Goal: Information Seeking & Learning: Check status

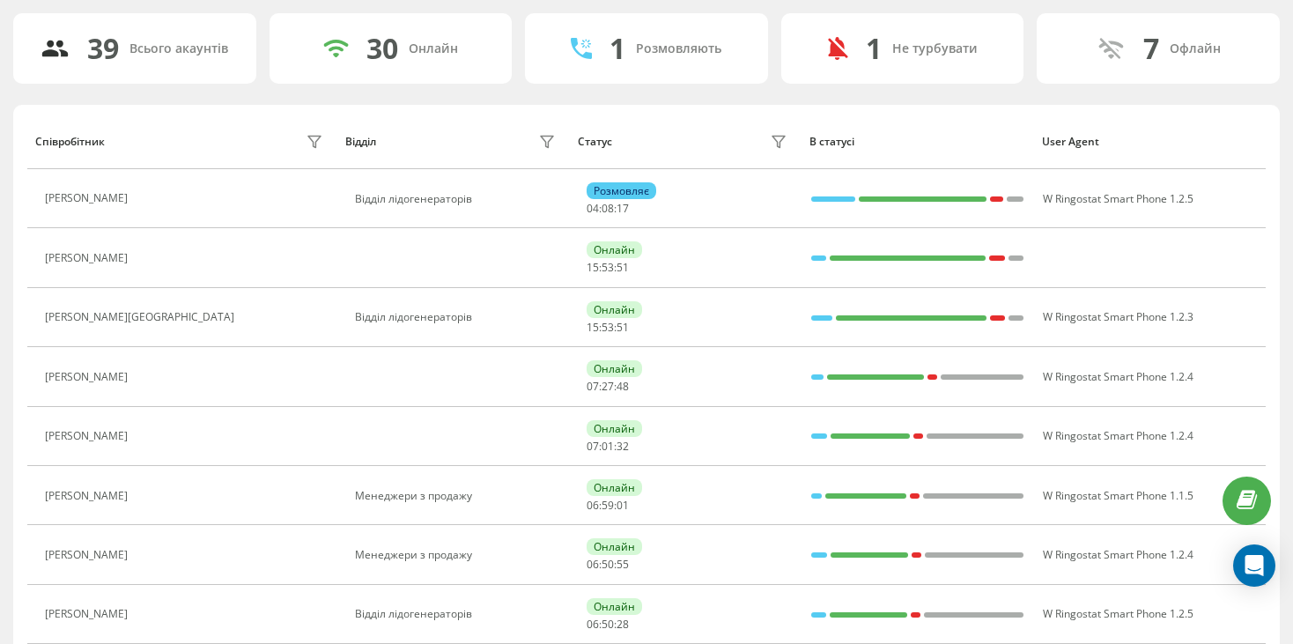
scroll to position [88, 0]
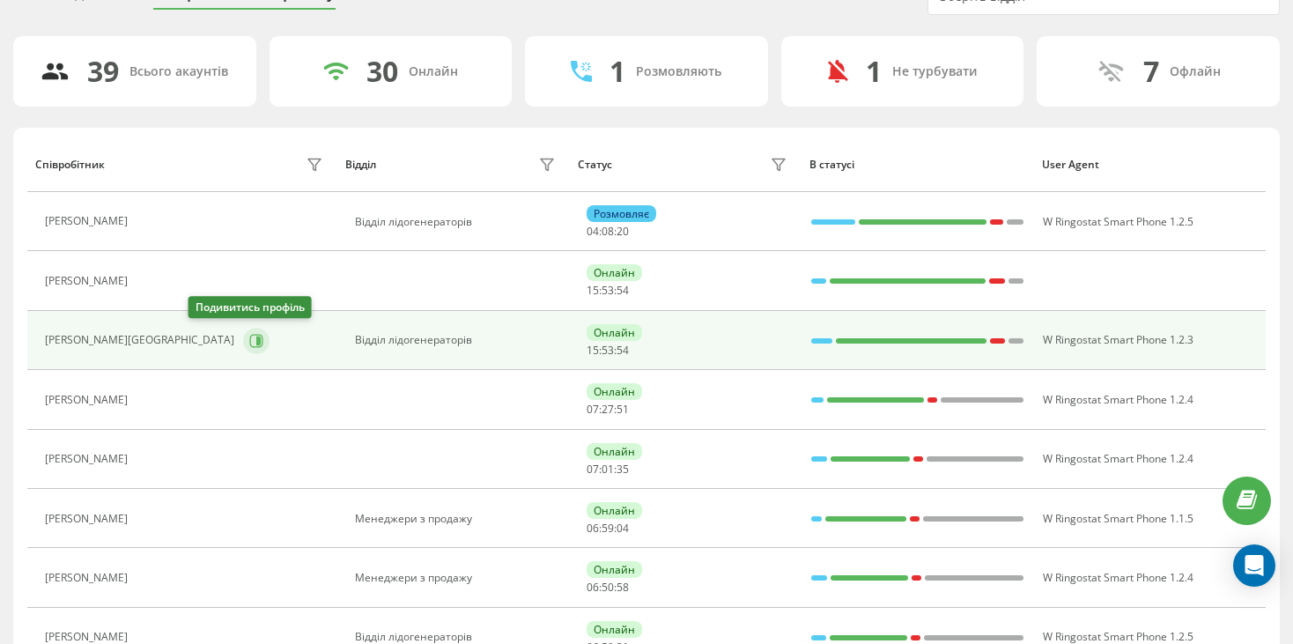
click at [249, 343] on icon at bounding box center [256, 341] width 14 height 14
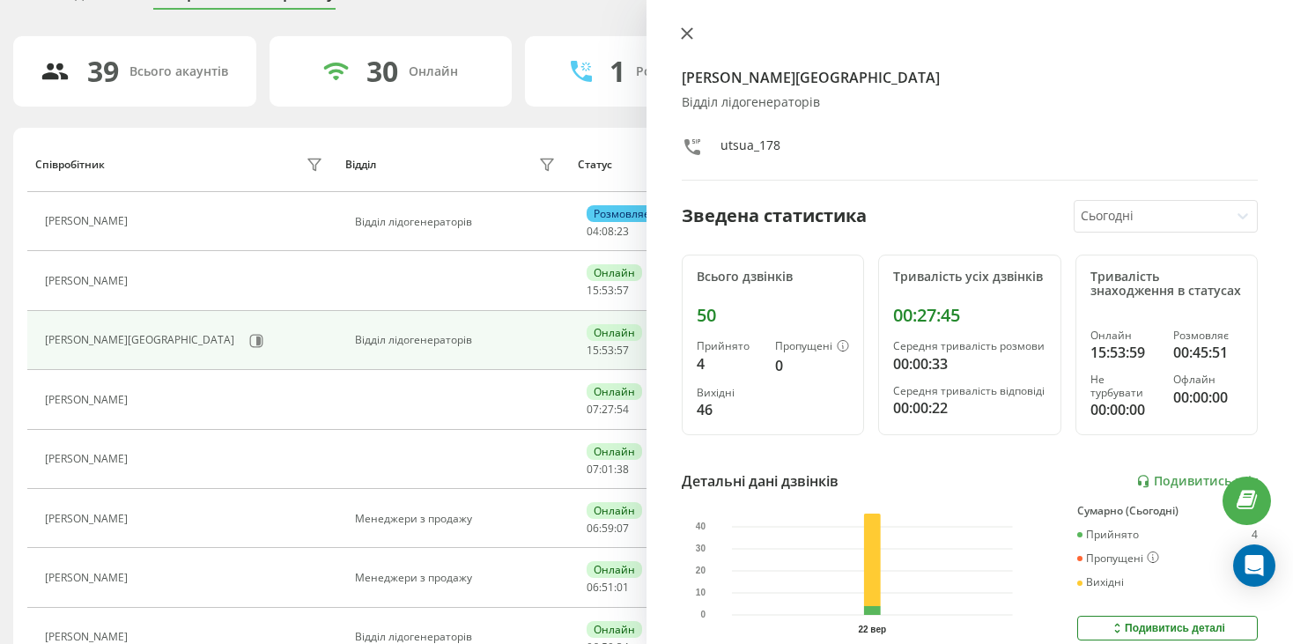
click at [676, 32] on button at bounding box center [686, 34] width 23 height 17
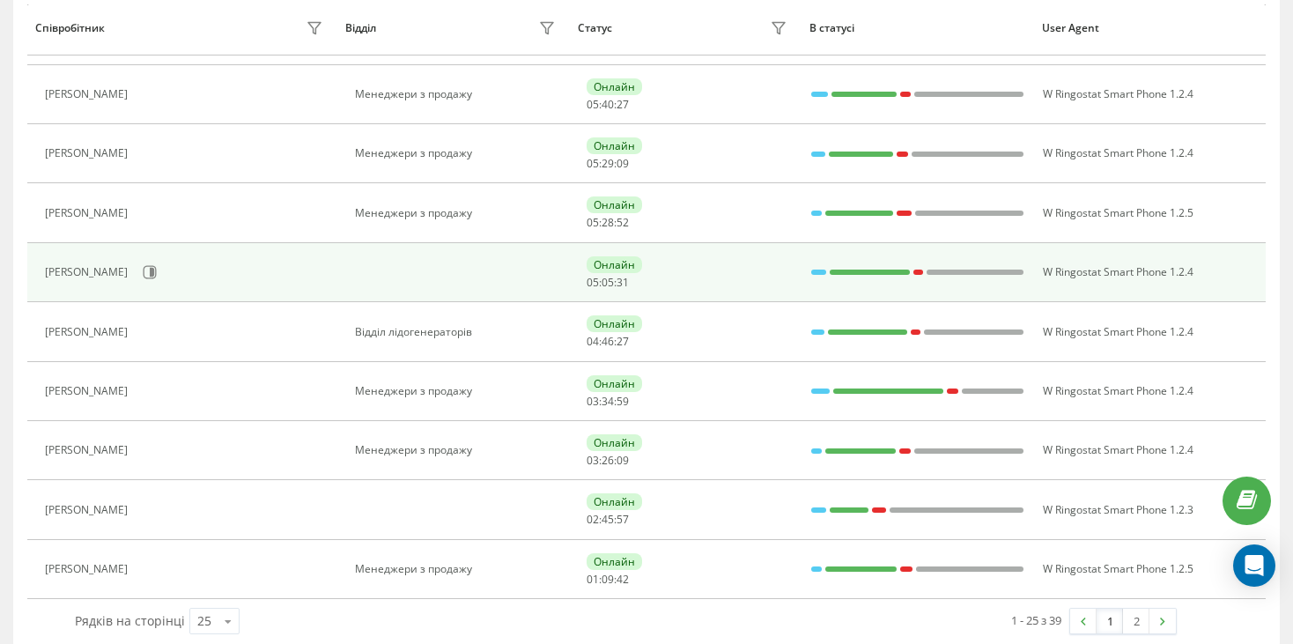
scroll to position [1180, 0]
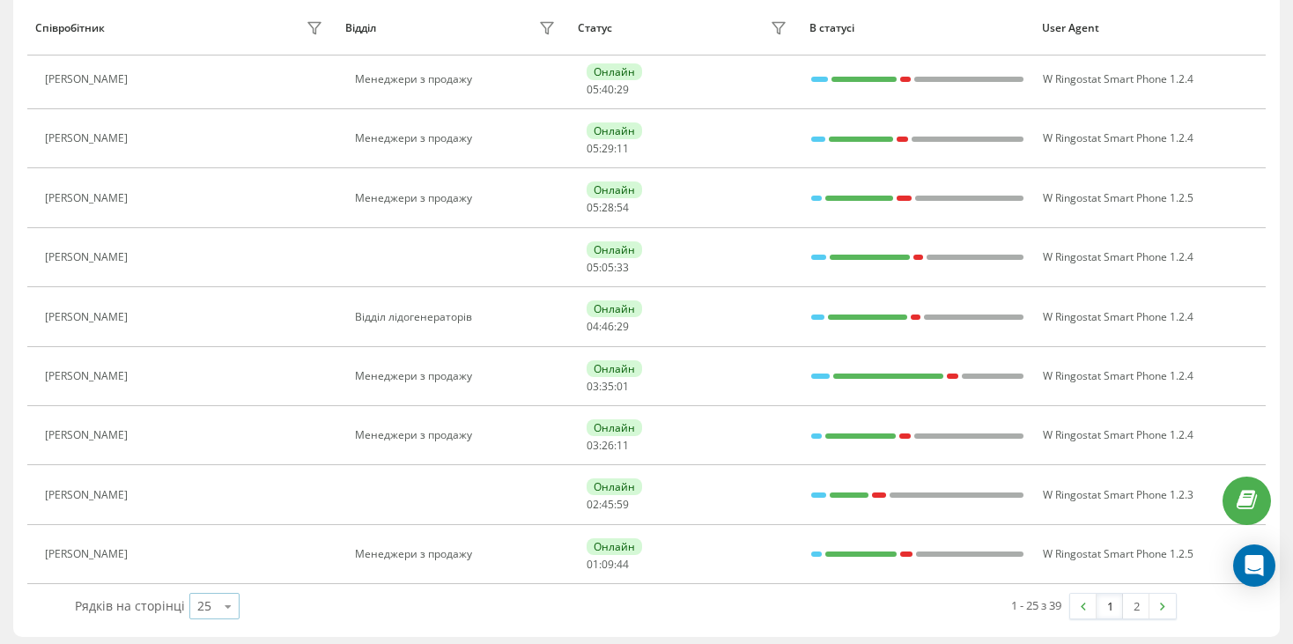
click at [228, 602] on icon at bounding box center [228, 606] width 26 height 34
click at [1137, 606] on link "2" at bounding box center [1136, 605] width 26 height 25
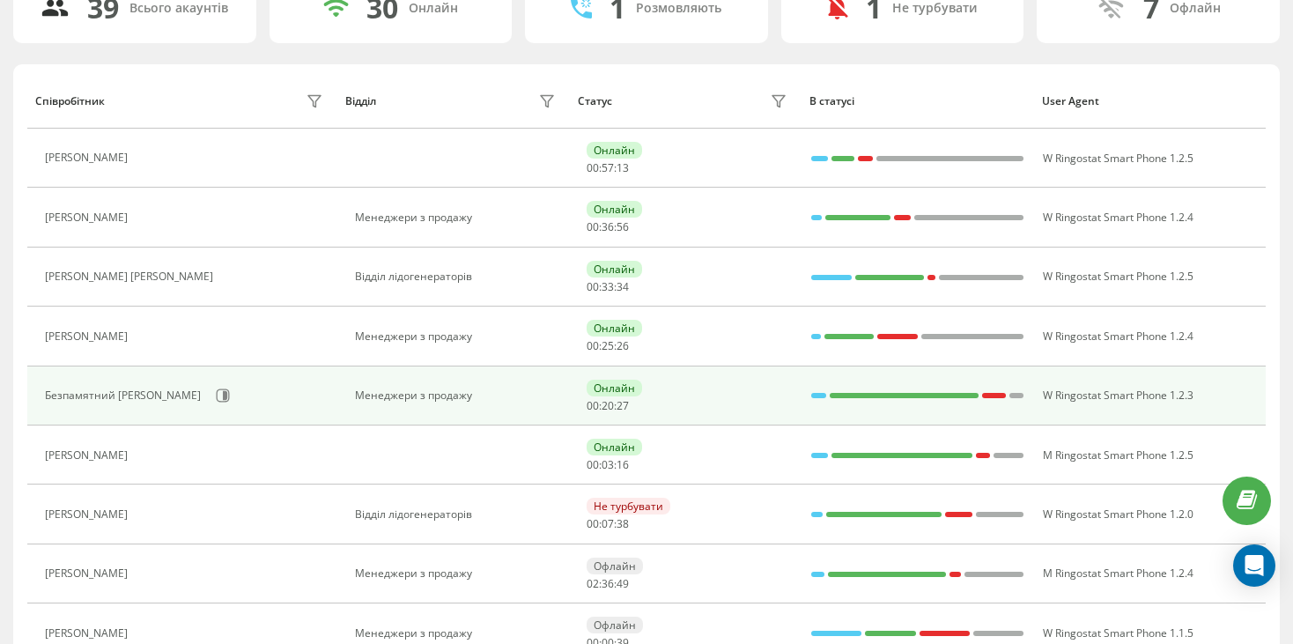
scroll to position [114, 0]
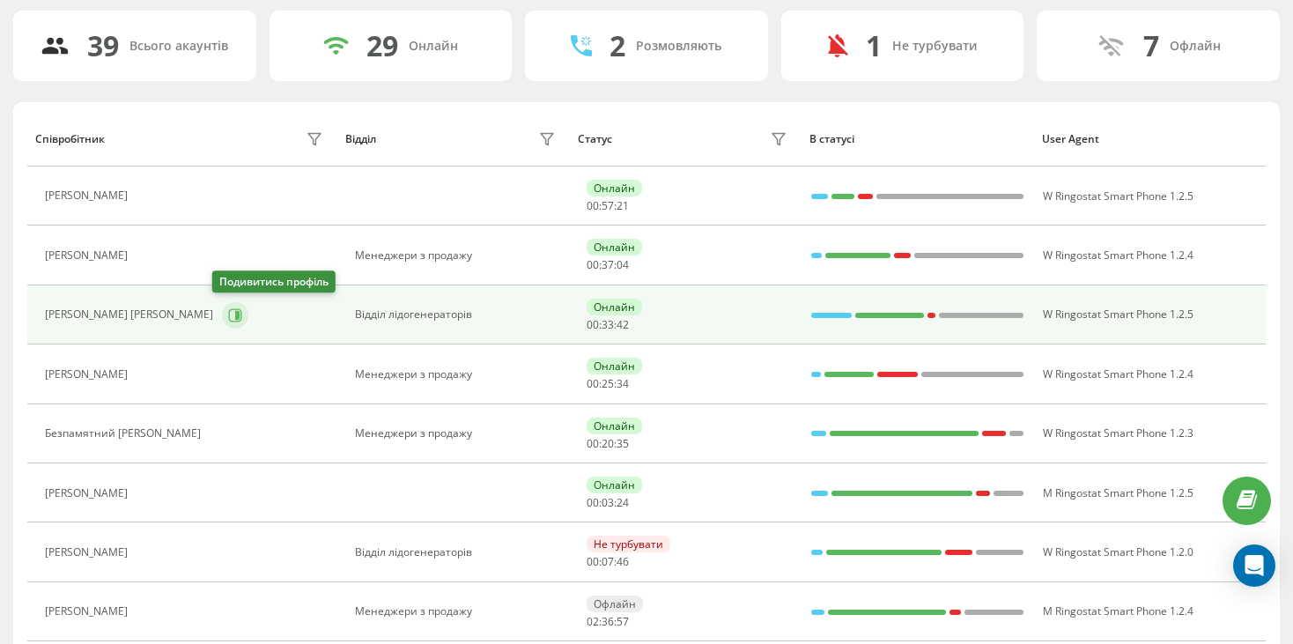
click at [228, 313] on icon at bounding box center [235, 315] width 14 height 14
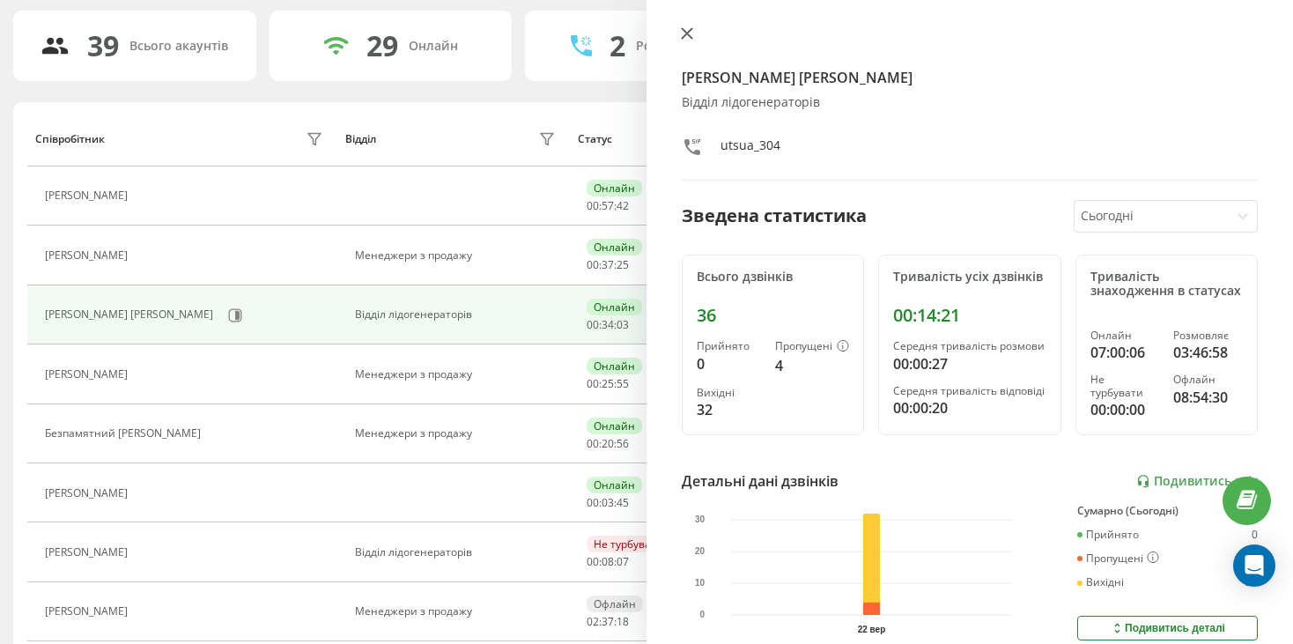
click at [682, 27] on icon at bounding box center [687, 33] width 12 height 12
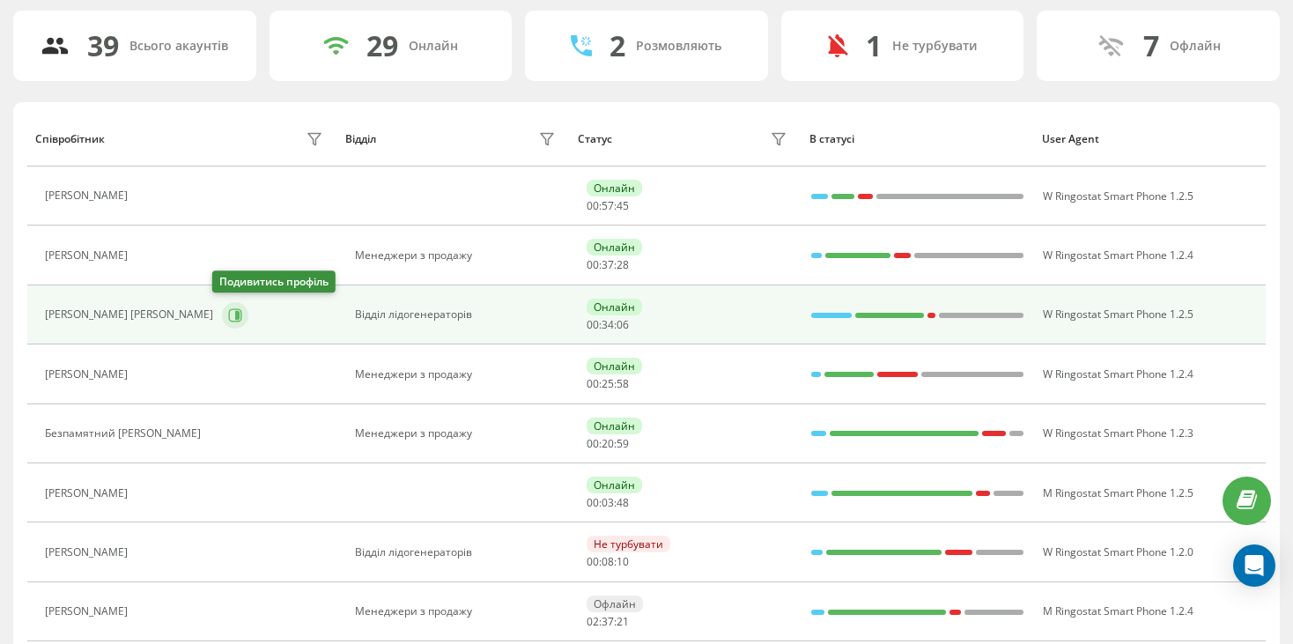
click at [228, 316] on icon at bounding box center [235, 315] width 14 height 14
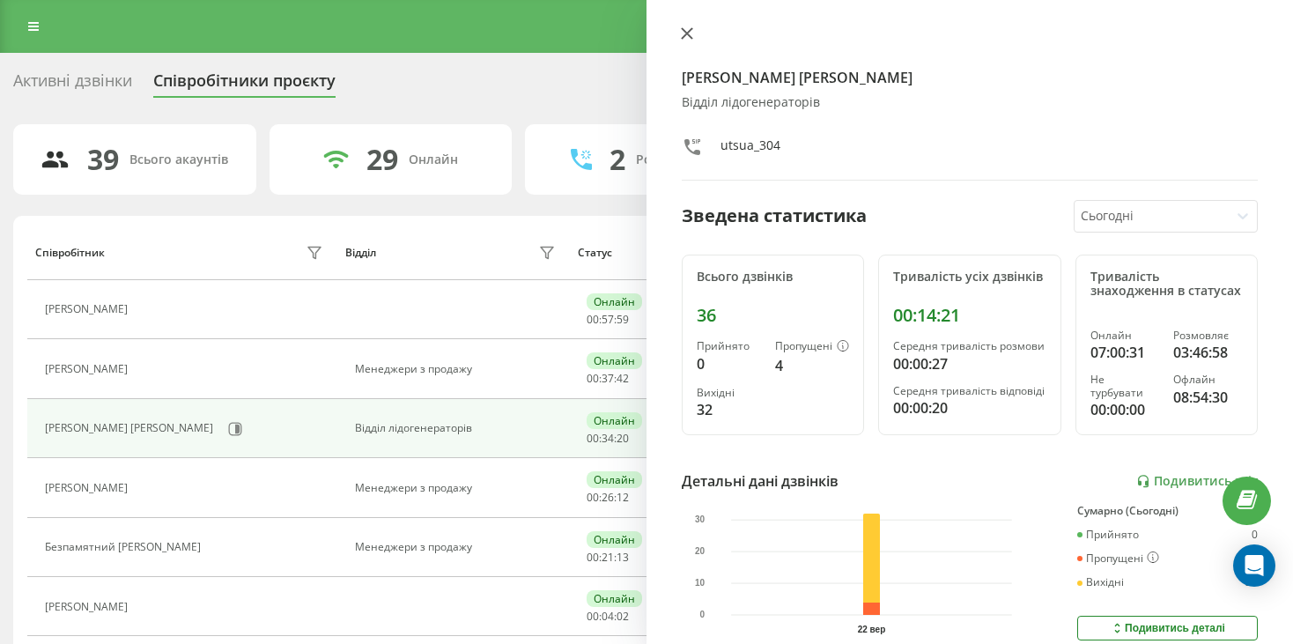
click at [692, 37] on icon at bounding box center [687, 33] width 12 height 12
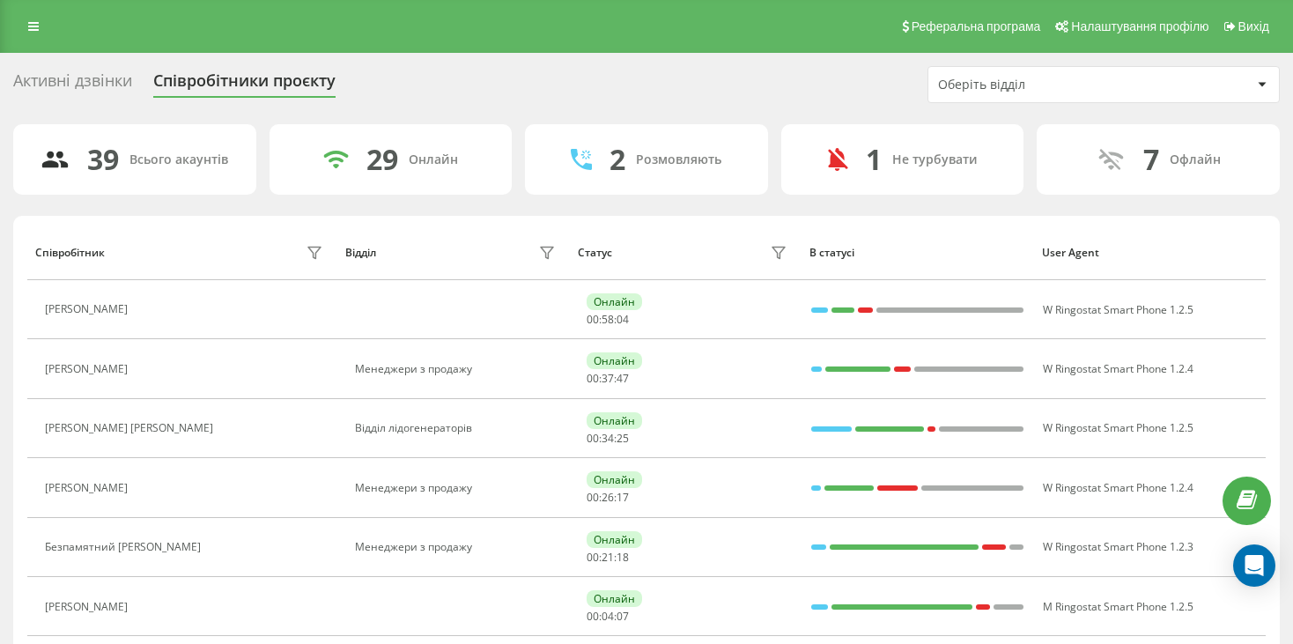
click at [86, 77] on div "Активні дзвінки" at bounding box center [72, 84] width 119 height 27
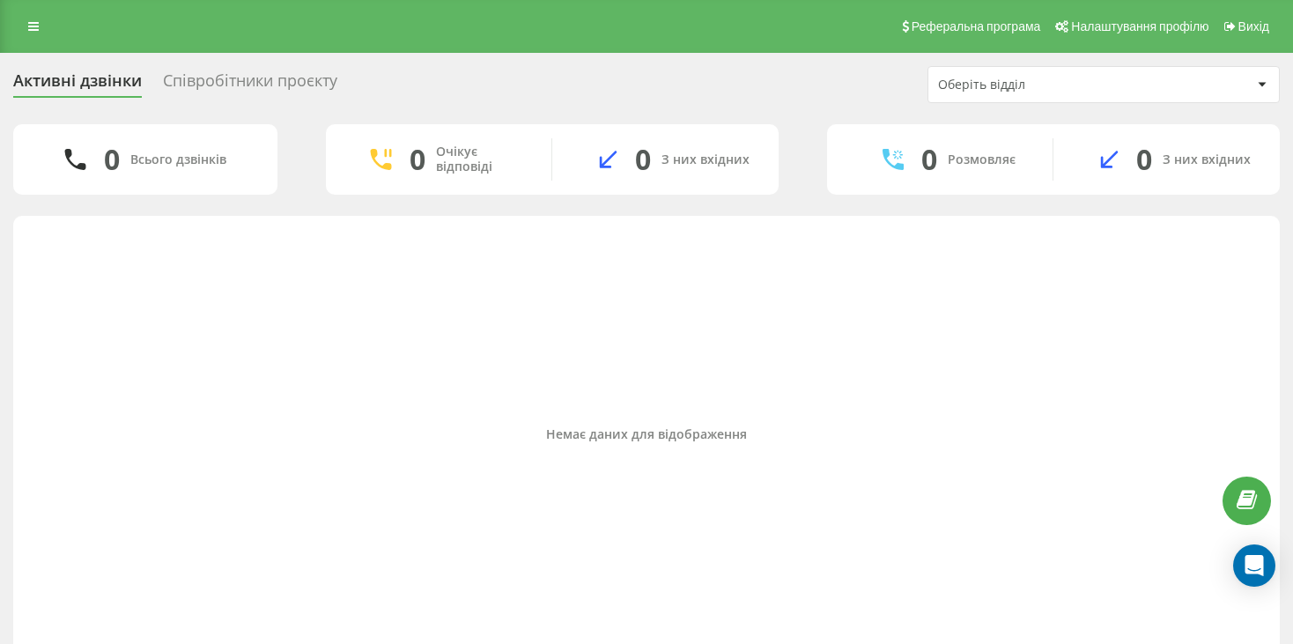
click at [202, 87] on div "Співробітники проєкту" at bounding box center [250, 84] width 174 height 27
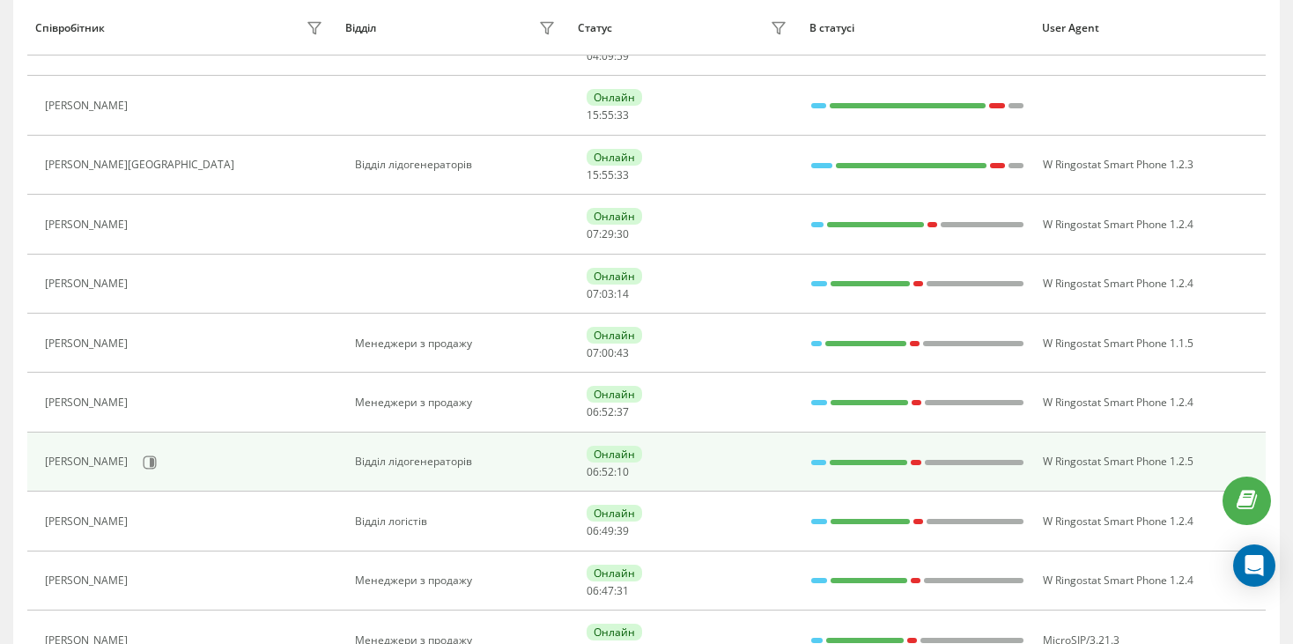
scroll to position [264, 0]
click at [154, 458] on icon at bounding box center [152, 460] width 4 height 9
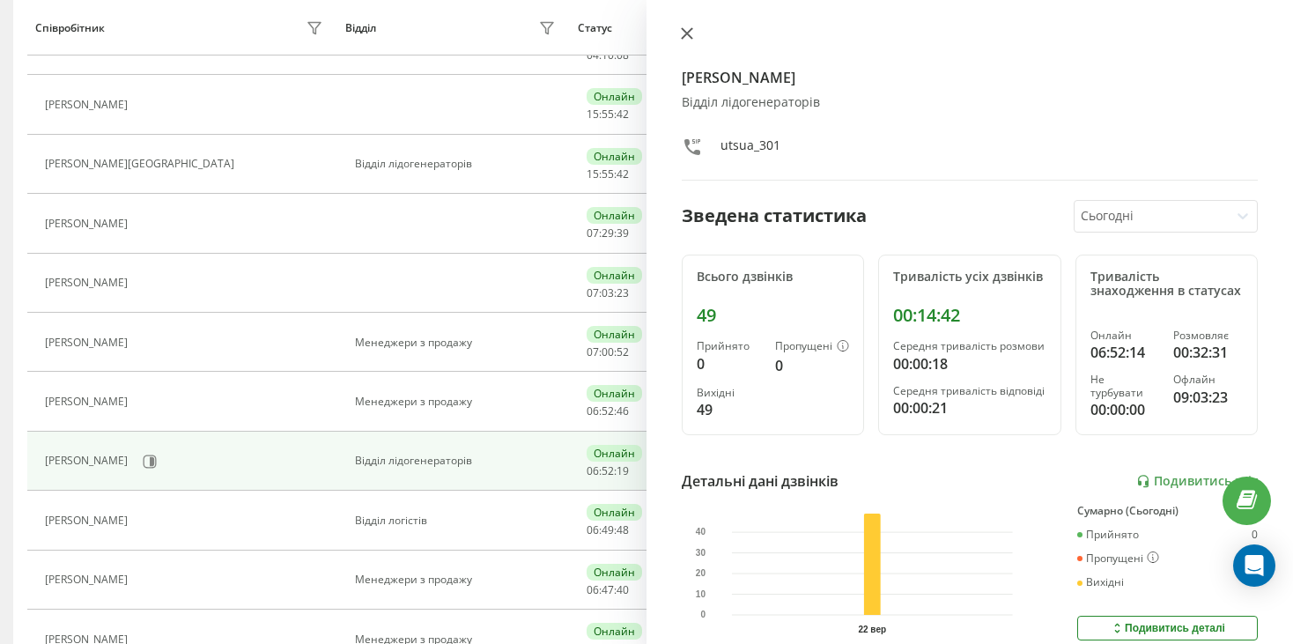
click at [678, 35] on button at bounding box center [686, 34] width 23 height 17
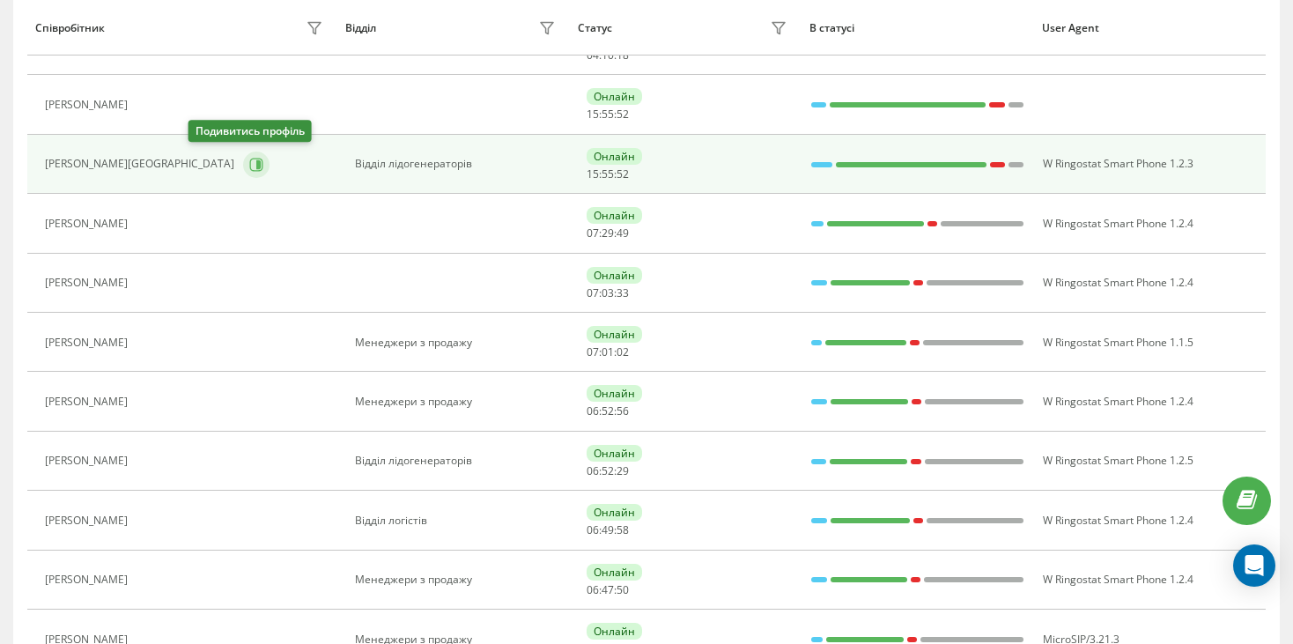
click at [256, 159] on icon at bounding box center [258, 163] width 4 height 9
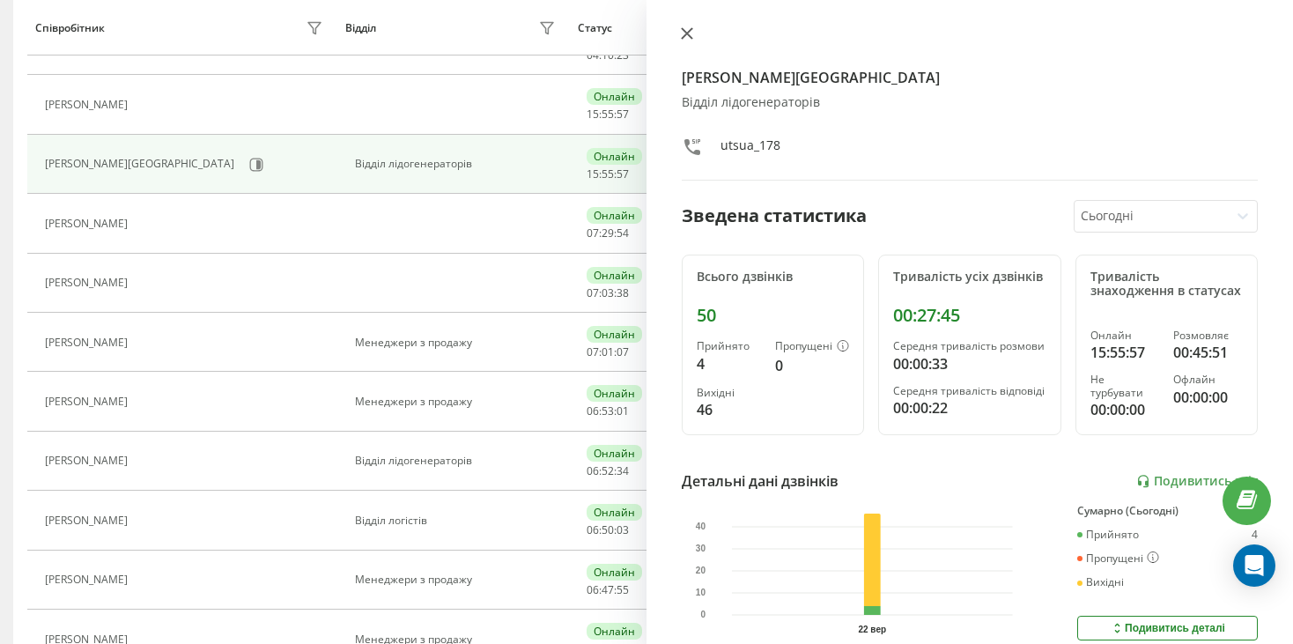
click at [686, 41] on button at bounding box center [686, 34] width 23 height 17
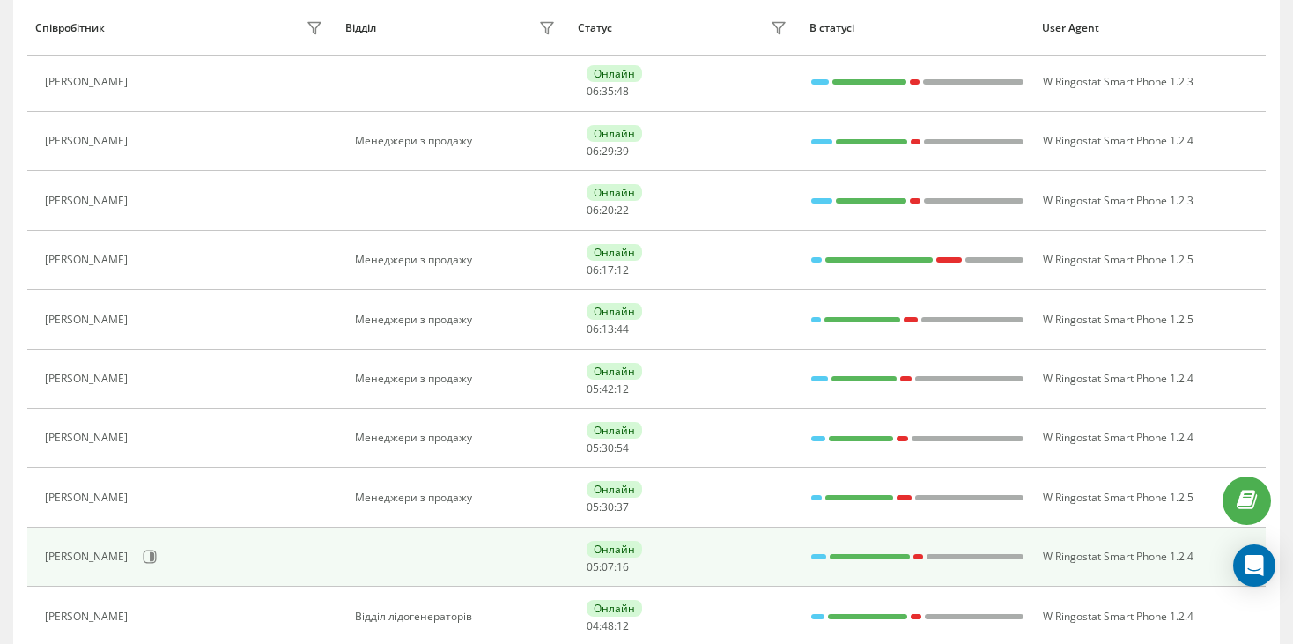
scroll to position [1180, 0]
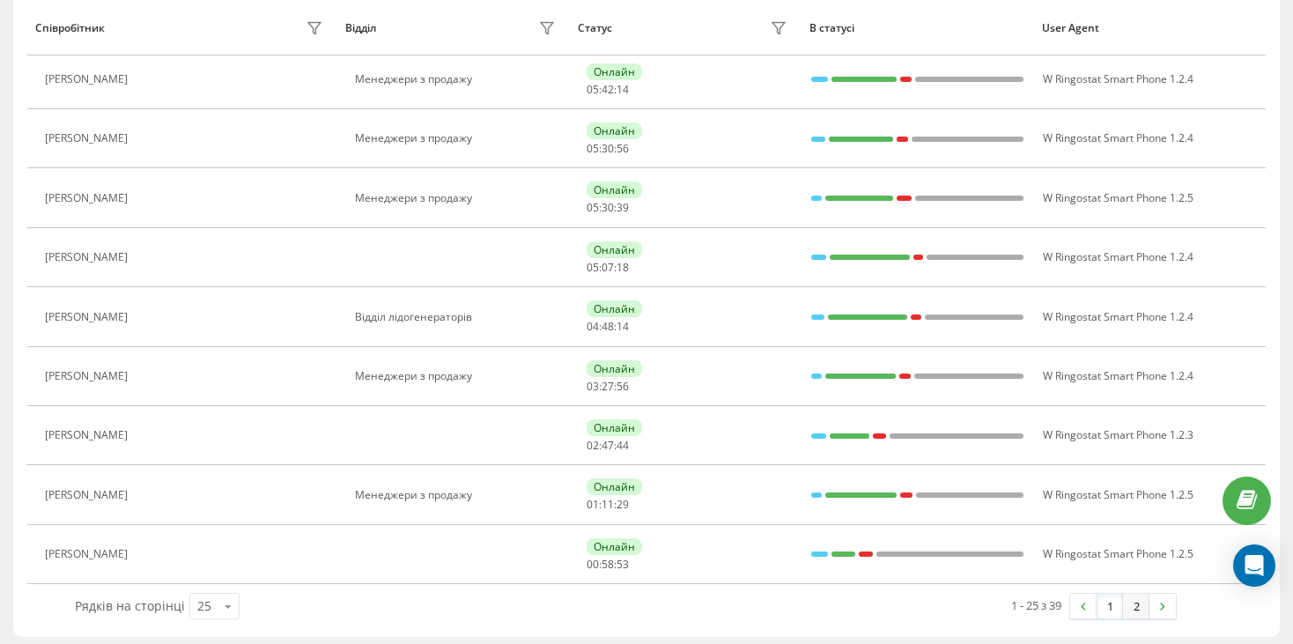
click at [1140, 602] on link "2" at bounding box center [1136, 605] width 26 height 25
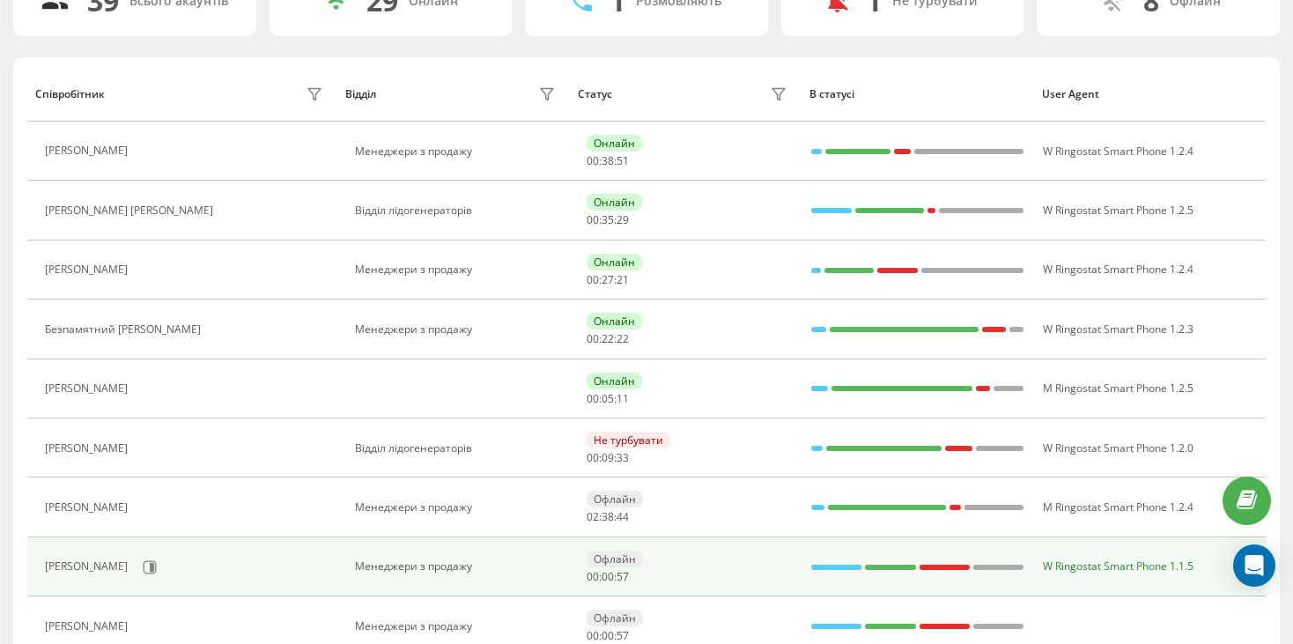
scroll to position [114, 0]
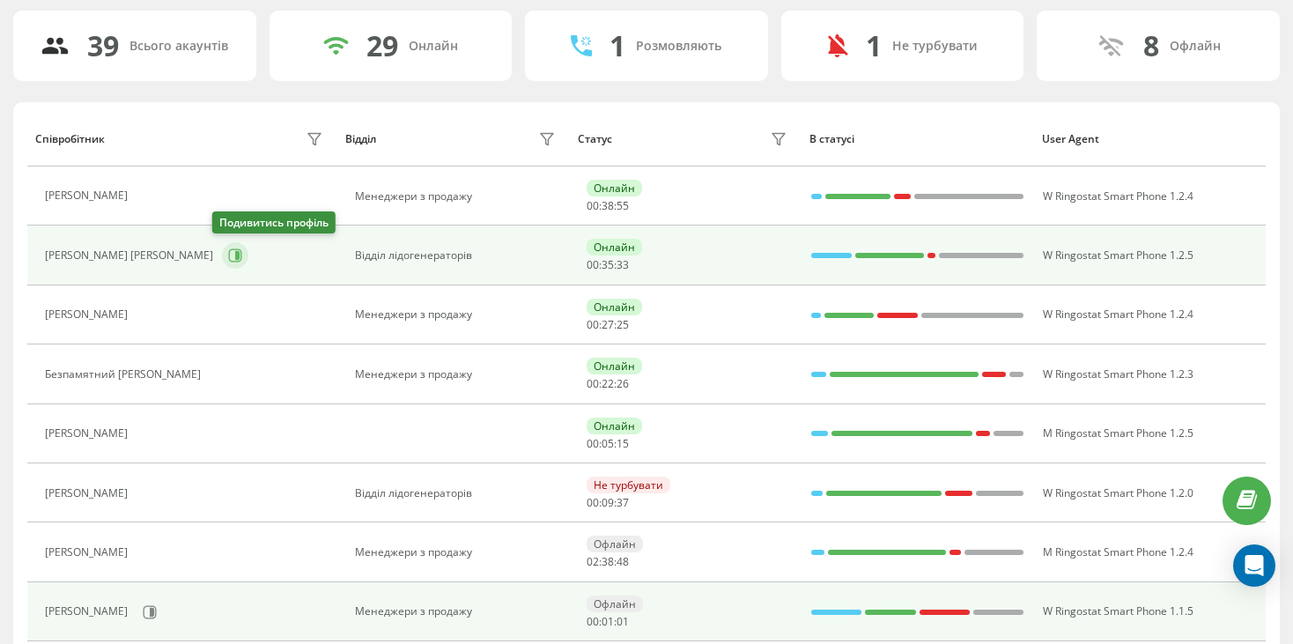
click at [230, 262] on button at bounding box center [235, 255] width 26 height 26
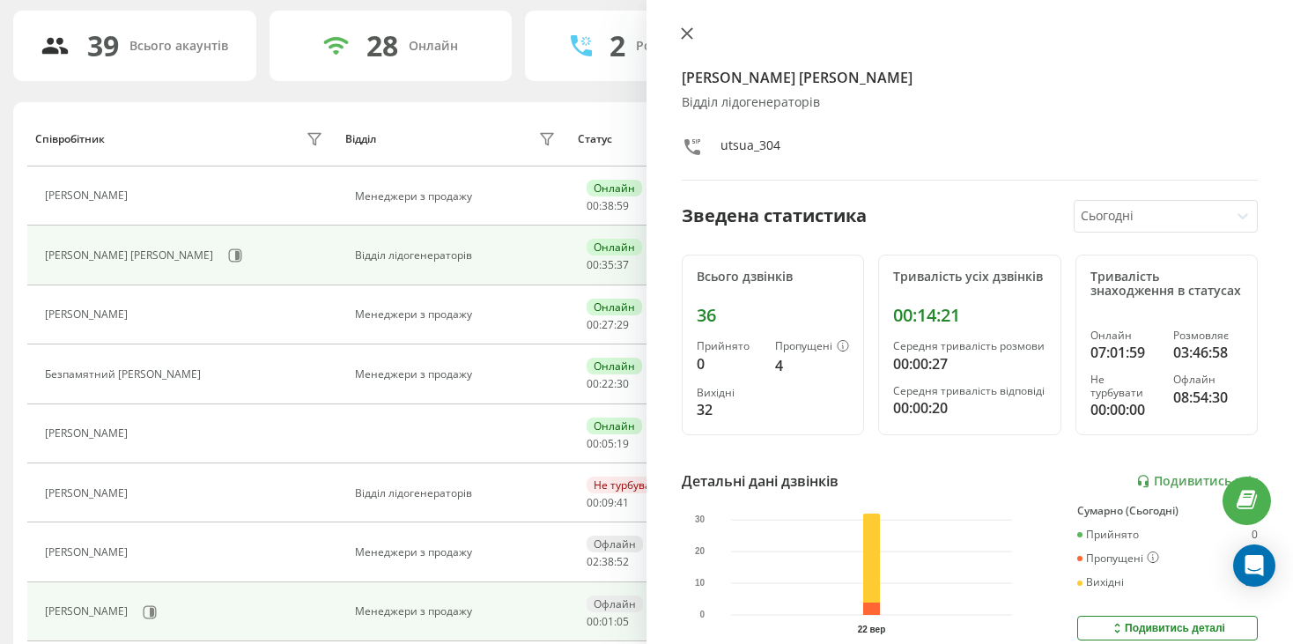
click at [690, 35] on icon at bounding box center [687, 33] width 12 height 12
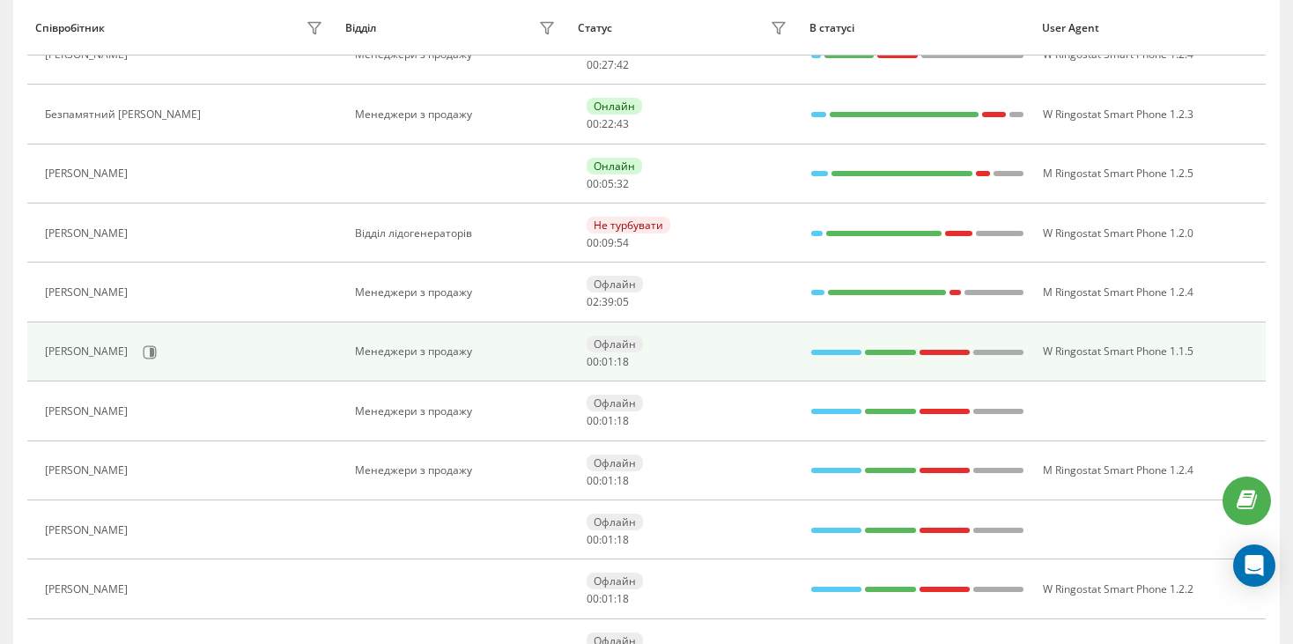
scroll to position [529, 0]
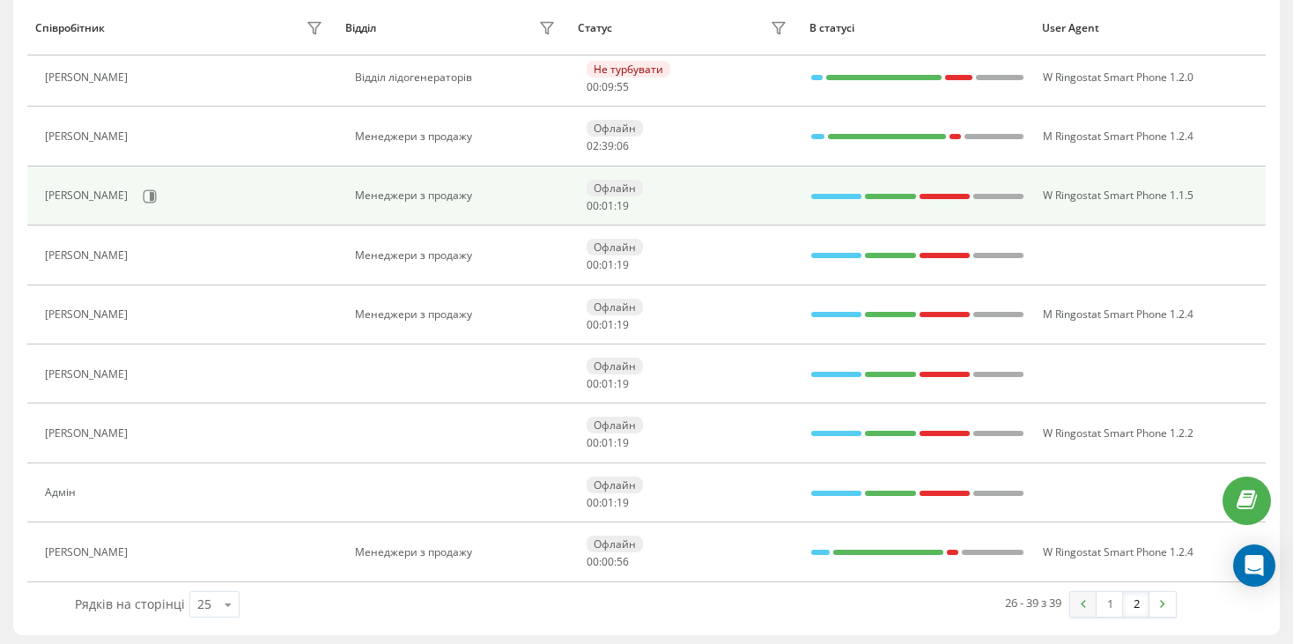
click at [1078, 602] on link at bounding box center [1083, 604] width 26 height 25
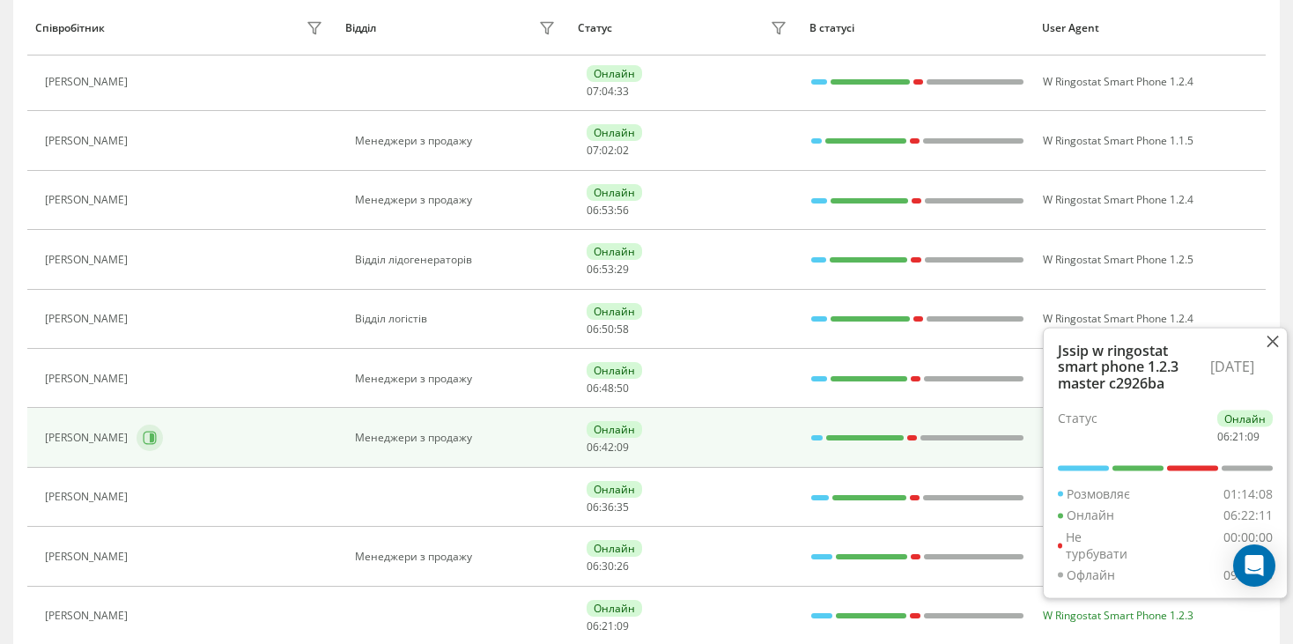
scroll to position [554, 0]
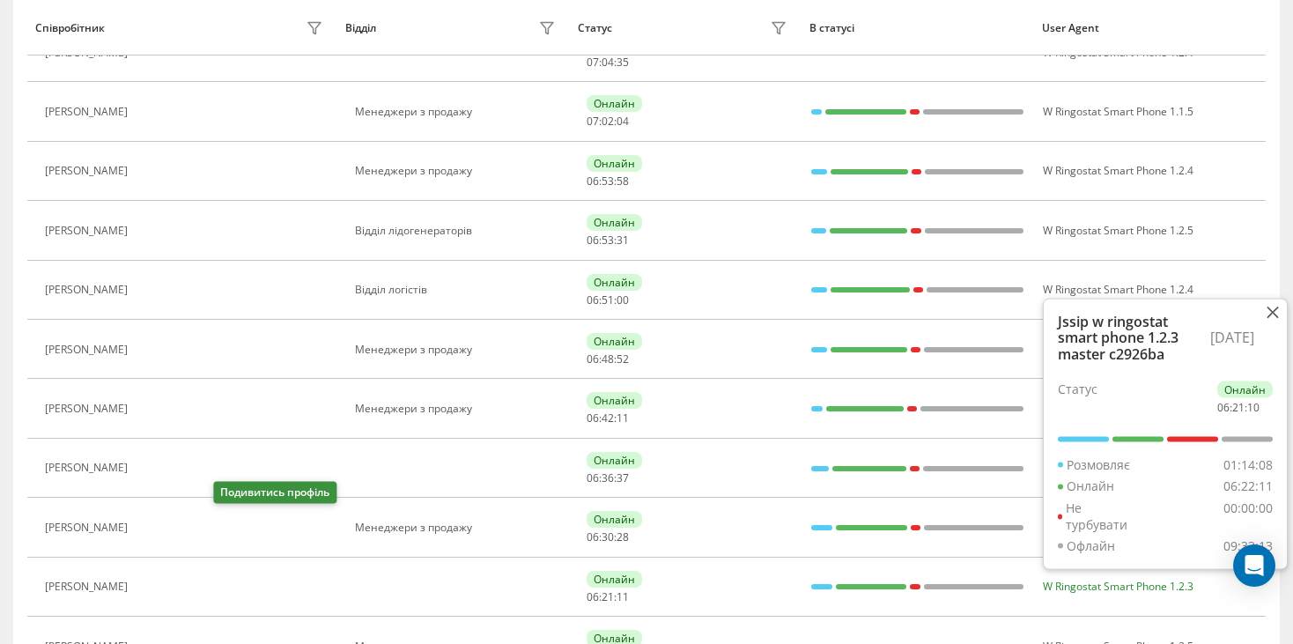
click at [154, 524] on icon at bounding box center [147, 527] width 14 height 14
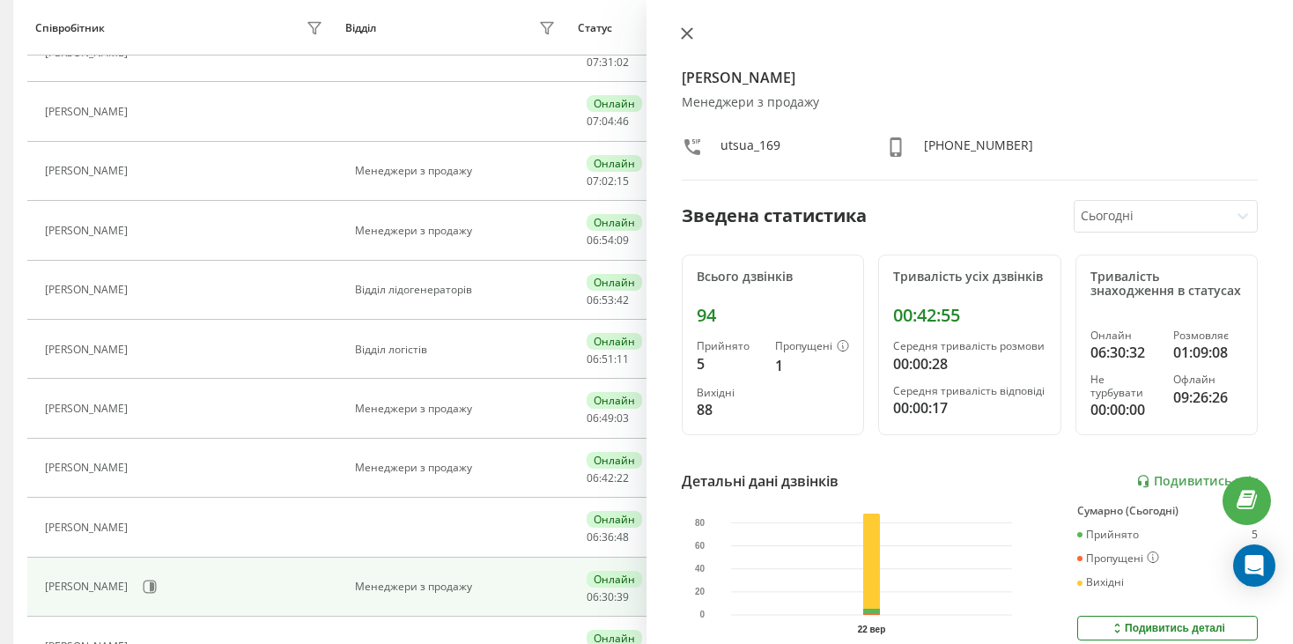
click at [693, 39] on button at bounding box center [686, 34] width 23 height 17
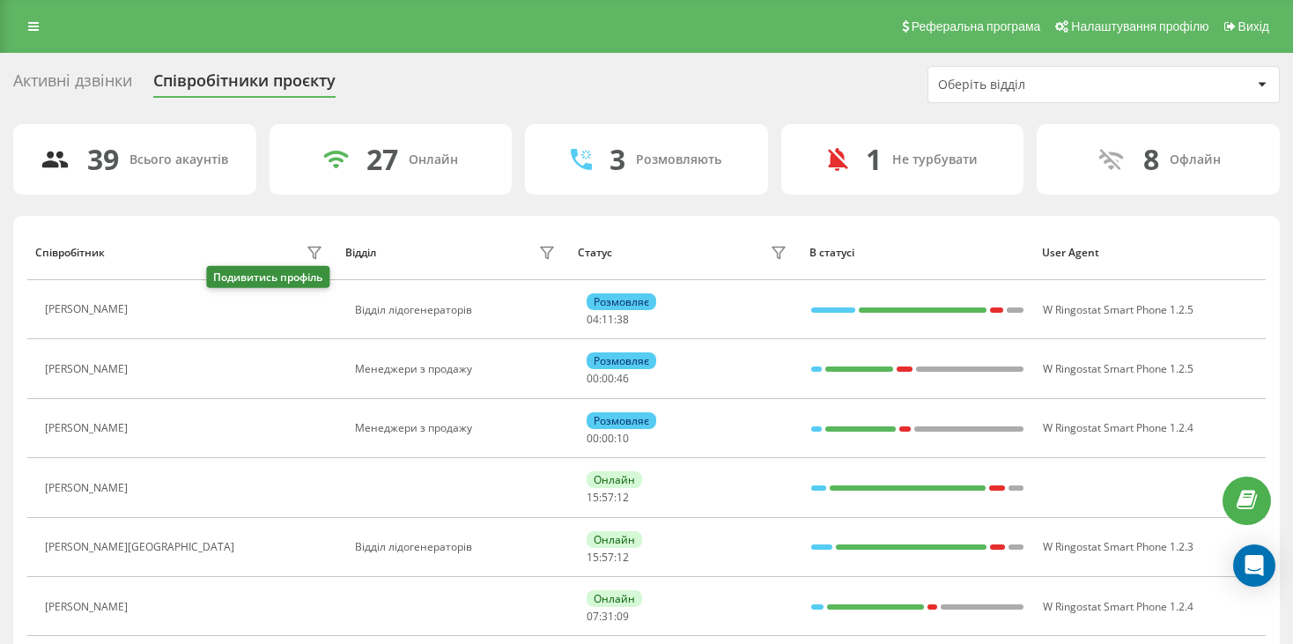
click at [154, 311] on icon at bounding box center [147, 310] width 14 height 14
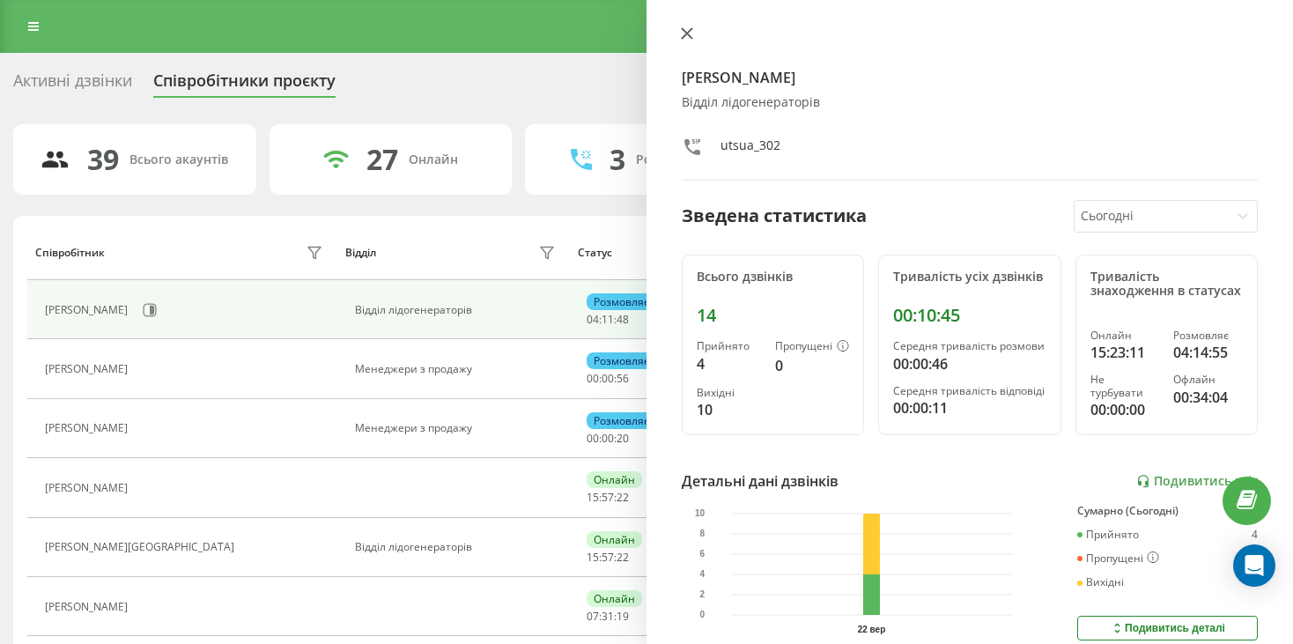
click at [697, 38] on button at bounding box center [686, 34] width 23 height 17
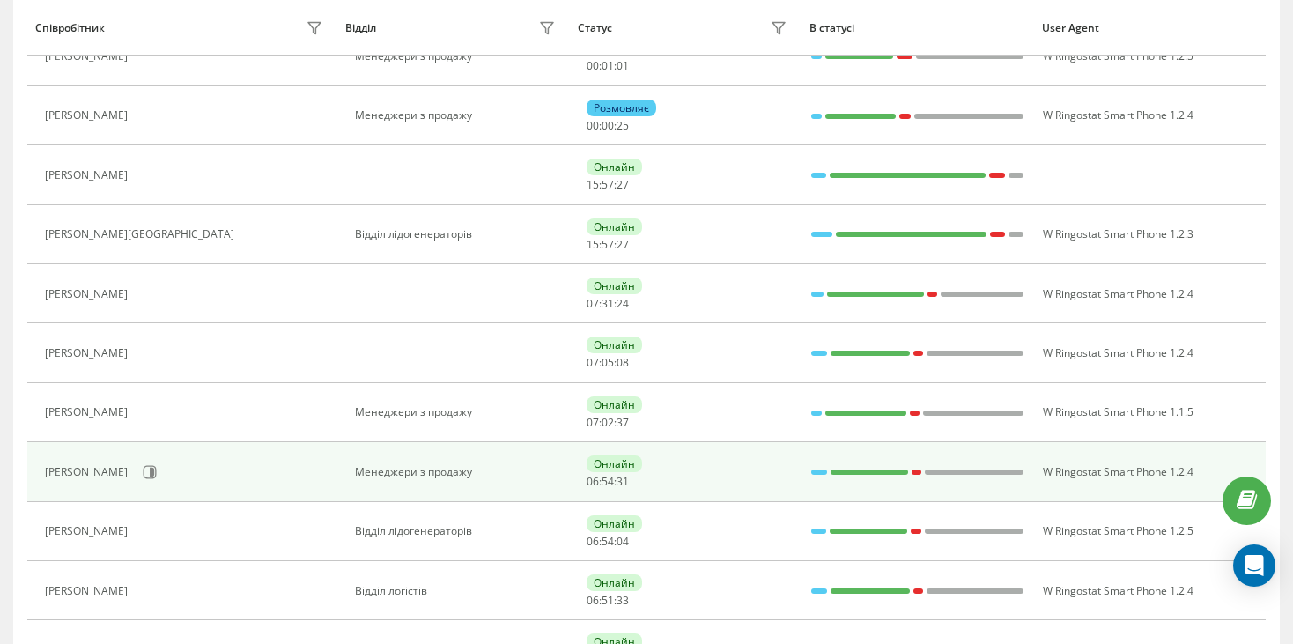
scroll to position [352, 0]
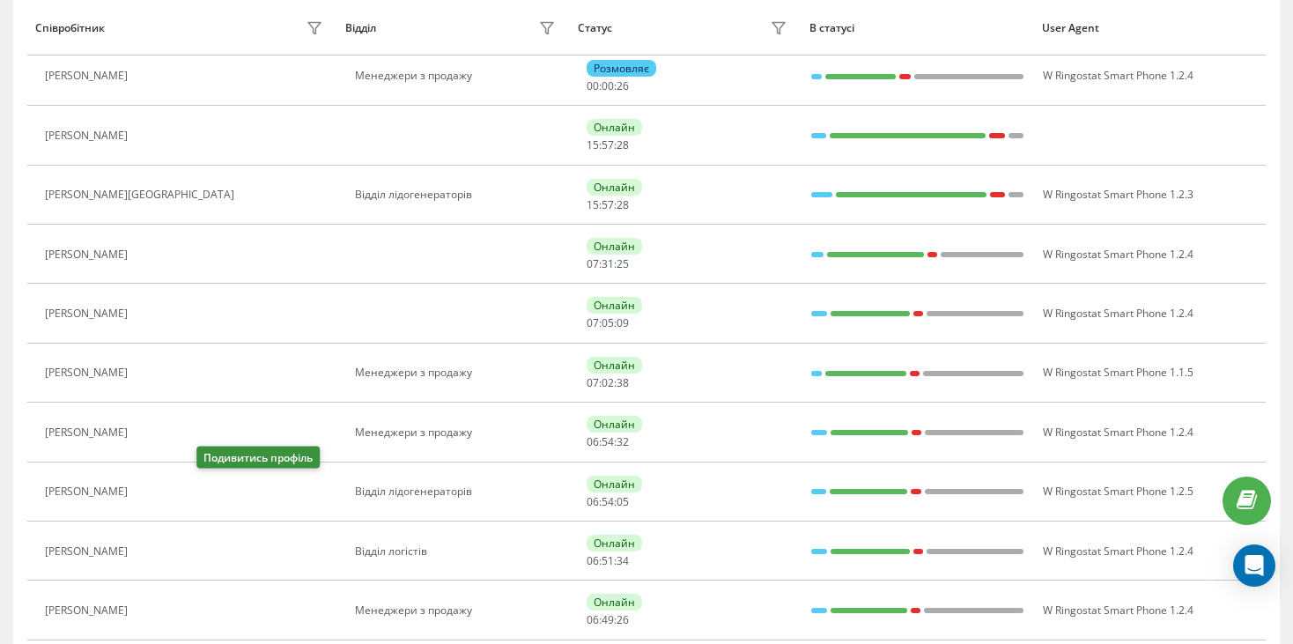
click at [154, 492] on icon at bounding box center [147, 491] width 14 height 14
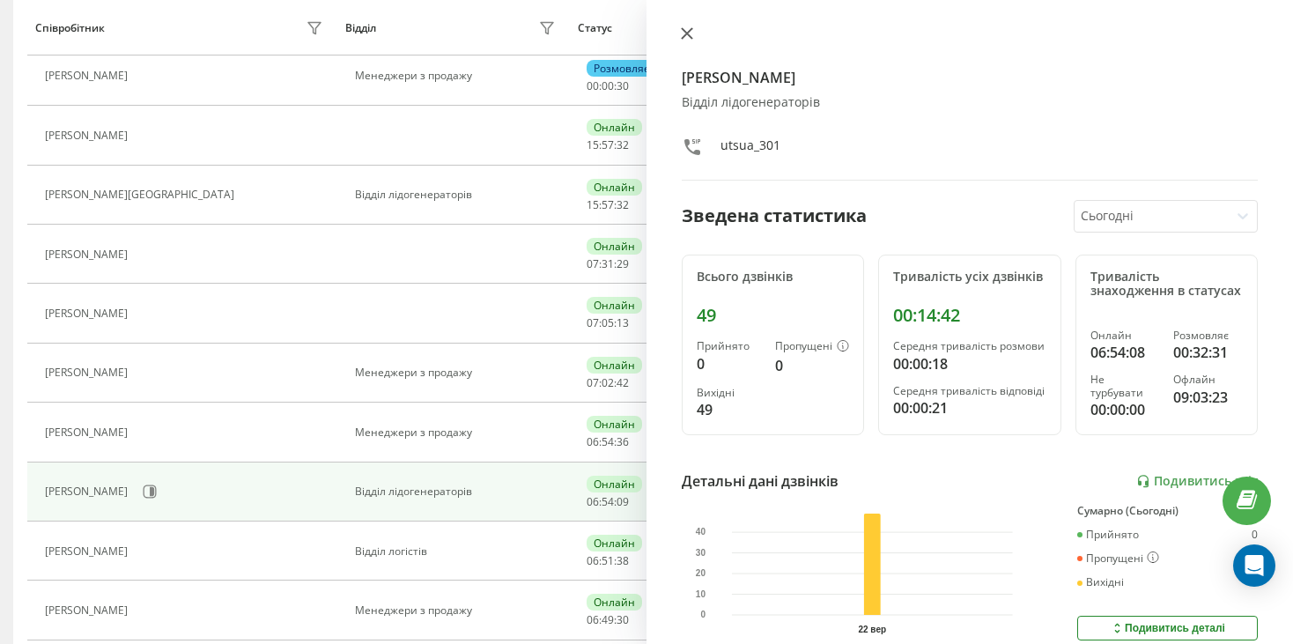
click at [682, 40] on button at bounding box center [686, 34] width 23 height 17
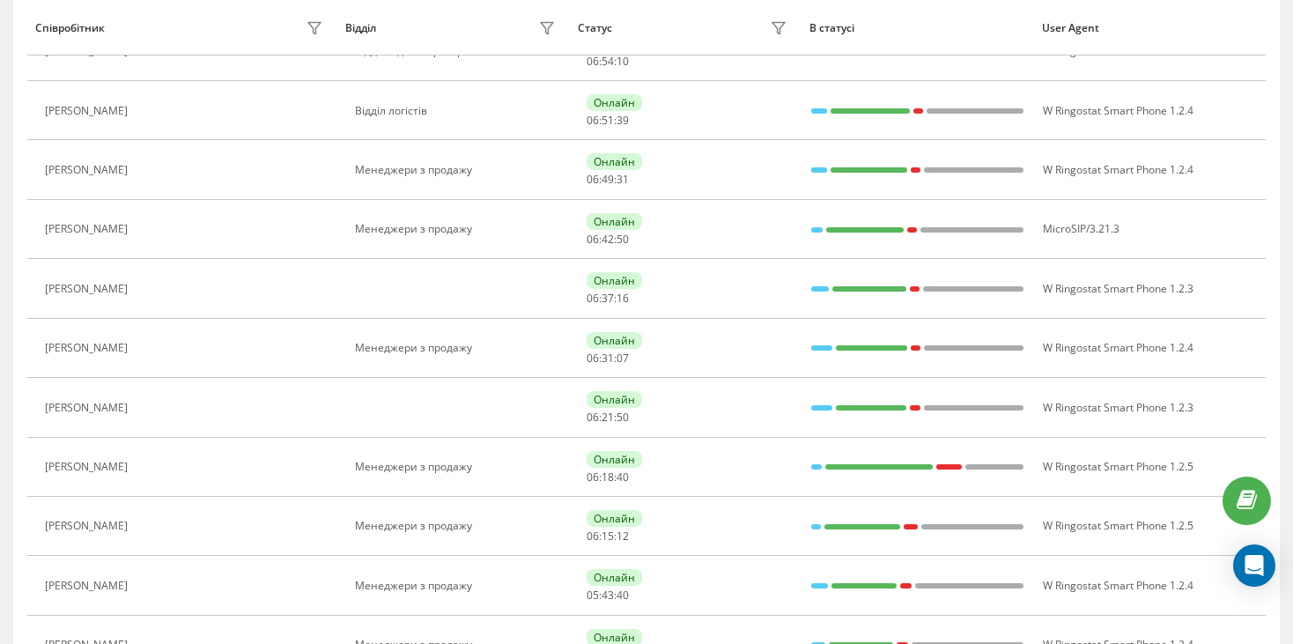
scroll to position [1180, 0]
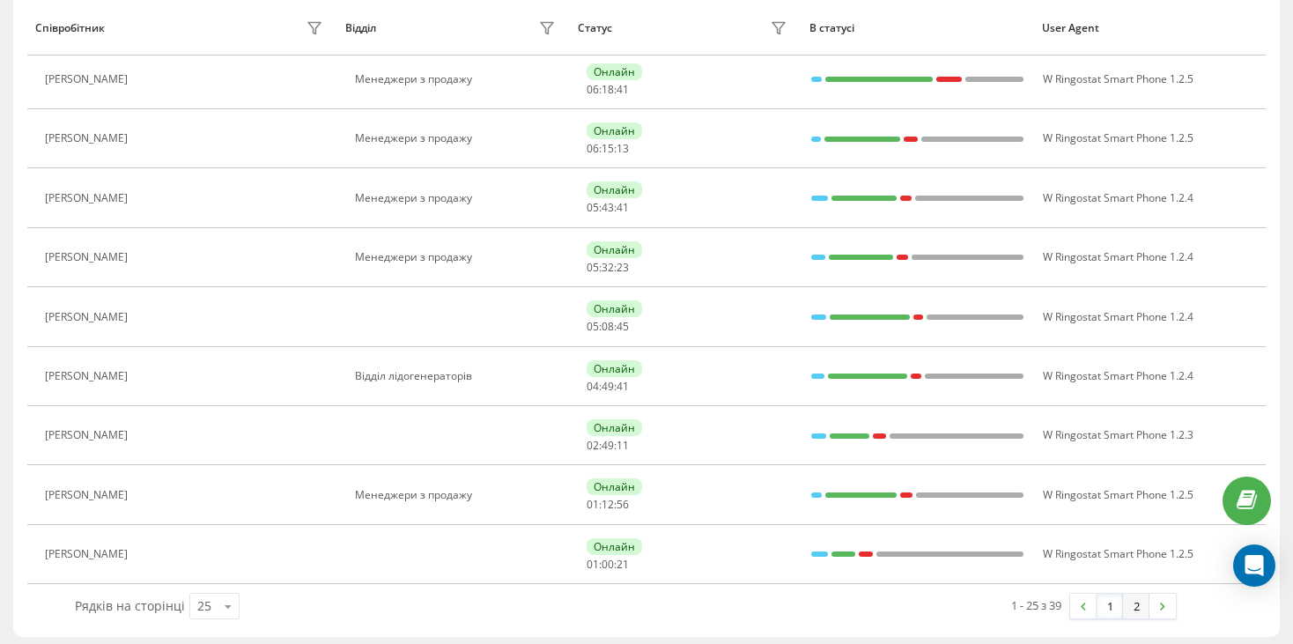
click at [1139, 600] on link "2" at bounding box center [1136, 605] width 26 height 25
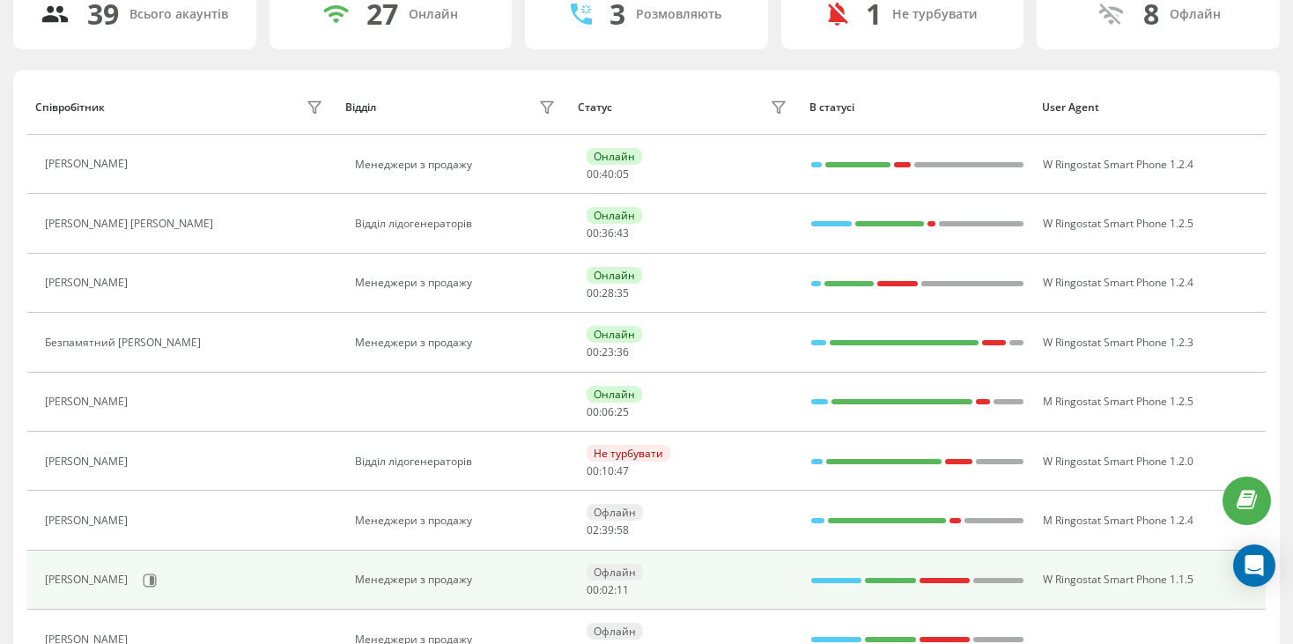
scroll to position [114, 0]
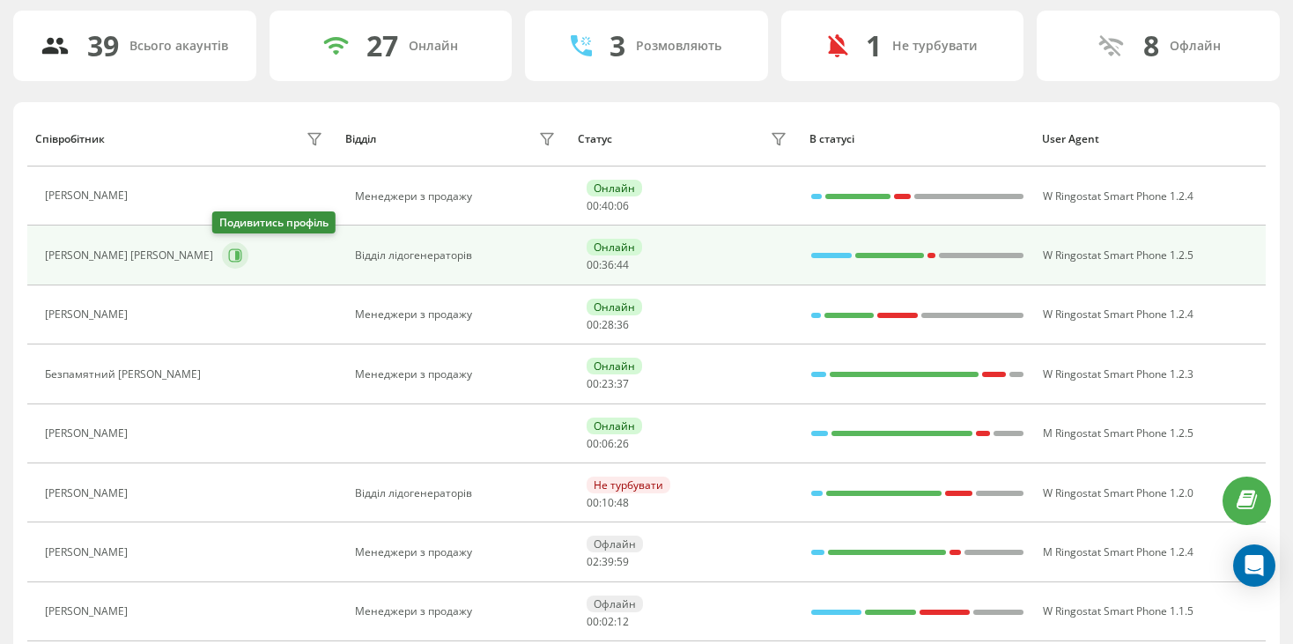
click at [232, 261] on icon at bounding box center [235, 255] width 14 height 14
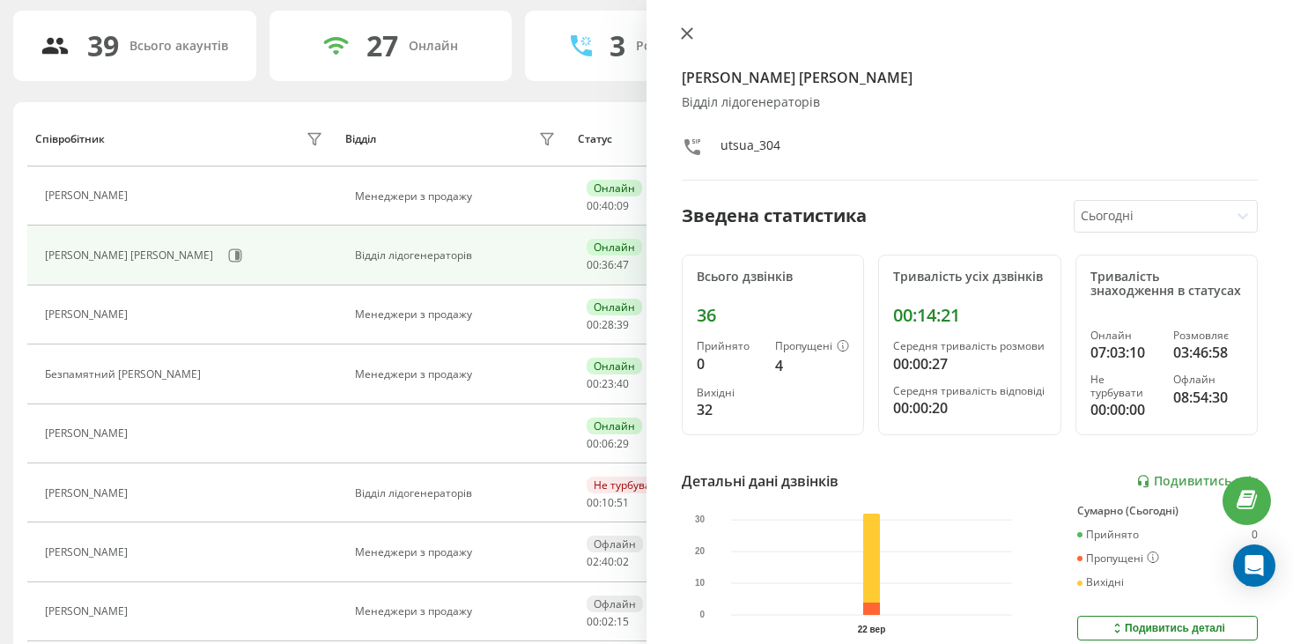
click at [684, 35] on icon at bounding box center [687, 33] width 11 height 11
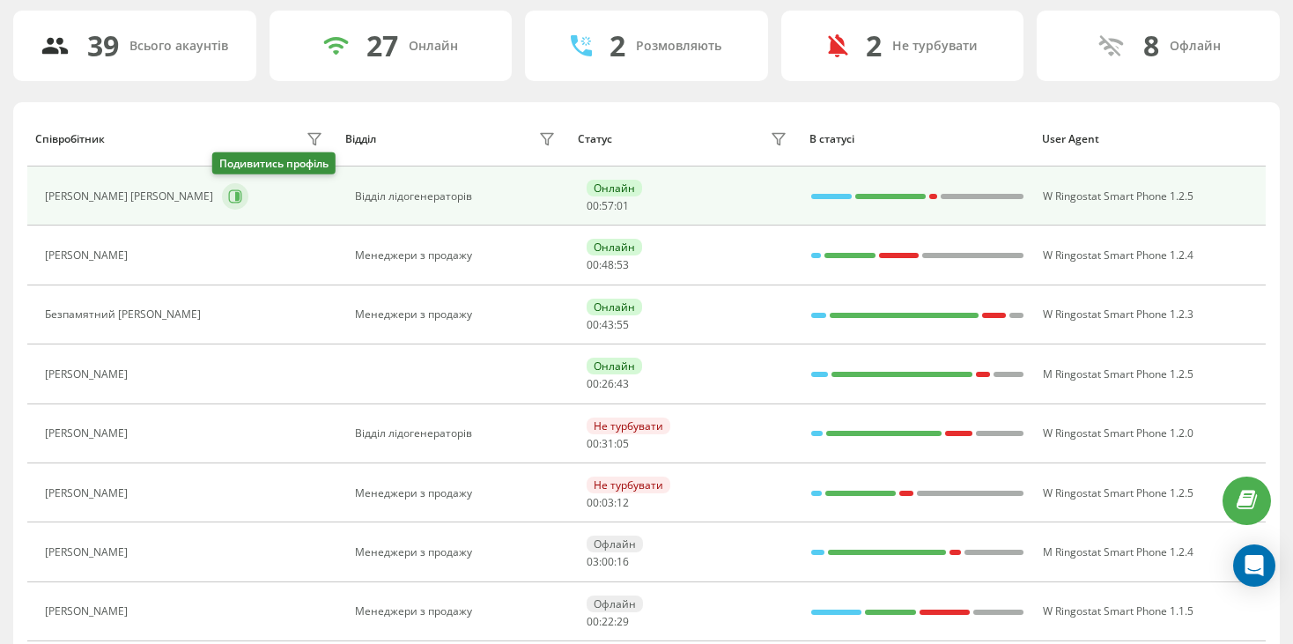
click at [228, 196] on icon at bounding box center [235, 196] width 14 height 14
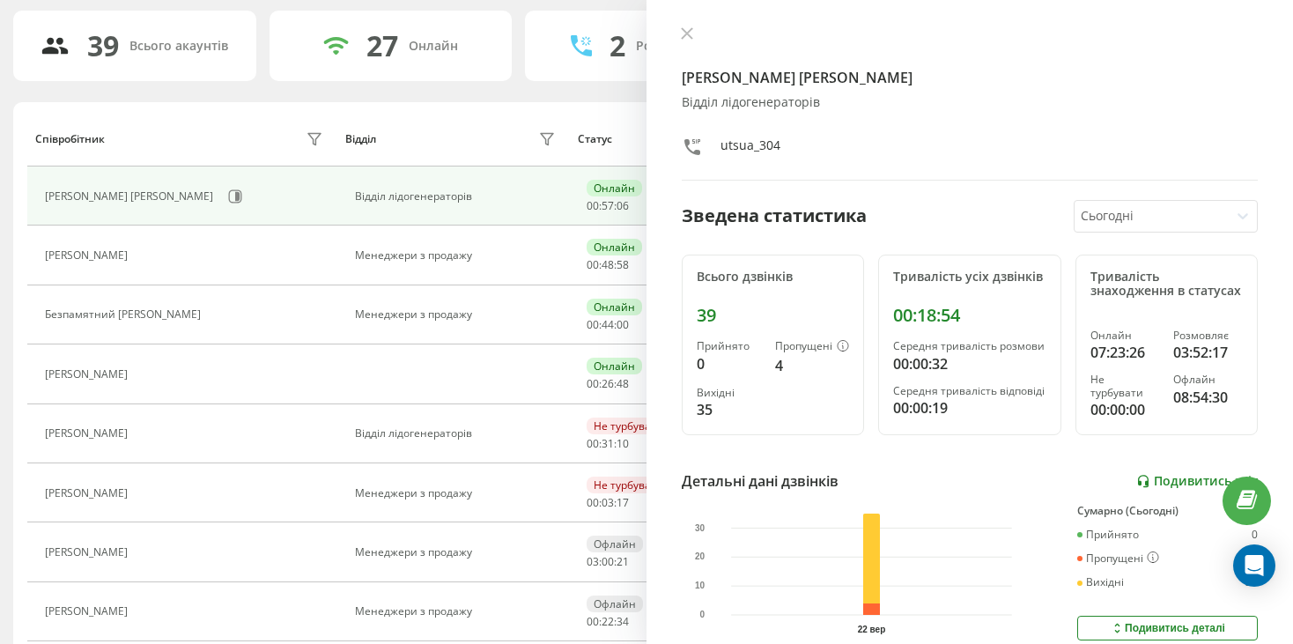
click at [1170, 489] on link "Подивитись звіт" at bounding box center [1197, 481] width 122 height 15
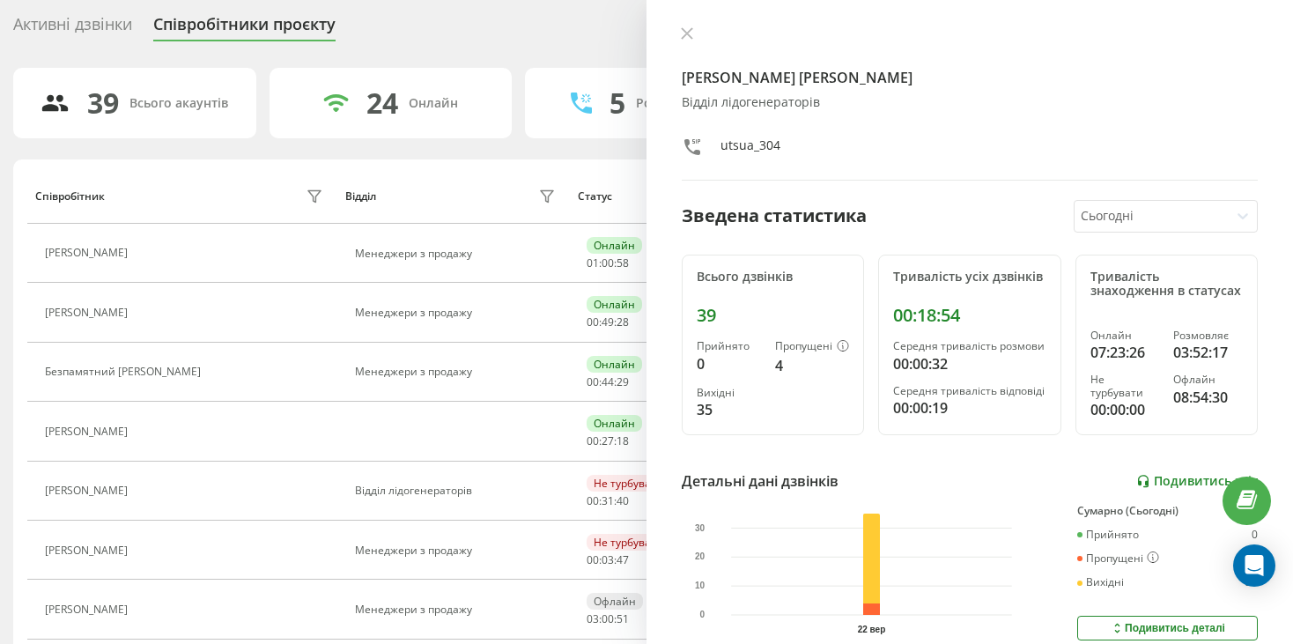
scroll to position [114, 0]
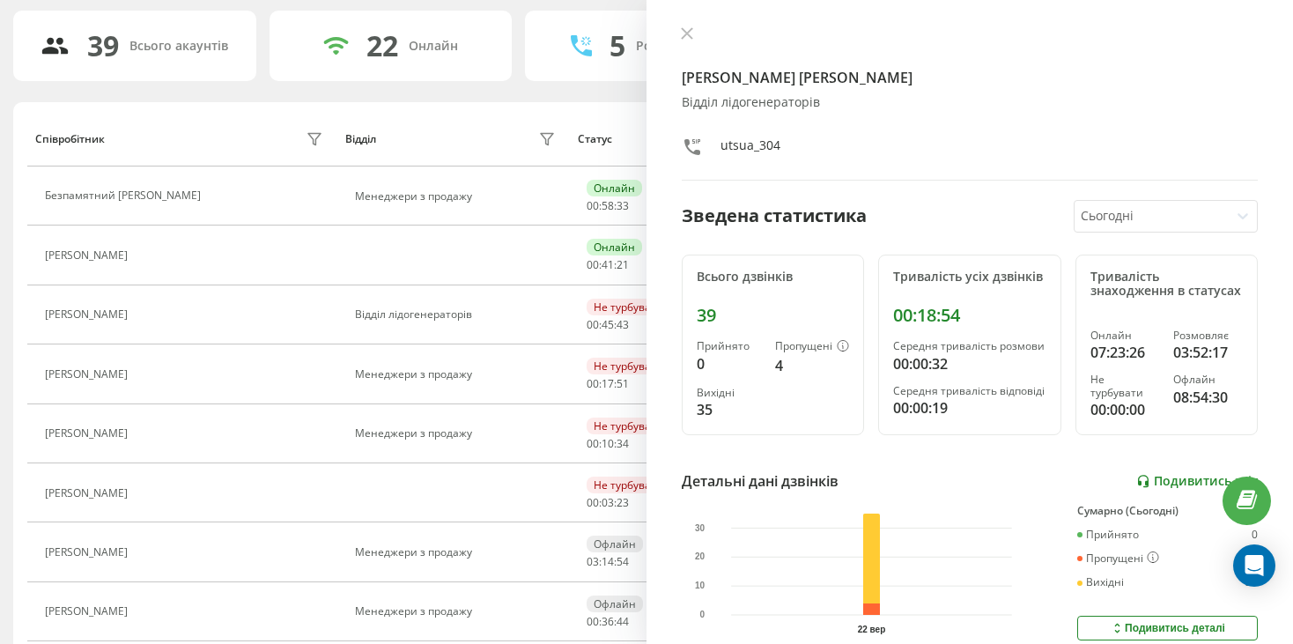
click at [1179, 489] on link "Подивитись звіт" at bounding box center [1197, 481] width 122 height 15
click at [681, 39] on icon at bounding box center [687, 33] width 12 height 12
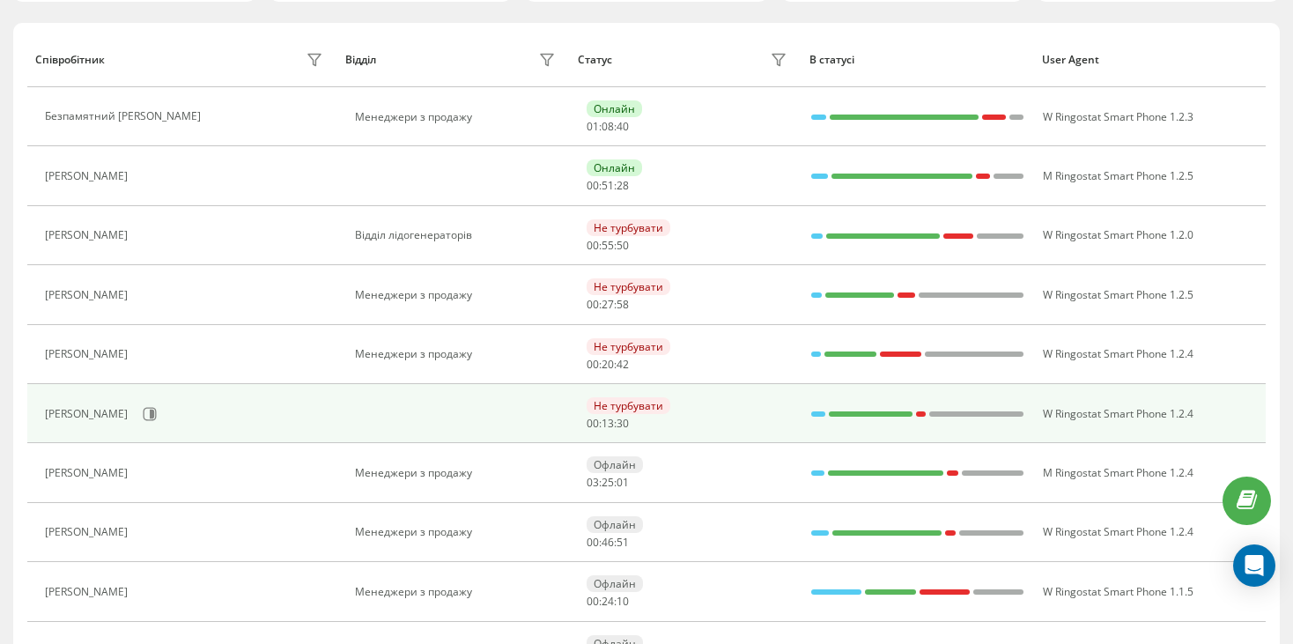
scroll to position [529, 0]
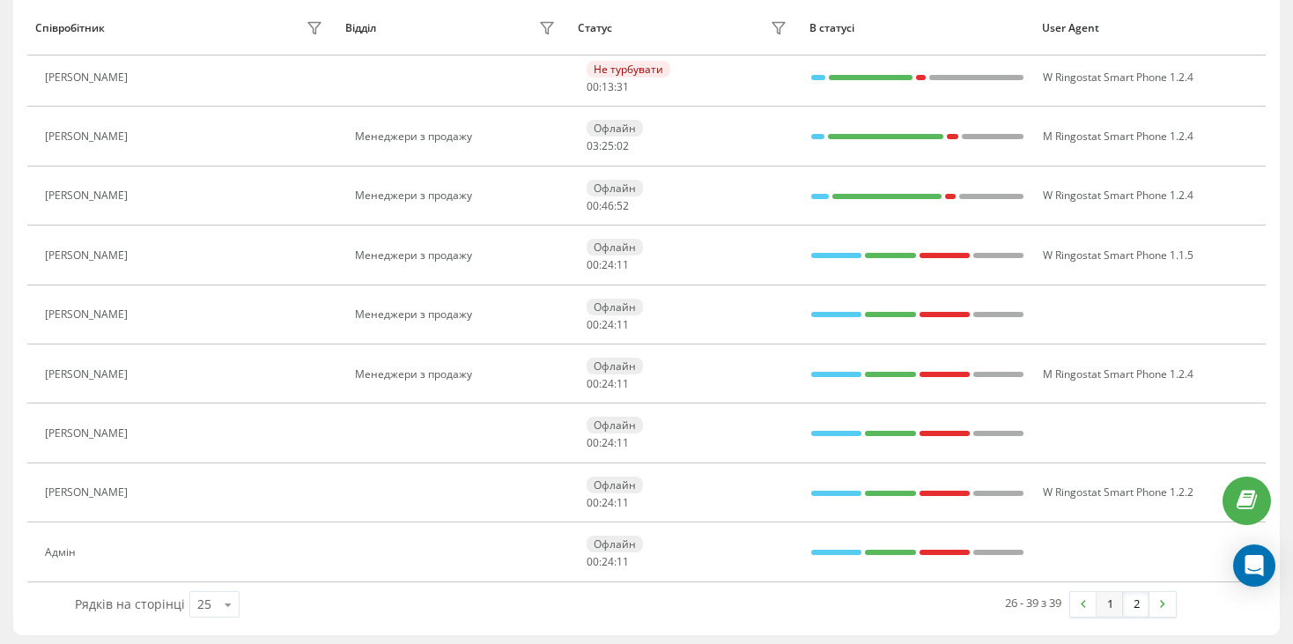
click at [1105, 608] on link "1" at bounding box center [1109, 604] width 26 height 25
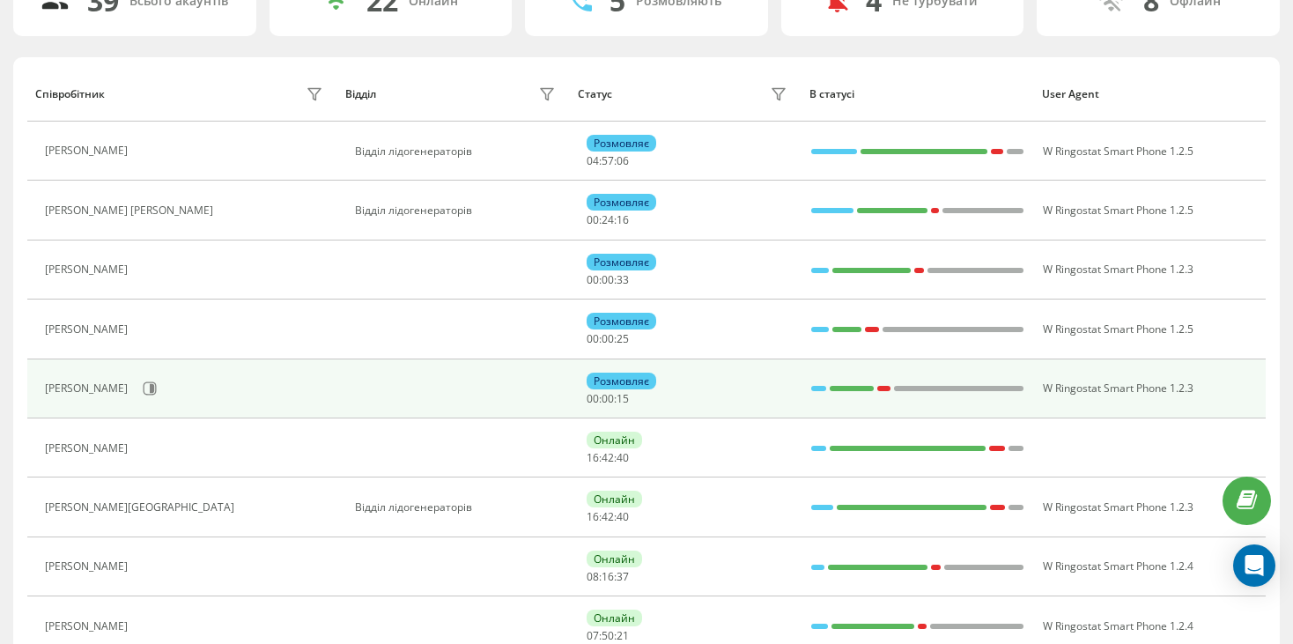
scroll to position [114, 0]
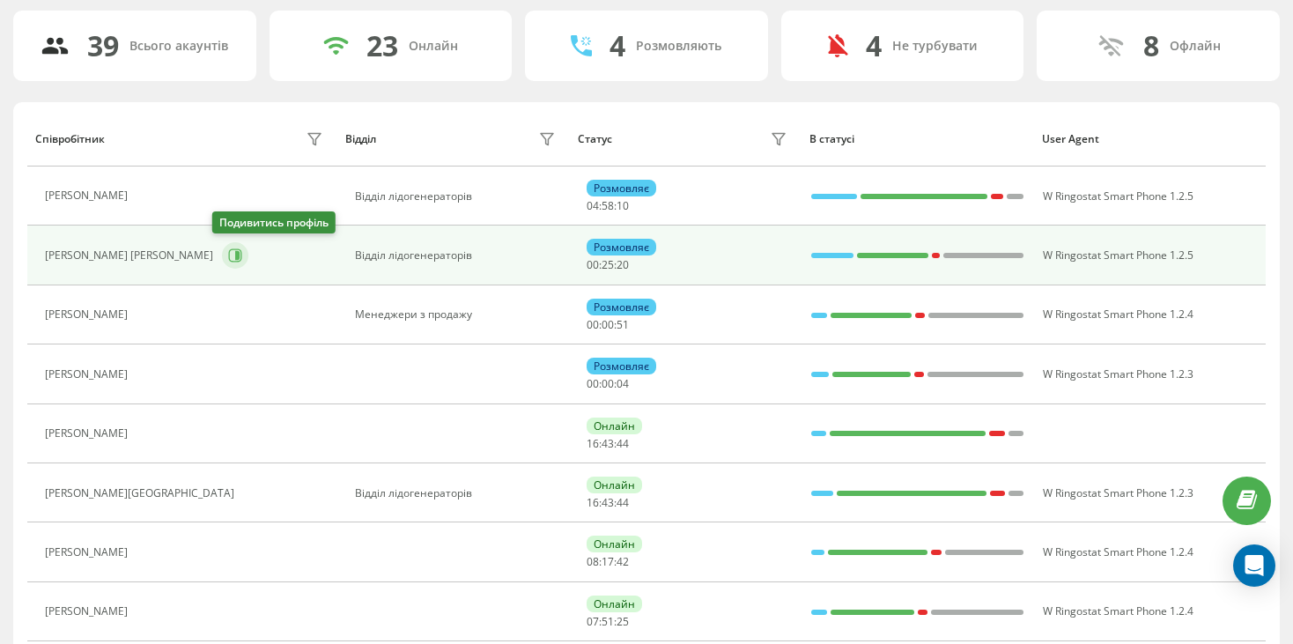
click at [229, 250] on icon at bounding box center [235, 255] width 13 height 13
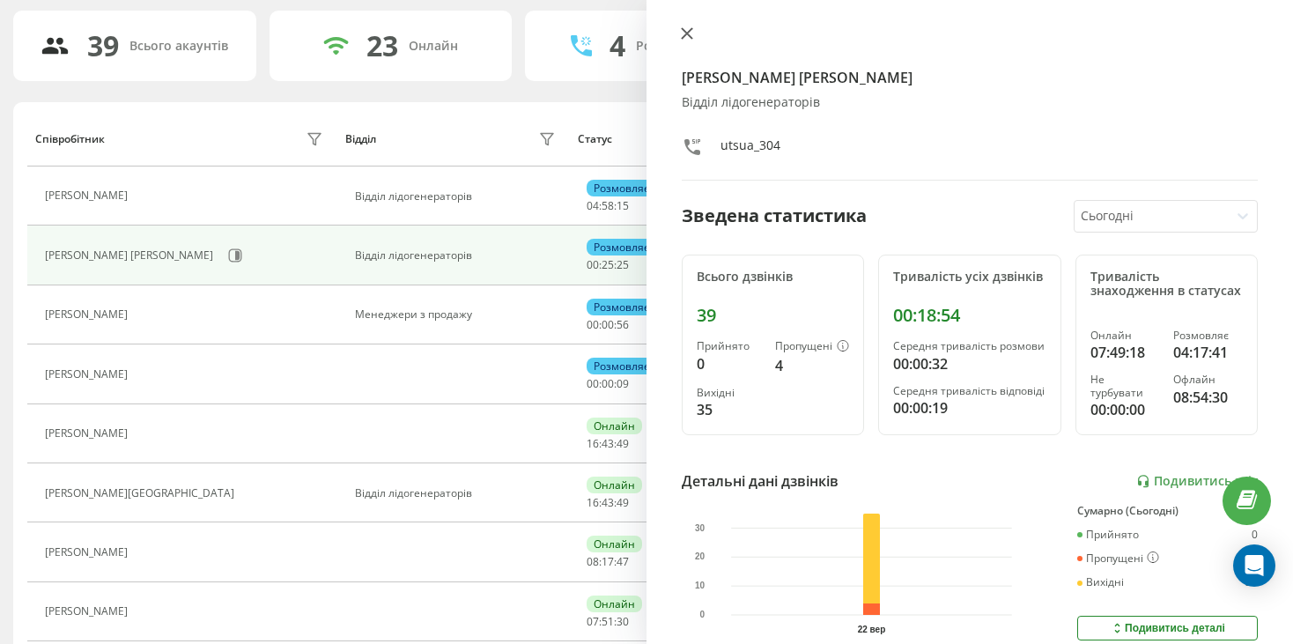
click at [684, 32] on icon at bounding box center [687, 33] width 11 height 11
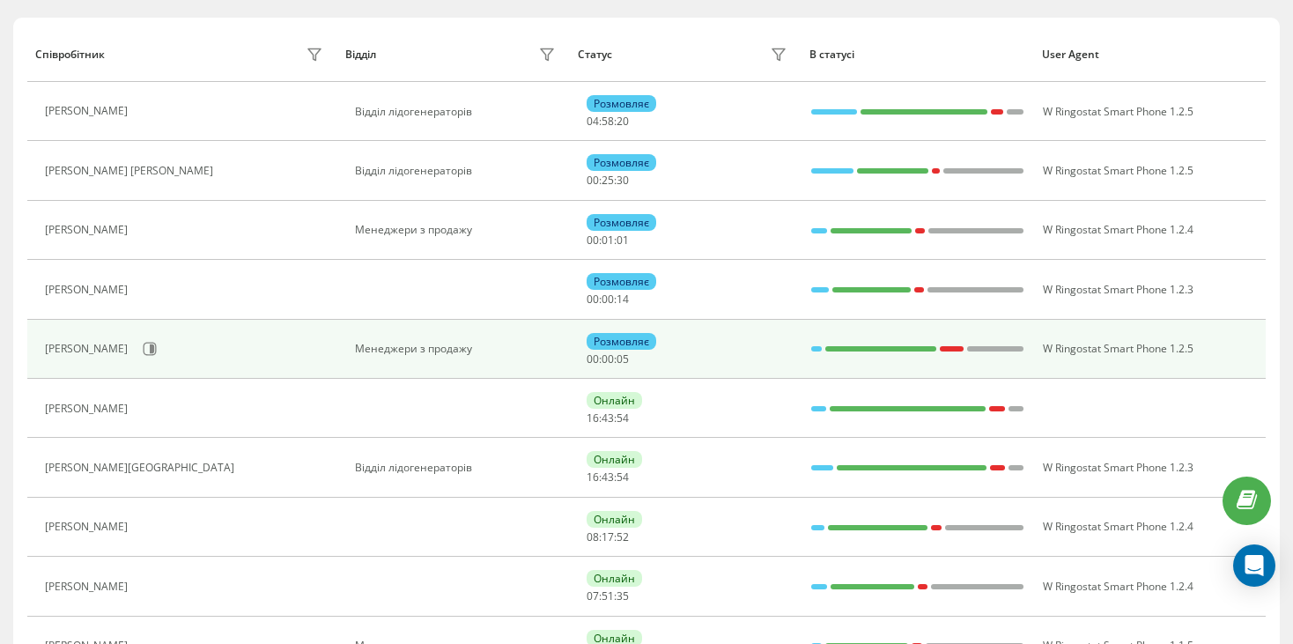
scroll to position [202, 0]
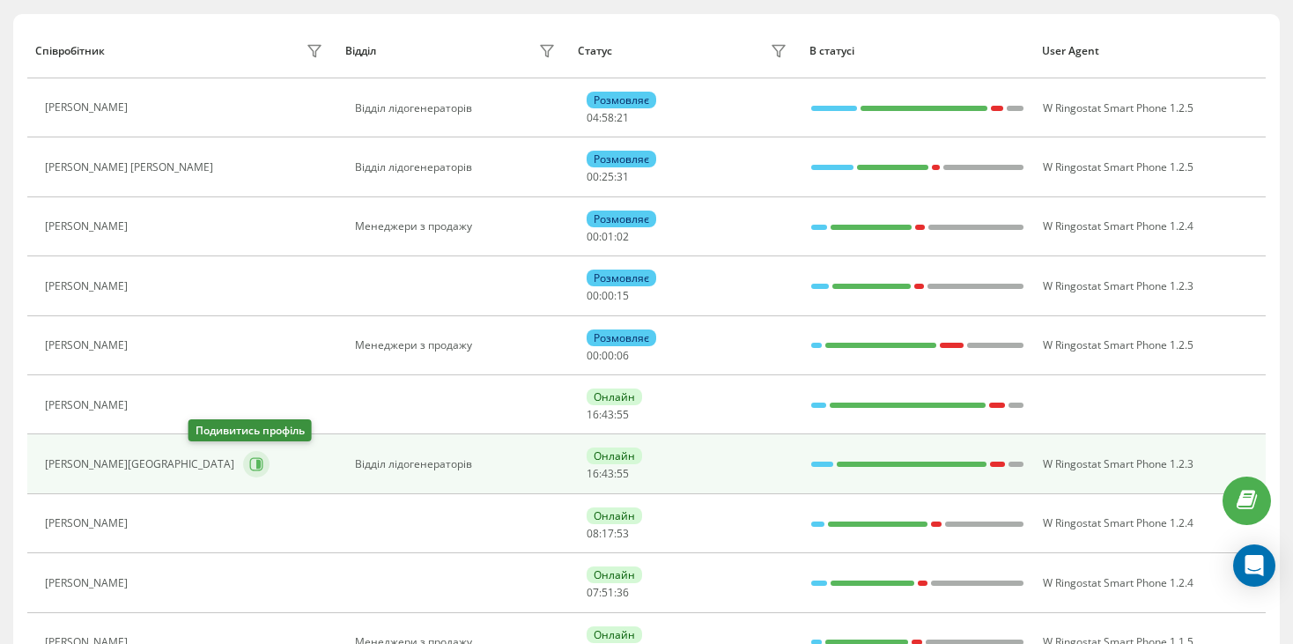
click at [250, 459] on icon at bounding box center [256, 464] width 13 height 13
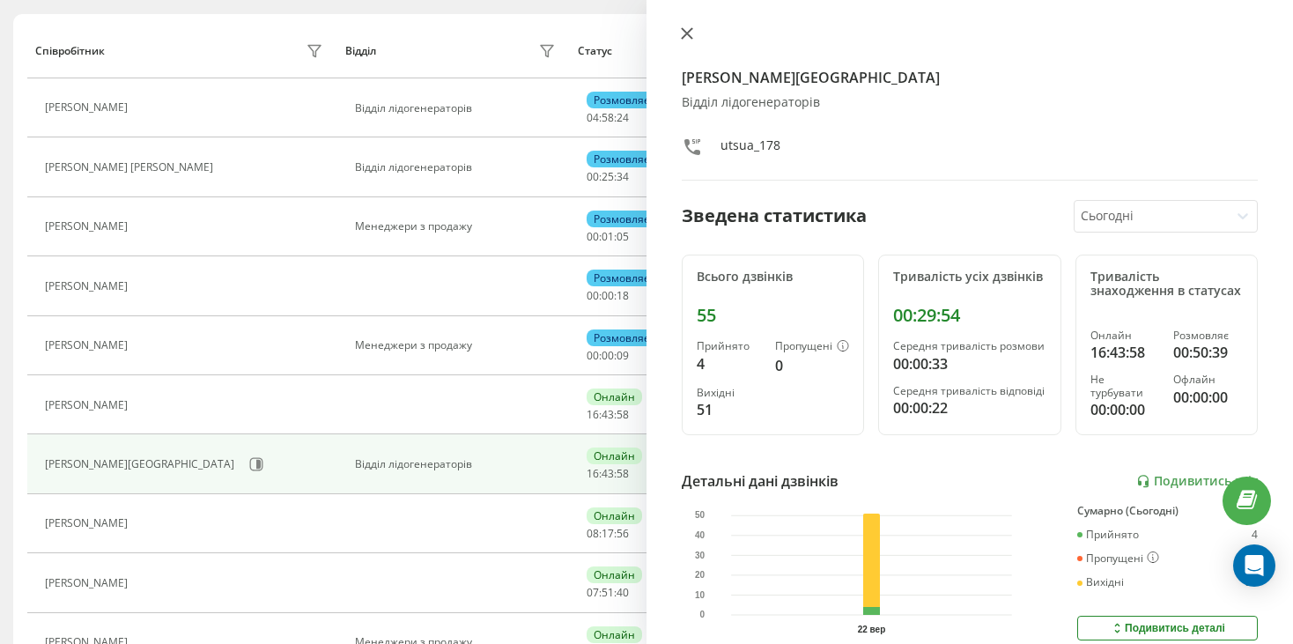
click at [684, 32] on icon at bounding box center [687, 33] width 11 height 11
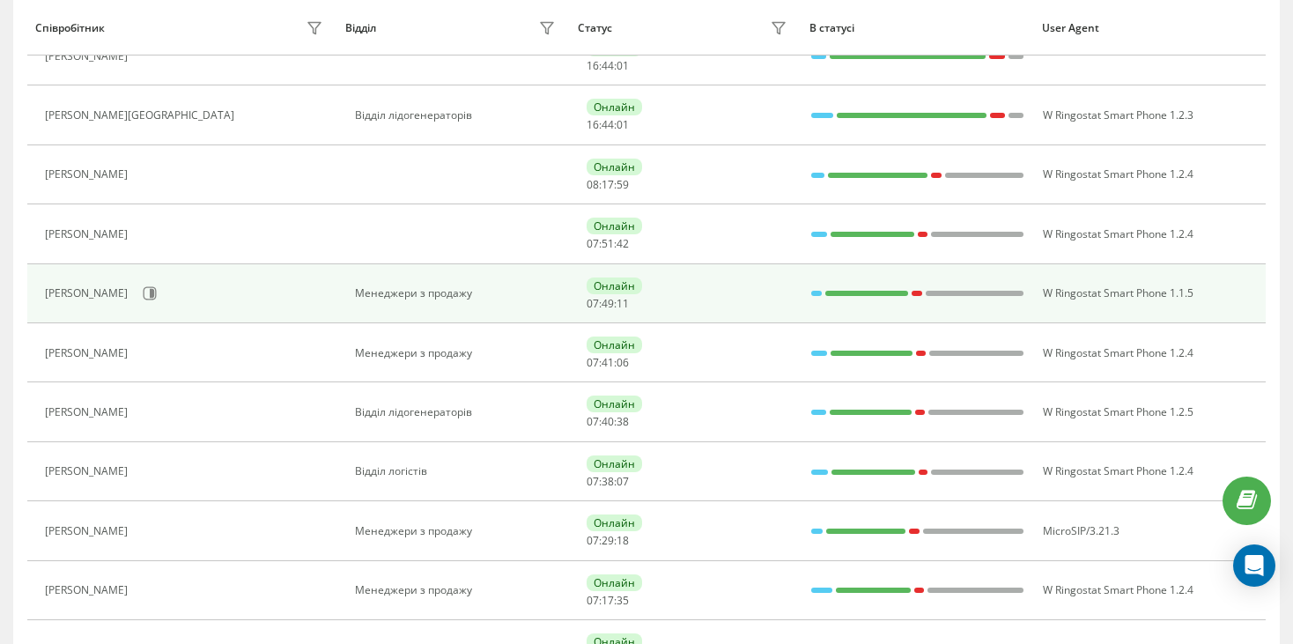
scroll to position [554, 0]
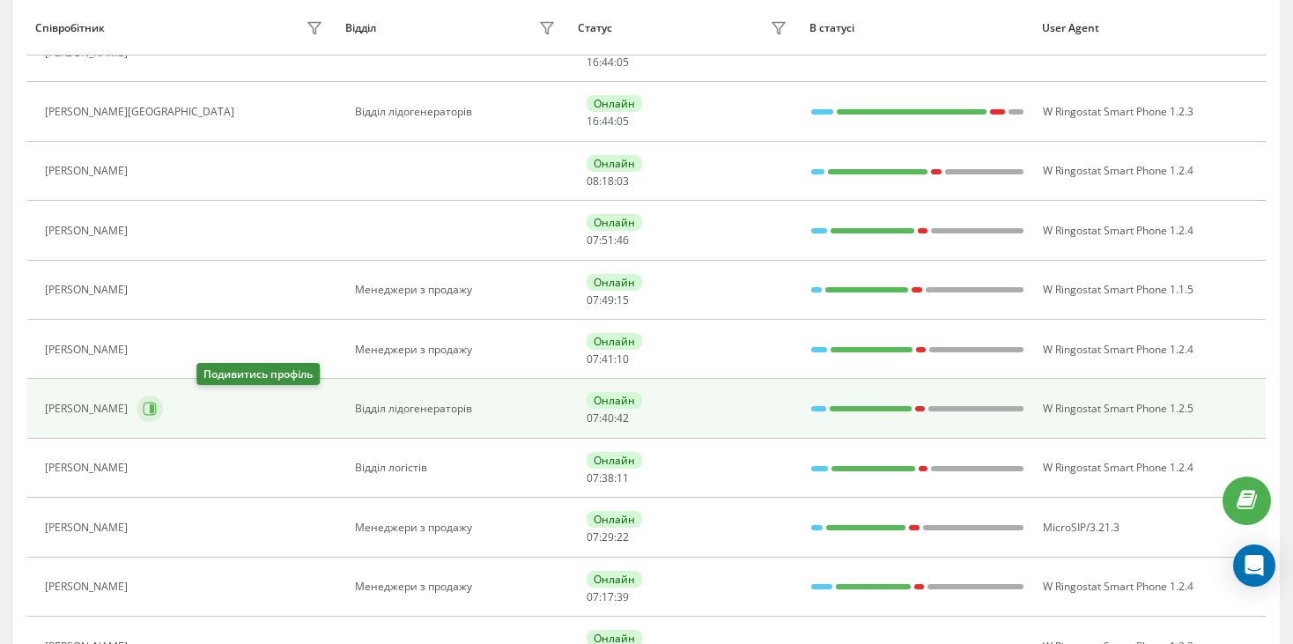
click at [157, 408] on icon at bounding box center [150, 409] width 14 height 14
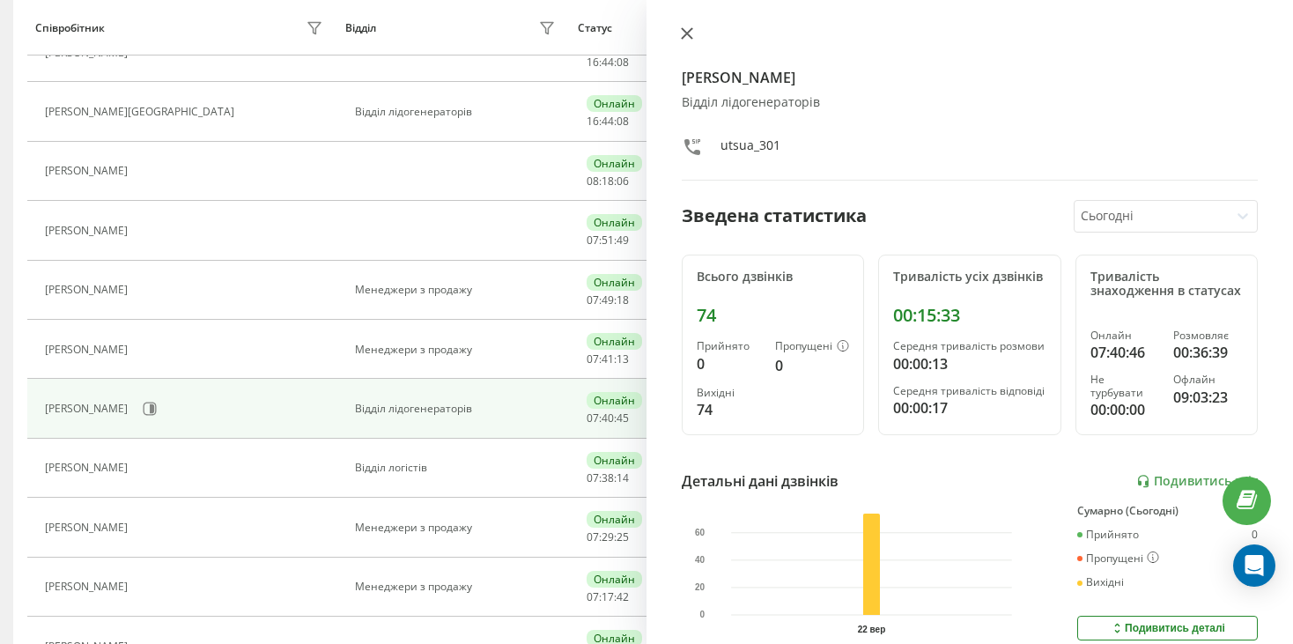
click at [686, 32] on icon at bounding box center [687, 33] width 11 height 11
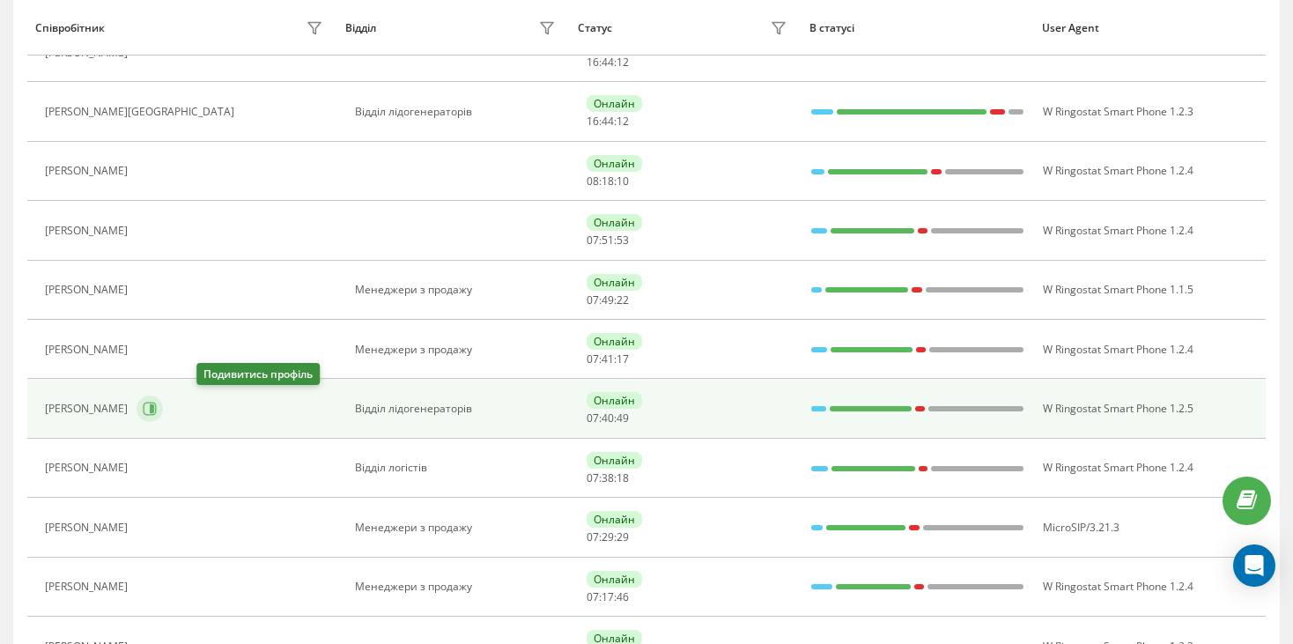
click at [157, 412] on icon at bounding box center [150, 409] width 14 height 14
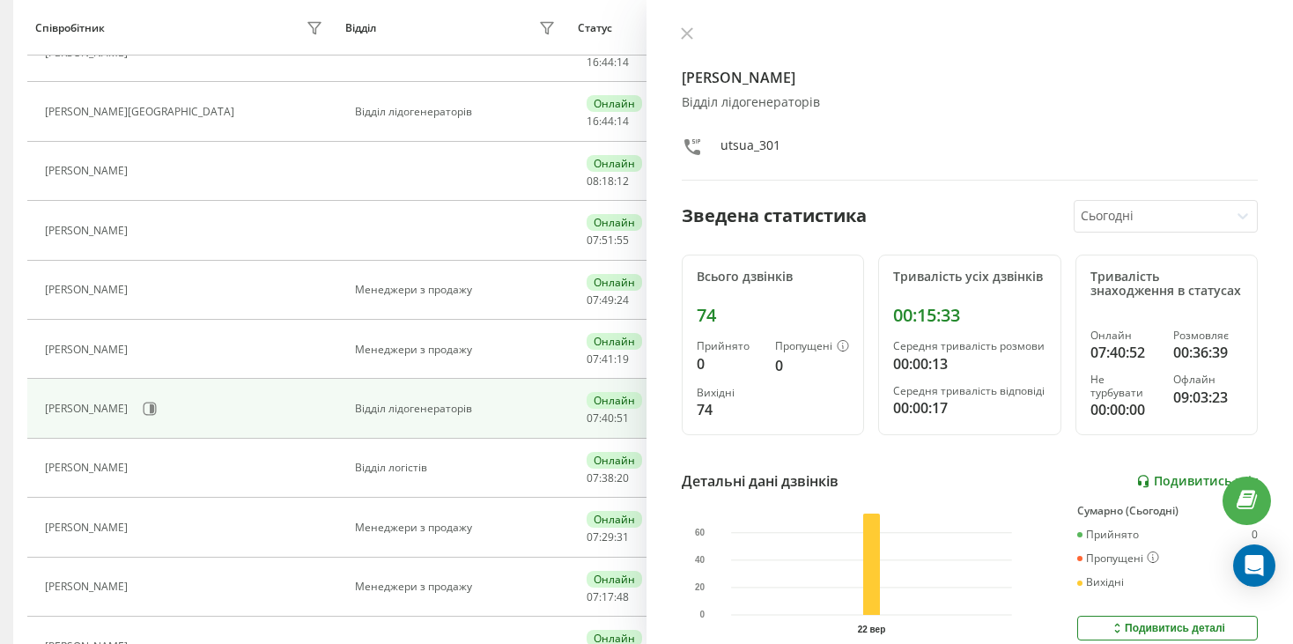
click at [1142, 489] on link "Подивитись звіт" at bounding box center [1197, 481] width 122 height 15
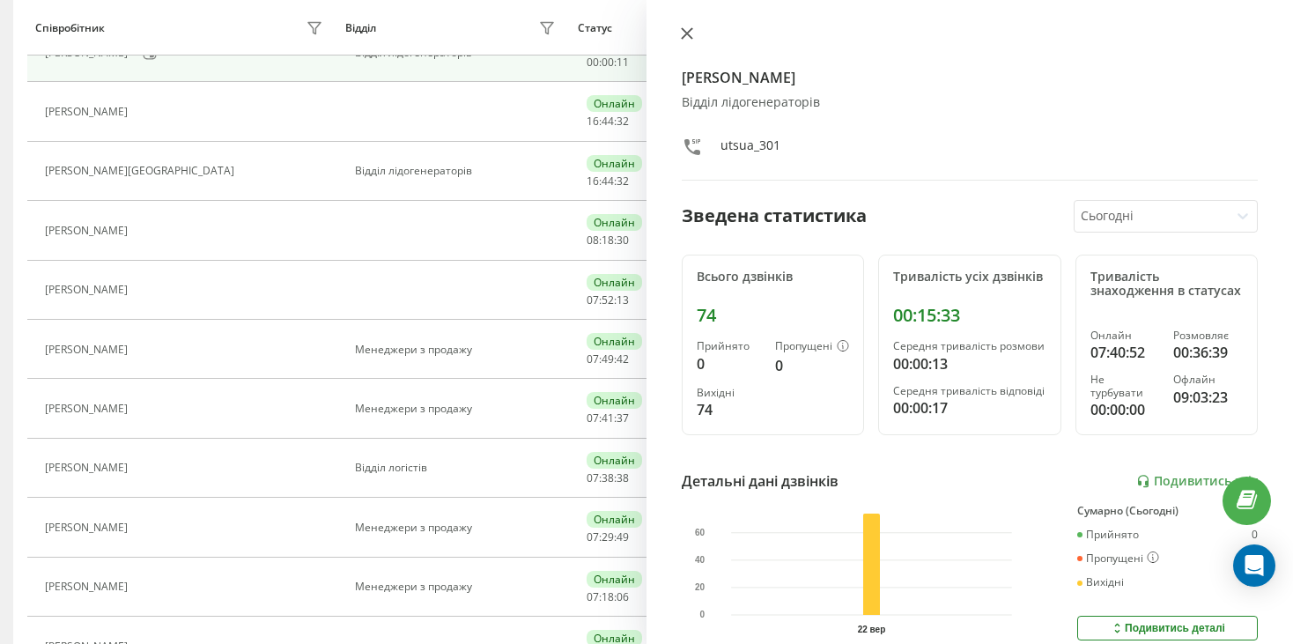
click at [681, 37] on icon at bounding box center [687, 33] width 12 height 12
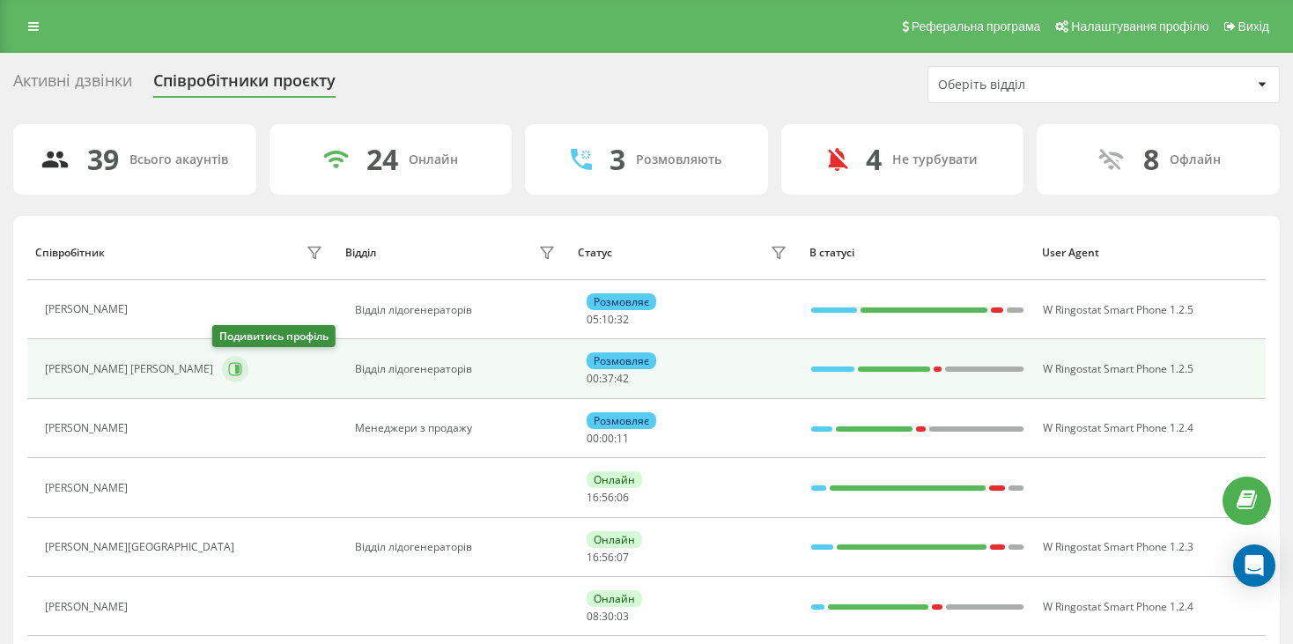
click at [222, 365] on button at bounding box center [235, 369] width 26 height 26
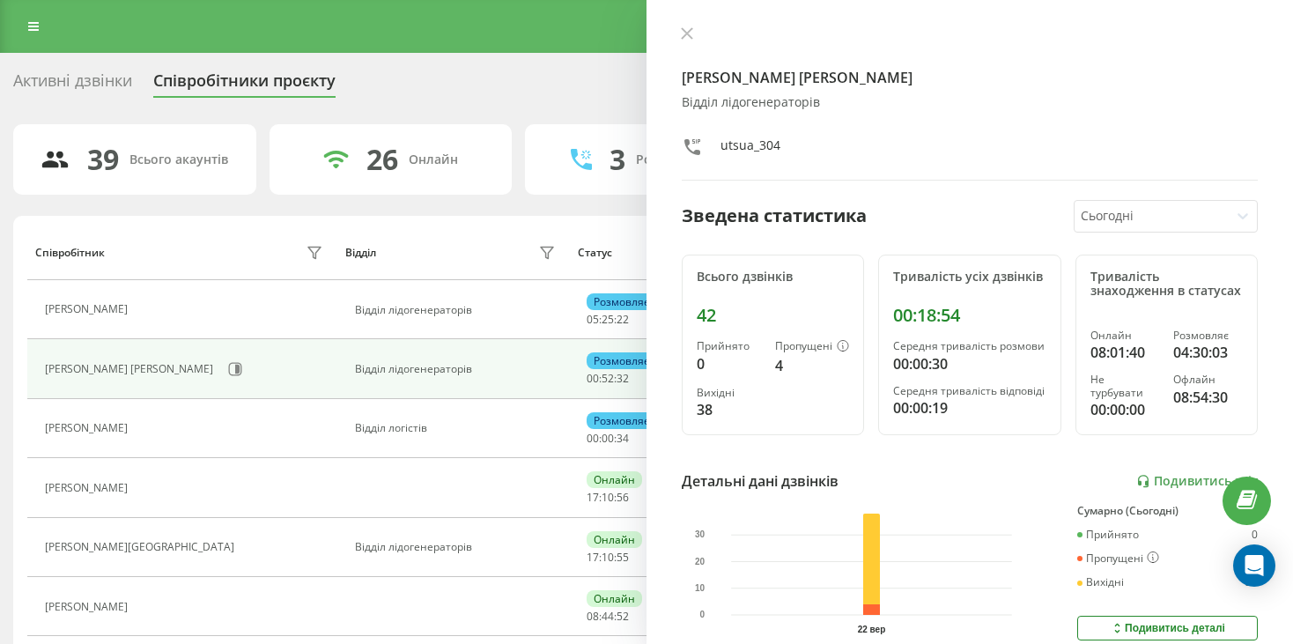
click at [689, 25] on div "Паровінчак Яна Святославівна Відділ лідогенераторів utsua_304 Зведена статистик…" at bounding box center [969, 322] width 646 height 644
click at [686, 35] on icon at bounding box center [687, 33] width 12 height 12
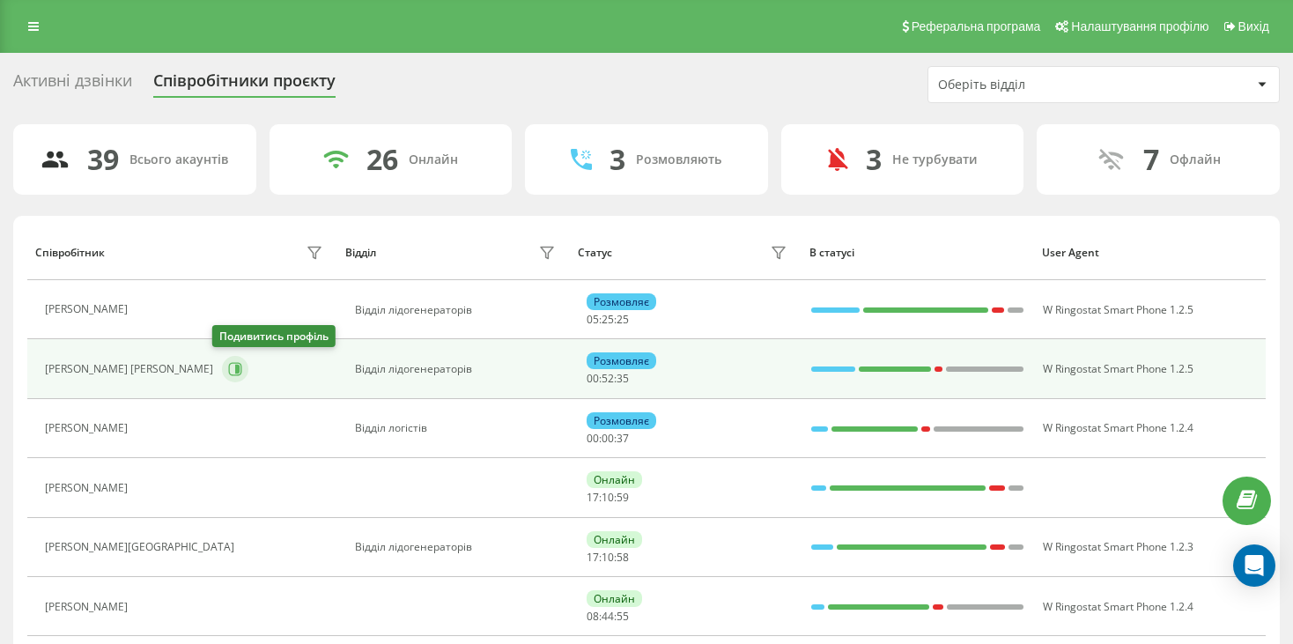
click at [232, 362] on icon at bounding box center [235, 369] width 14 height 14
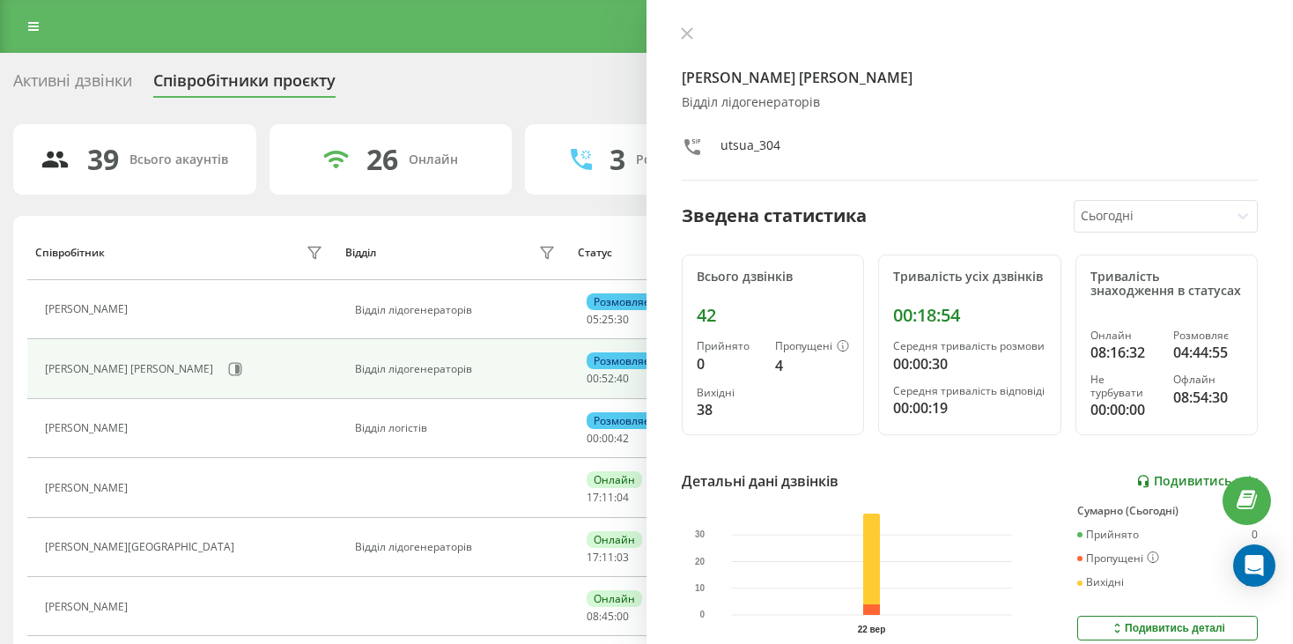
click at [1163, 489] on link "Подивитись звіт" at bounding box center [1197, 481] width 122 height 15
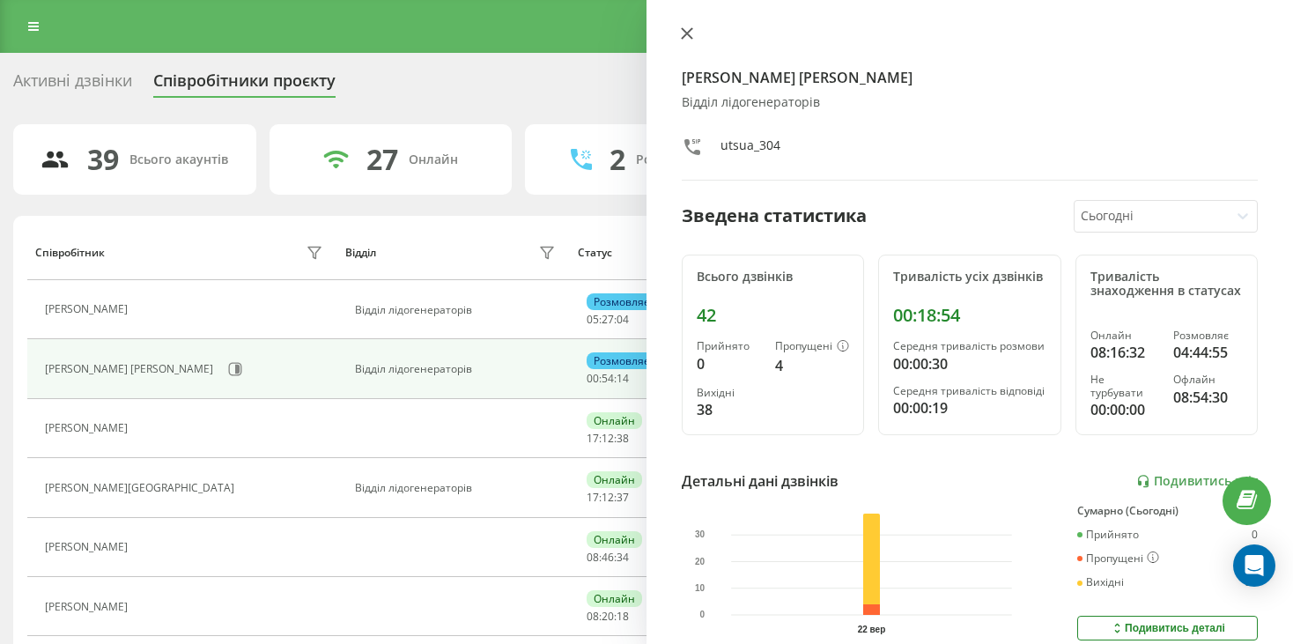
click at [683, 35] on icon at bounding box center [687, 33] width 11 height 11
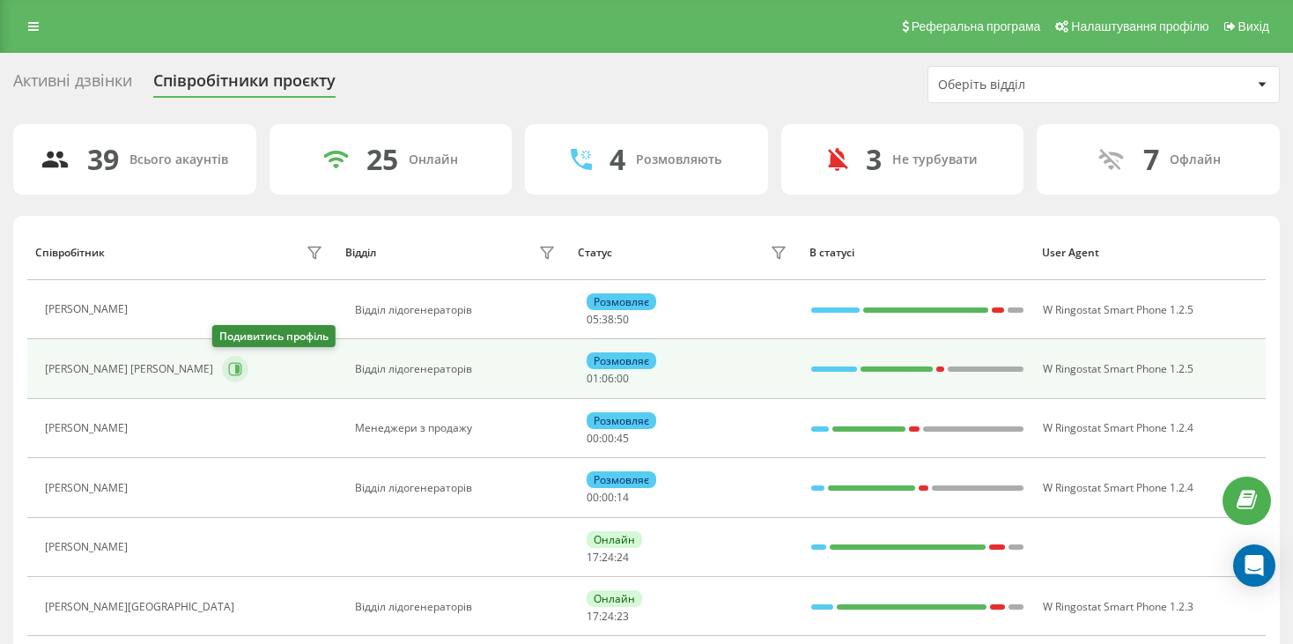
click at [228, 373] on icon at bounding box center [235, 369] width 14 height 14
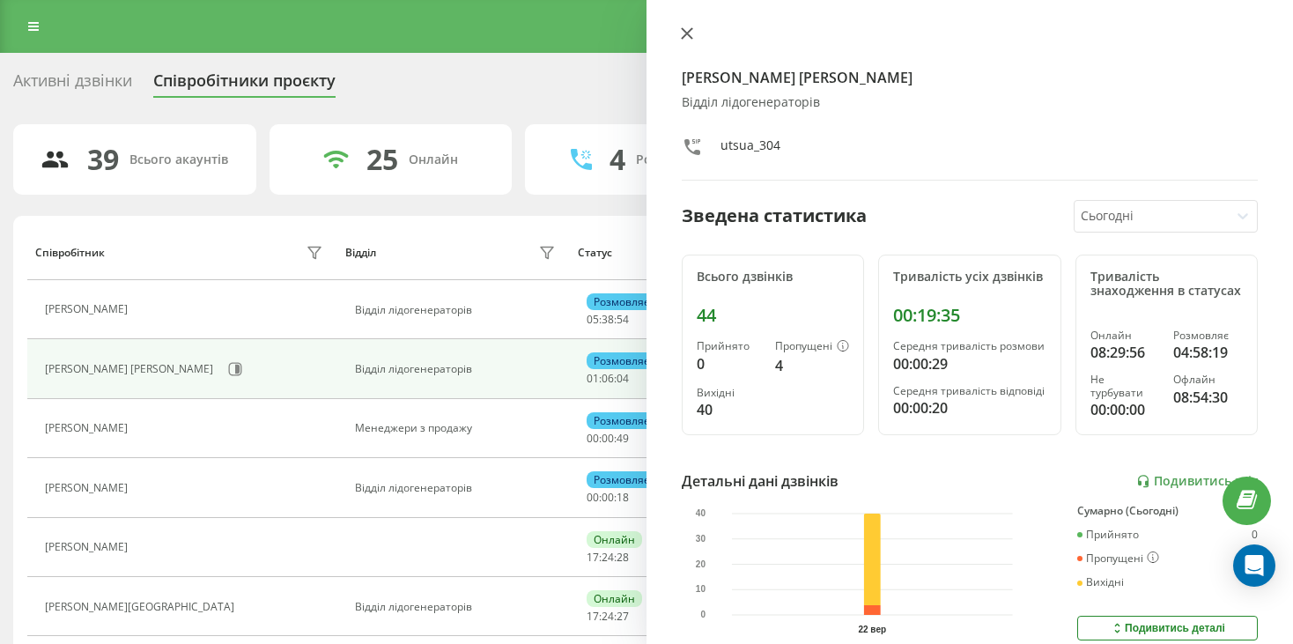
click at [689, 32] on icon at bounding box center [687, 33] width 11 height 11
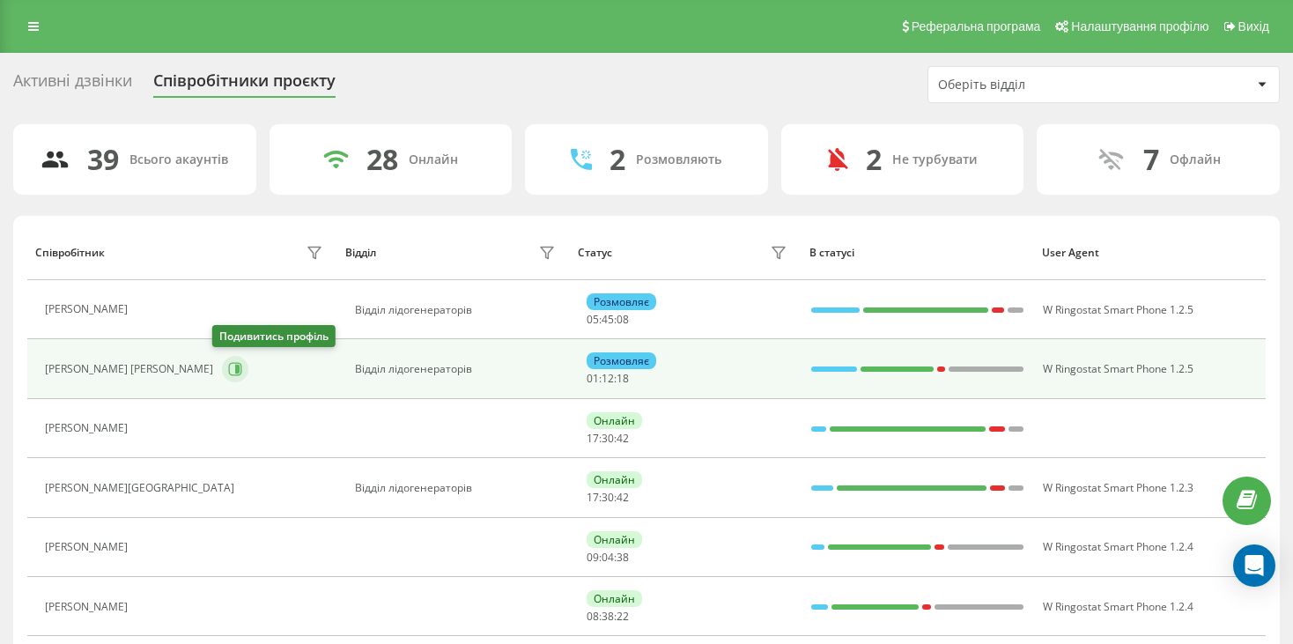
click at [228, 370] on icon at bounding box center [235, 369] width 14 height 14
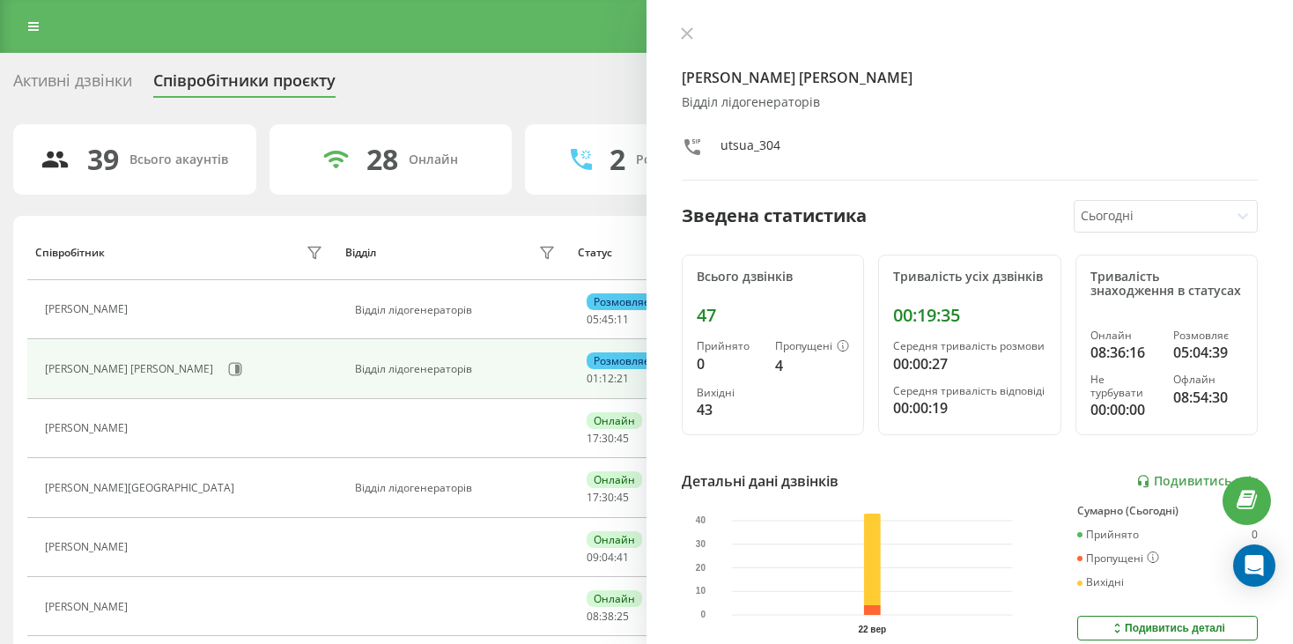
click at [686, 28] on icon at bounding box center [687, 33] width 12 height 12
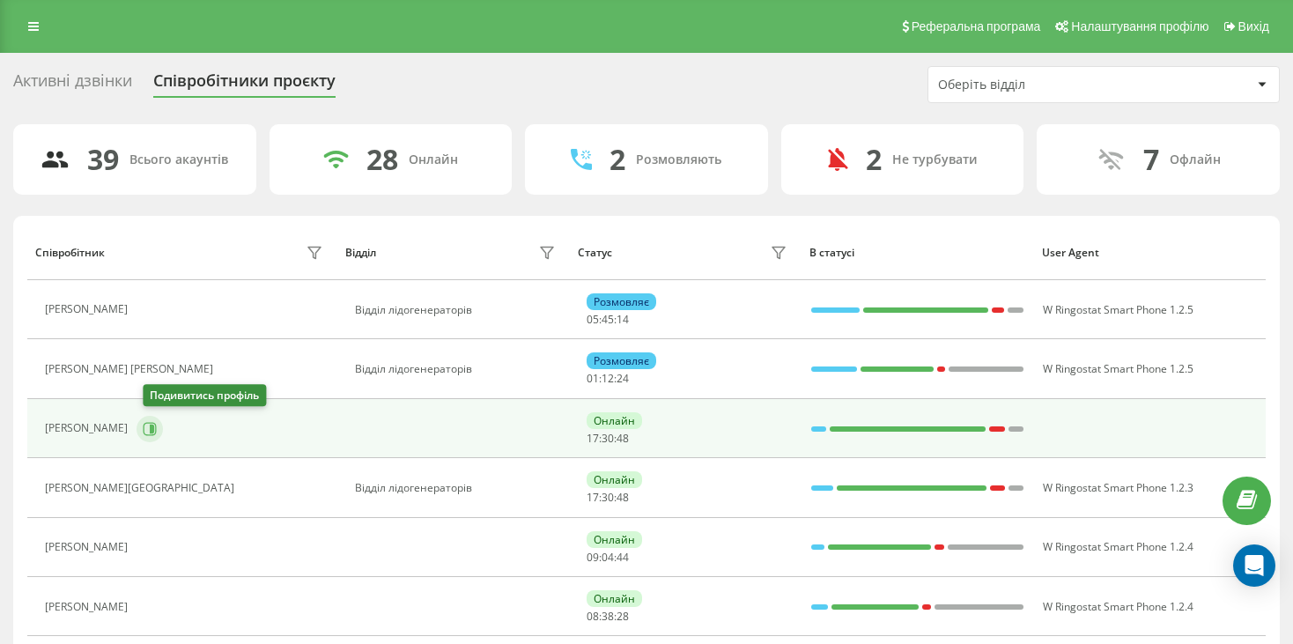
click at [154, 427] on icon at bounding box center [152, 428] width 4 height 9
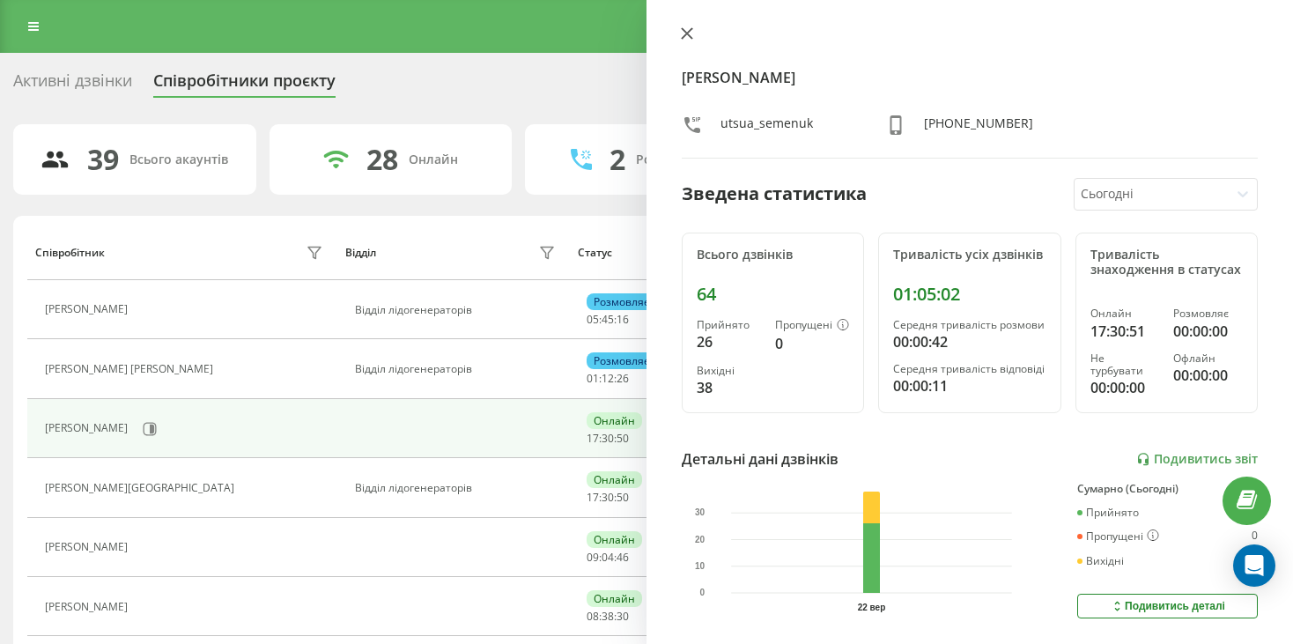
click at [689, 28] on icon at bounding box center [687, 33] width 12 height 12
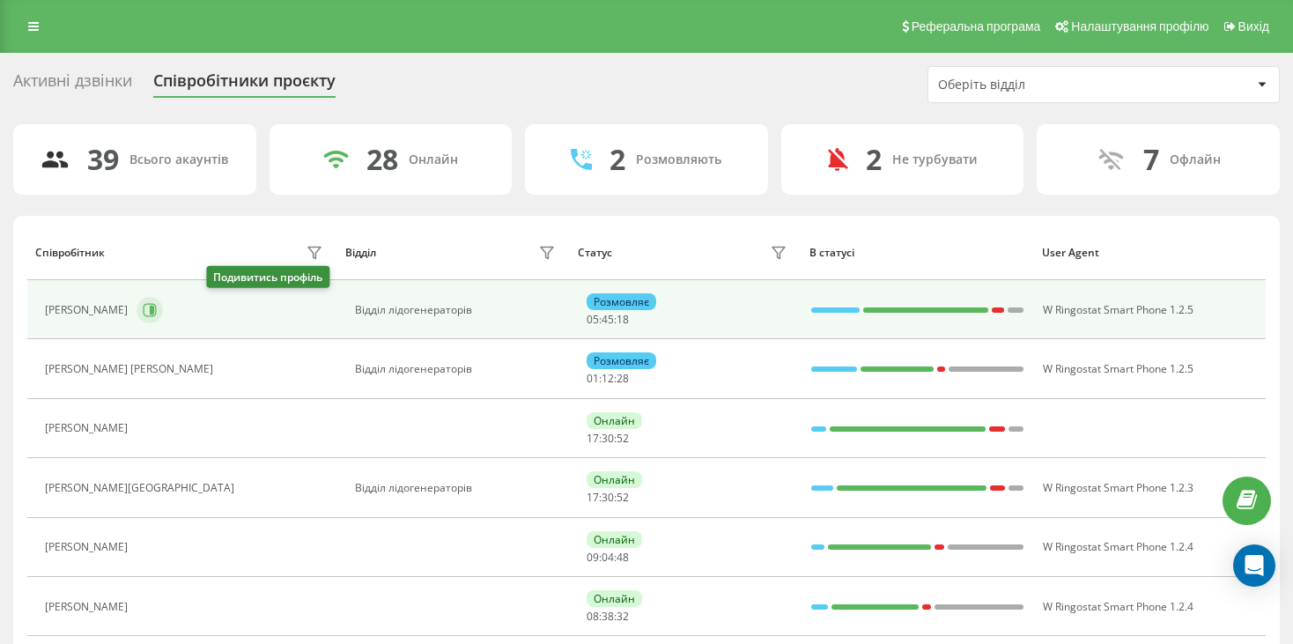
click at [157, 310] on icon at bounding box center [150, 310] width 14 height 14
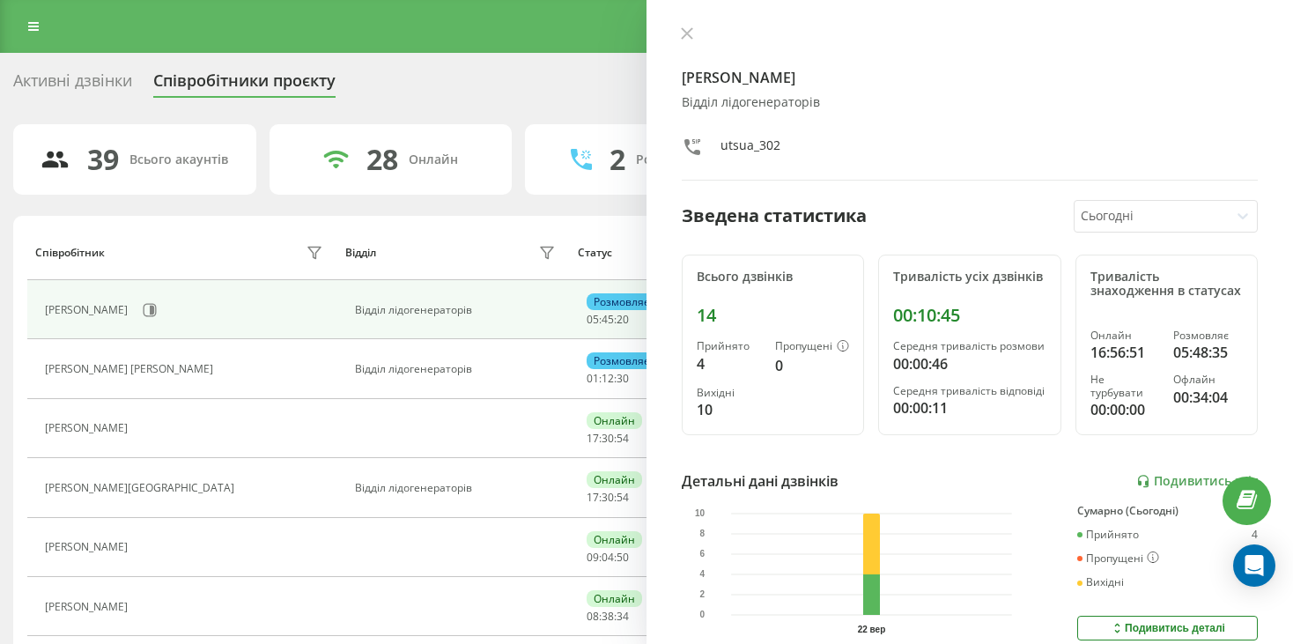
click at [689, 42] on button at bounding box center [686, 34] width 23 height 17
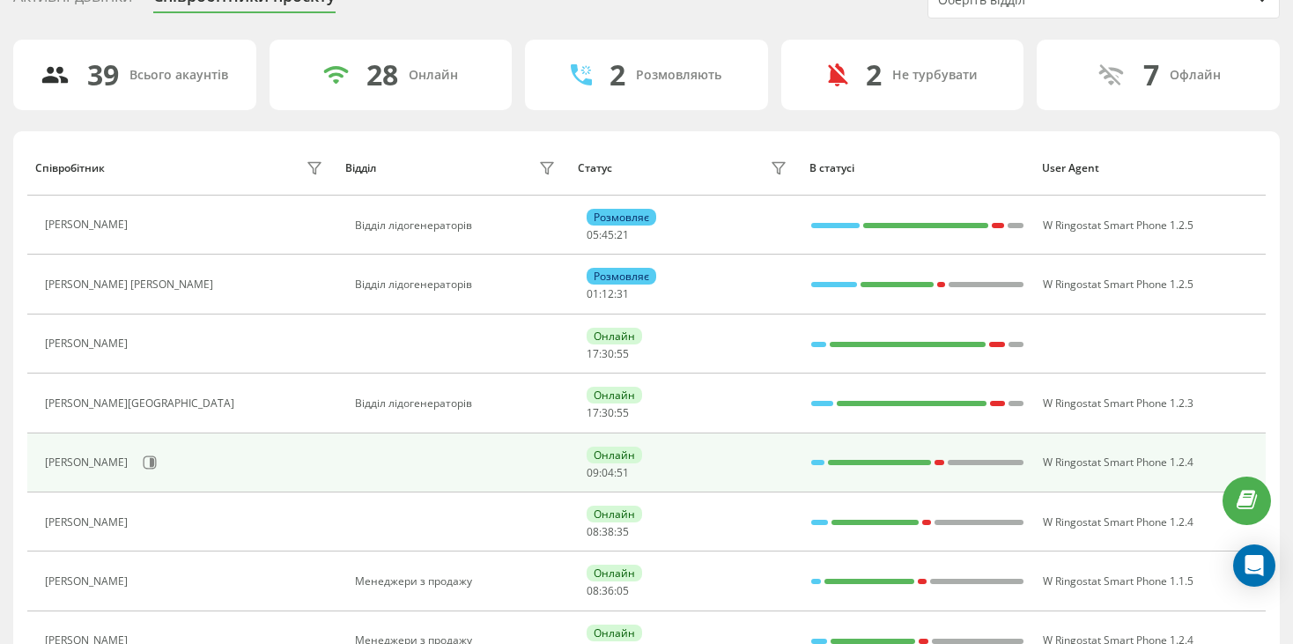
scroll to position [88, 0]
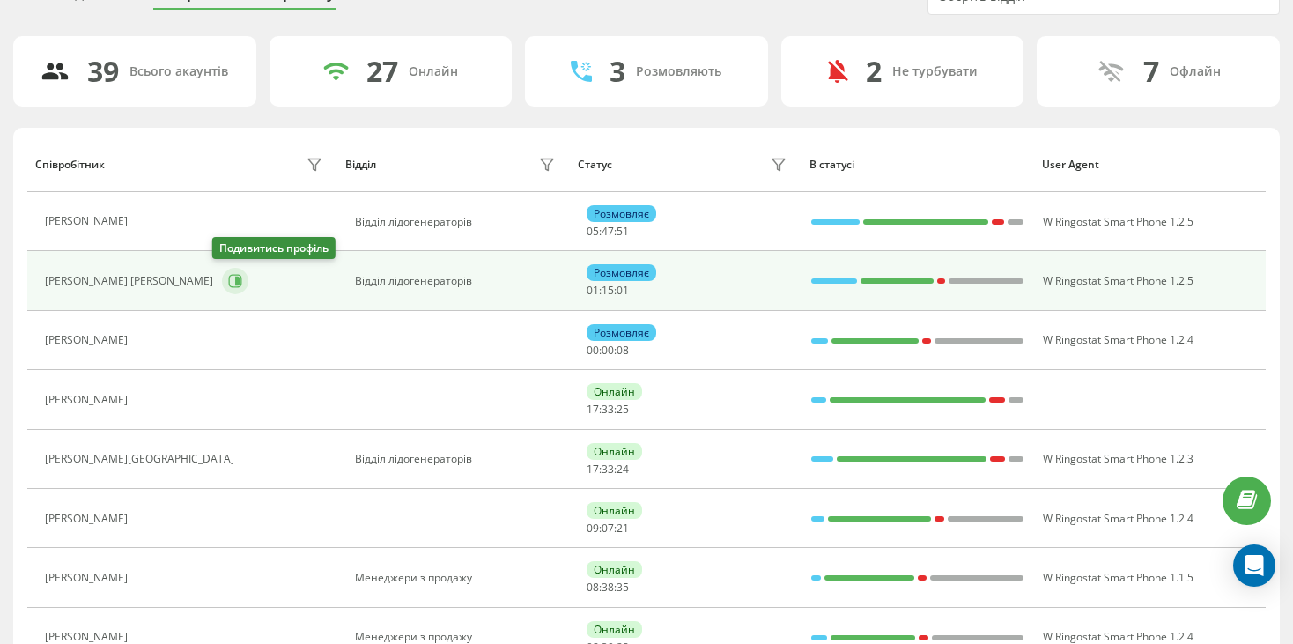
click at [232, 277] on icon at bounding box center [235, 281] width 13 height 13
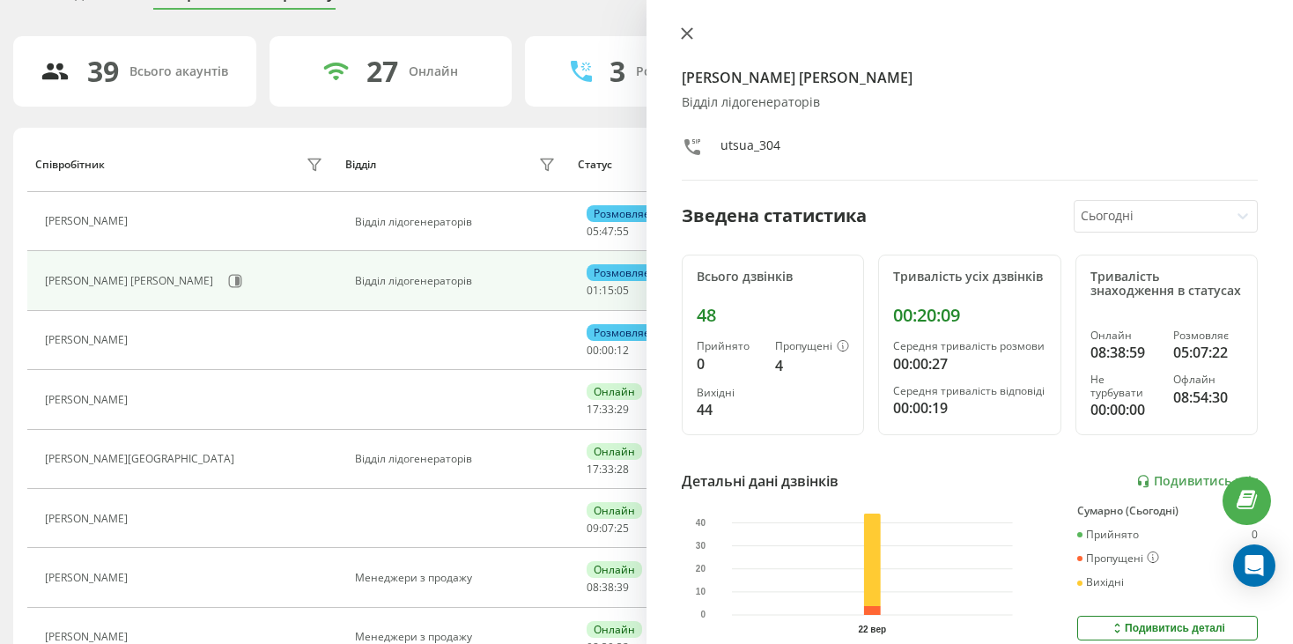
click at [689, 33] on icon at bounding box center [687, 33] width 12 height 12
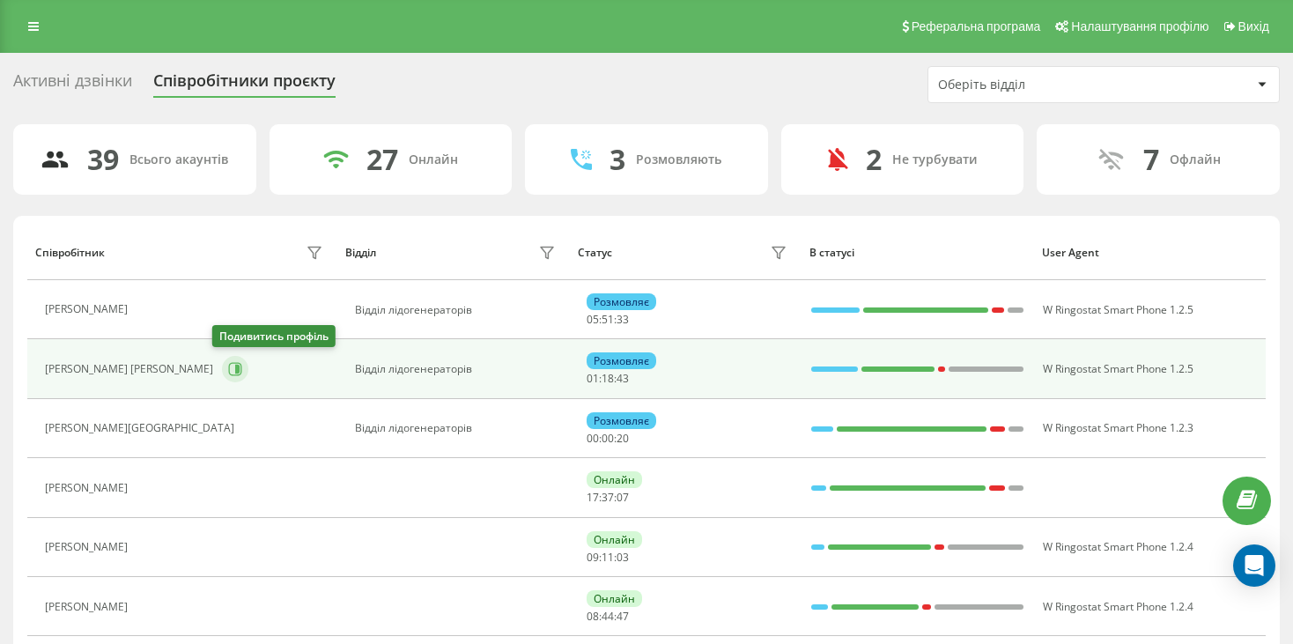
click at [228, 365] on icon at bounding box center [235, 369] width 14 height 14
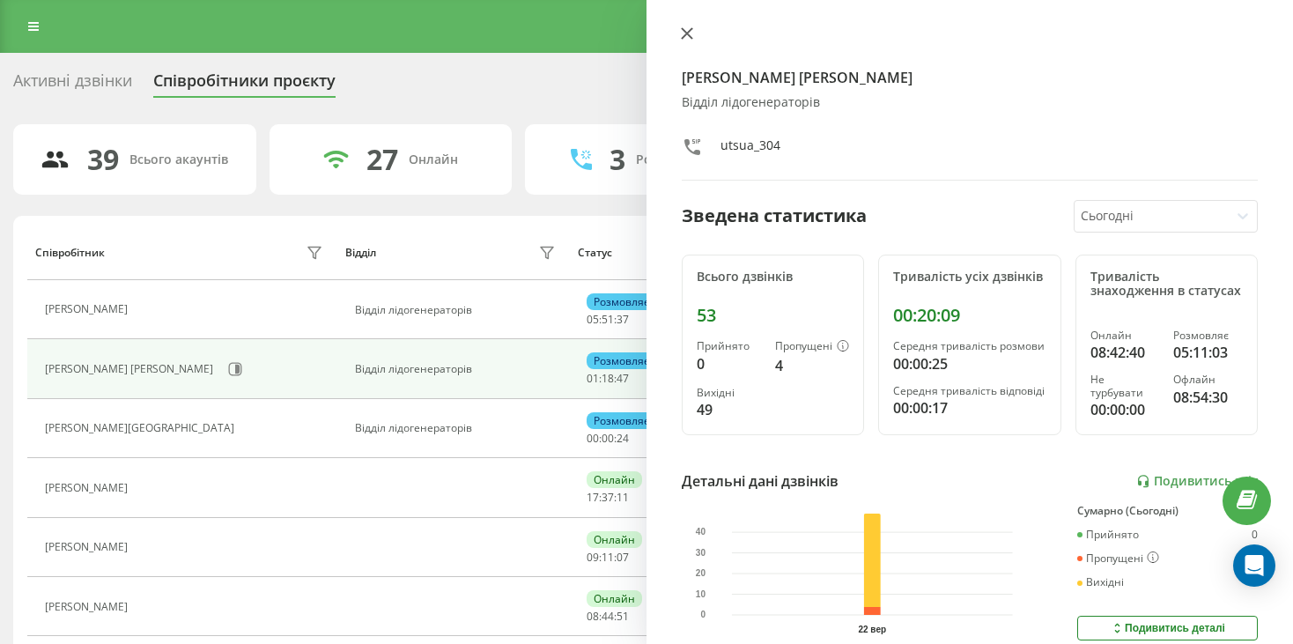
click at [683, 28] on icon at bounding box center [687, 33] width 12 height 12
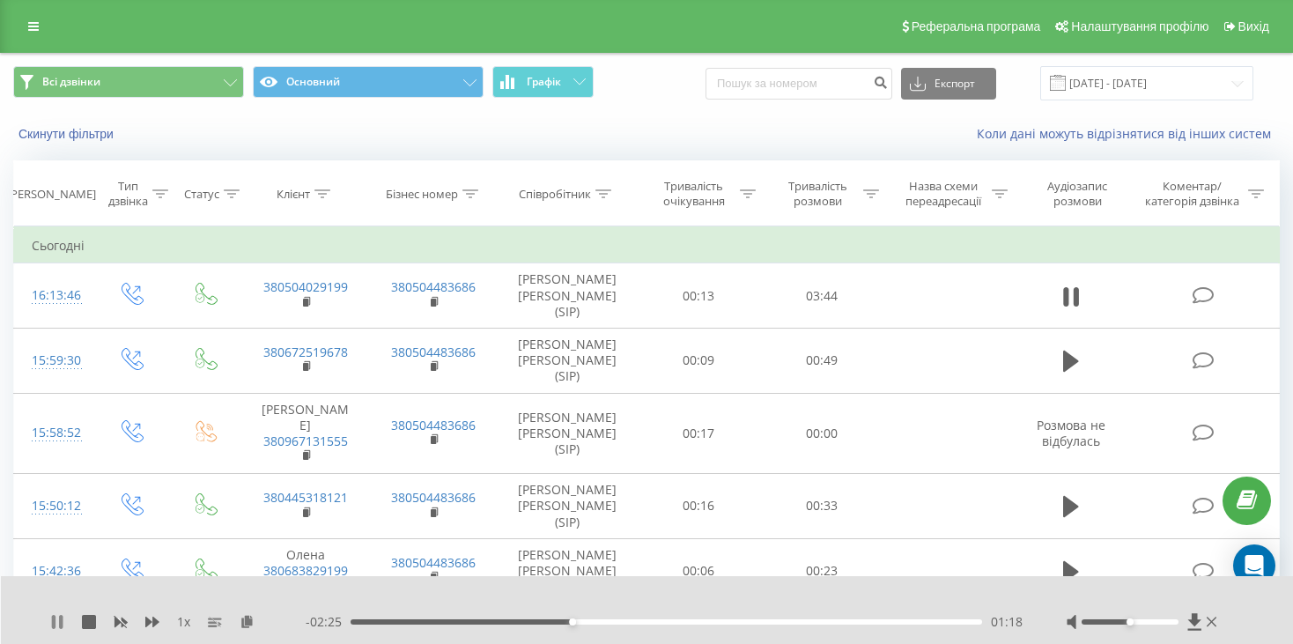
click at [55, 623] on icon at bounding box center [57, 622] width 14 height 14
click at [48, 629] on div "1 x - 02:24 01:18 01:18" at bounding box center [647, 610] width 1293 height 68
click at [53, 620] on icon at bounding box center [57, 622] width 11 height 14
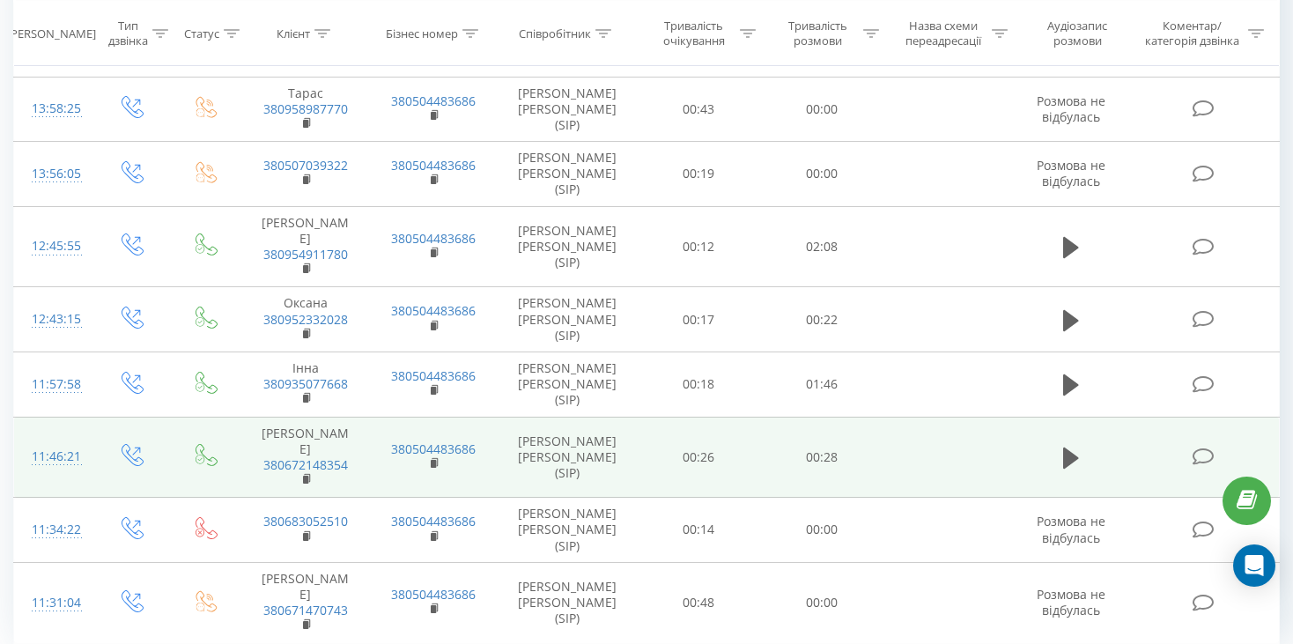
scroll to position [1364, 0]
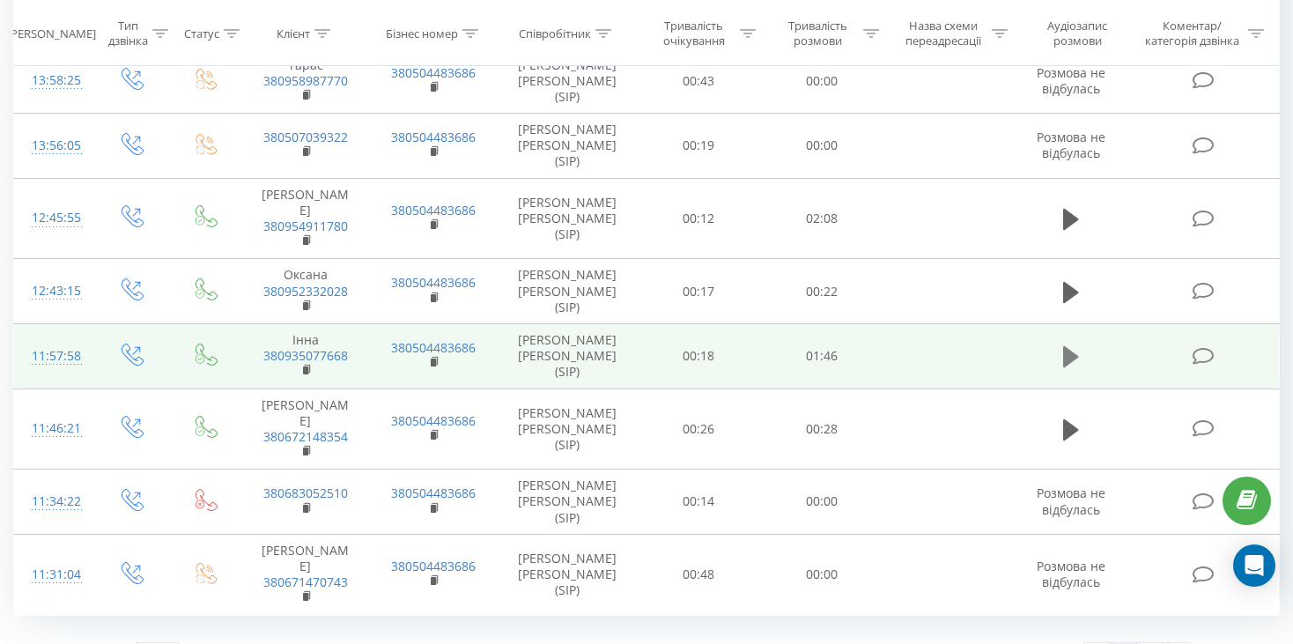
click at [1073, 352] on icon at bounding box center [1071, 356] width 16 height 21
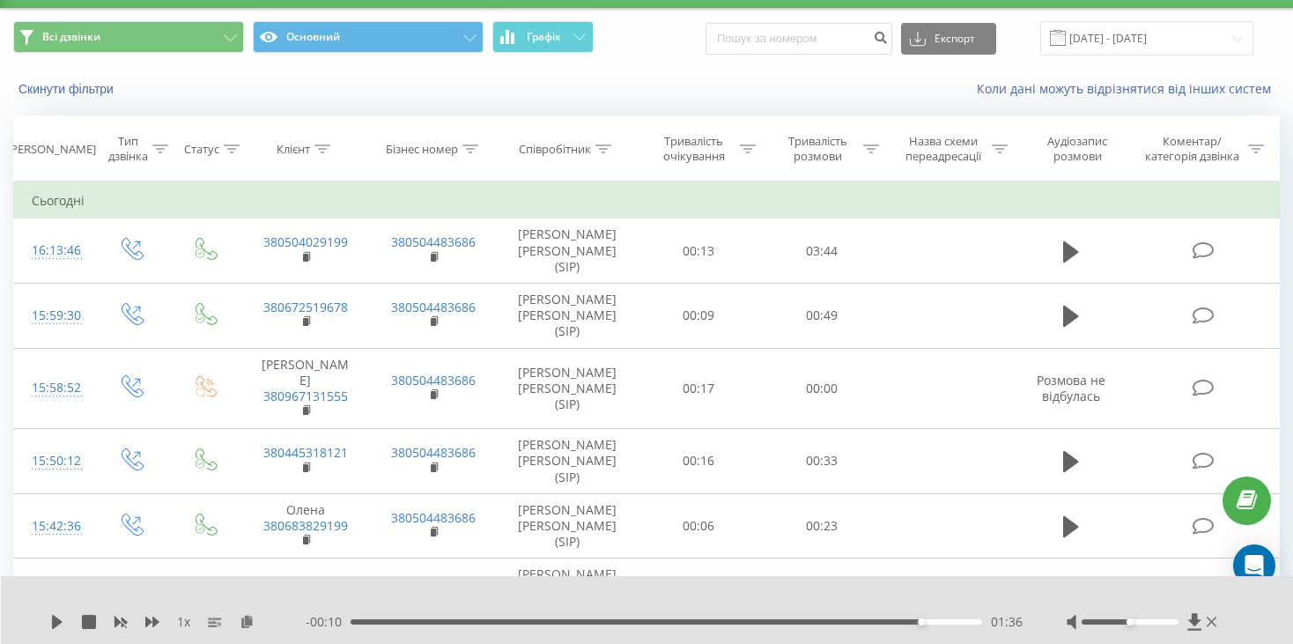
scroll to position [88, 0]
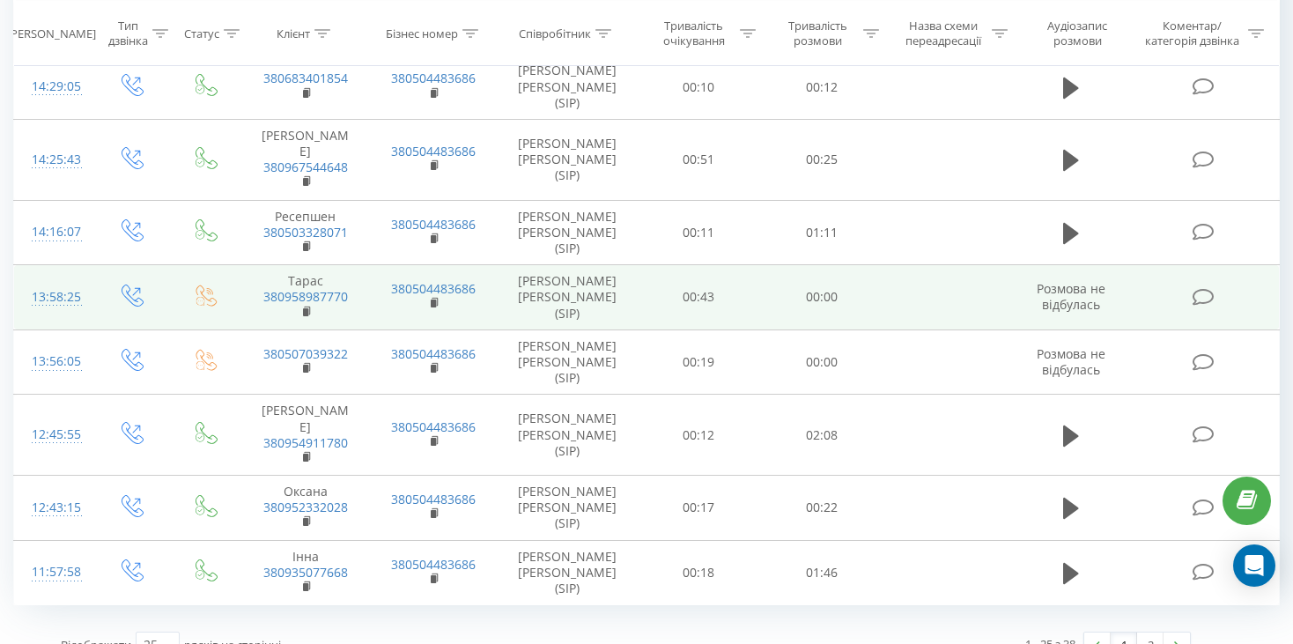
scroll to position [1364, 0]
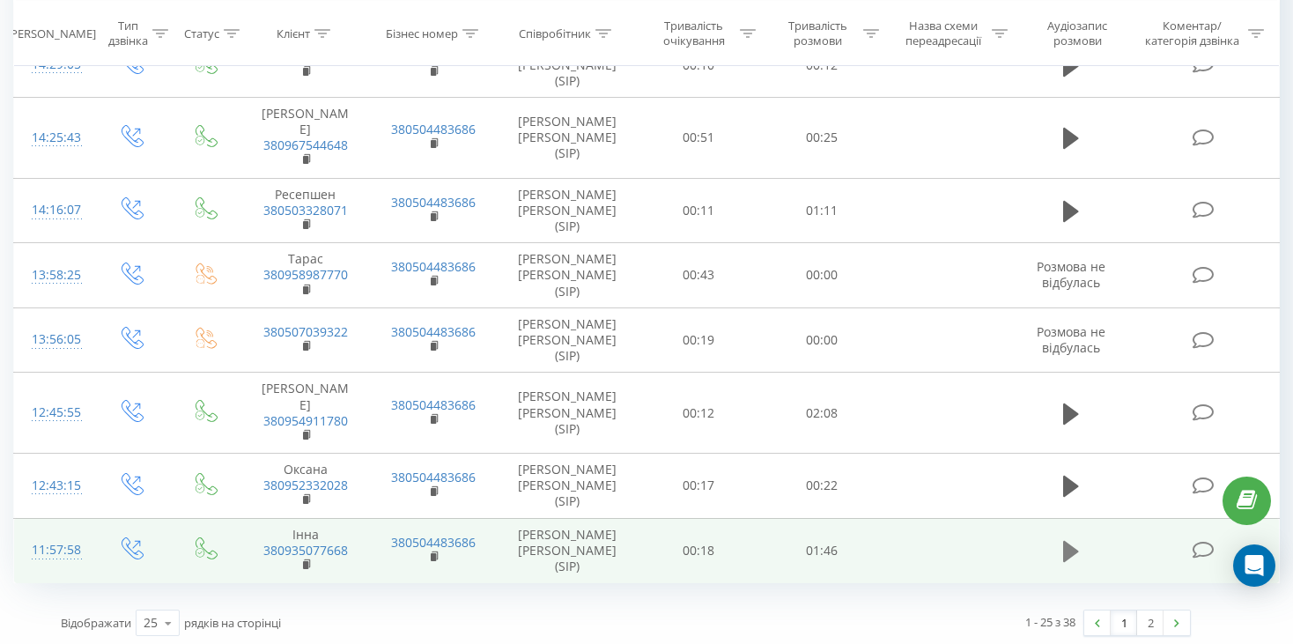
click at [1068, 553] on icon at bounding box center [1071, 551] width 16 height 21
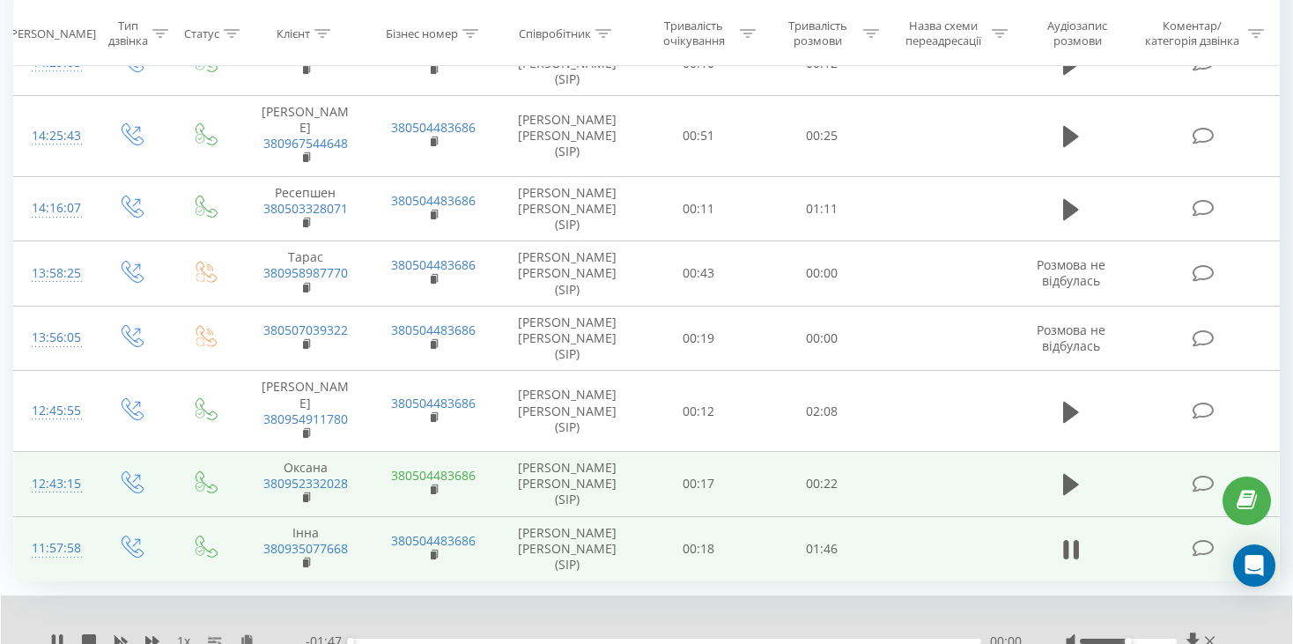
scroll to position [1432, 0]
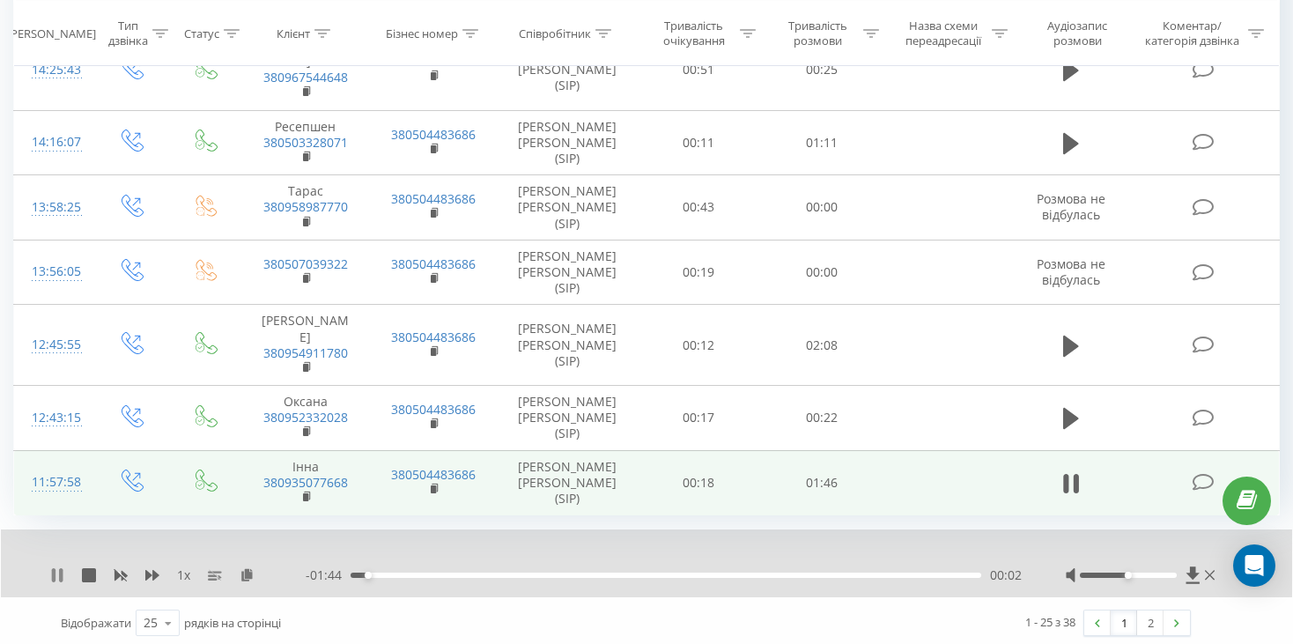
click at [60, 568] on icon at bounding box center [61, 575] width 4 height 14
click at [1139, 616] on link "2" at bounding box center [1150, 622] width 26 height 25
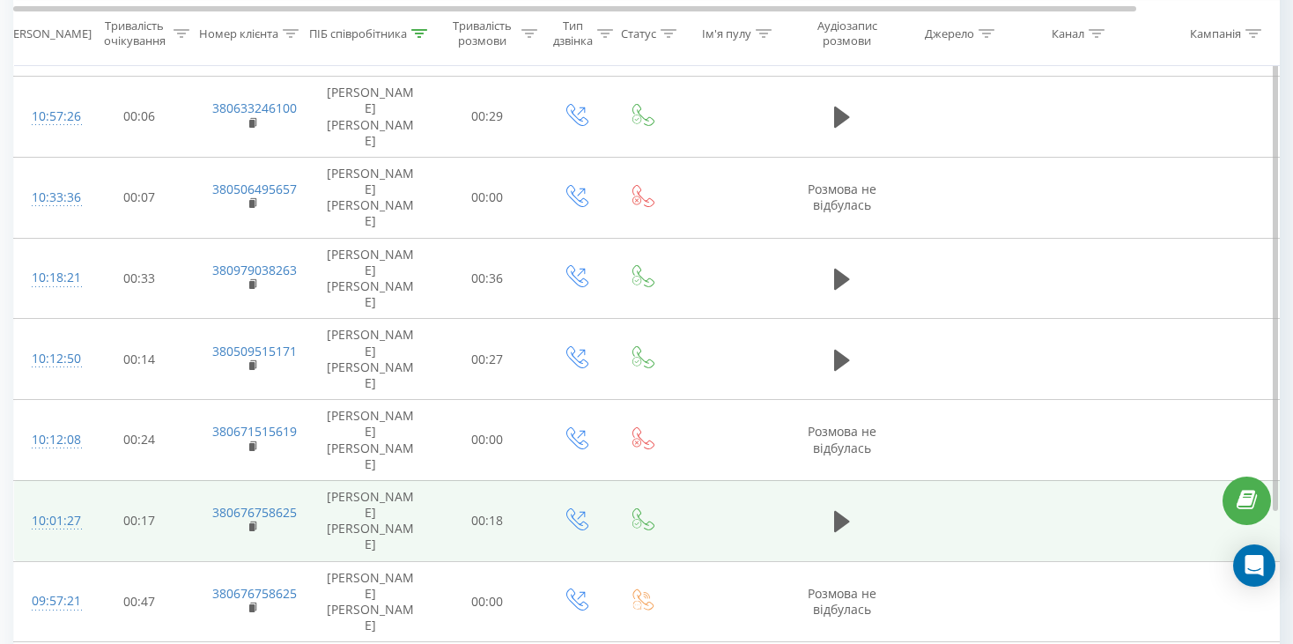
scroll to position [592, 0]
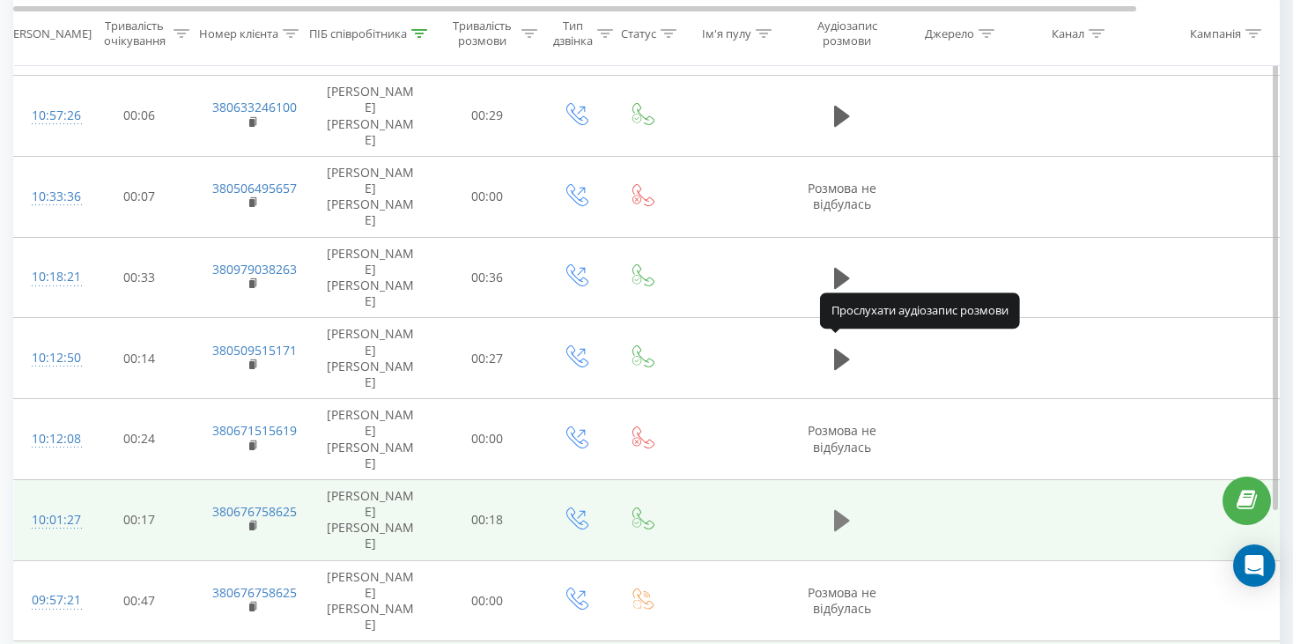
click at [837, 508] on icon at bounding box center [842, 520] width 16 height 25
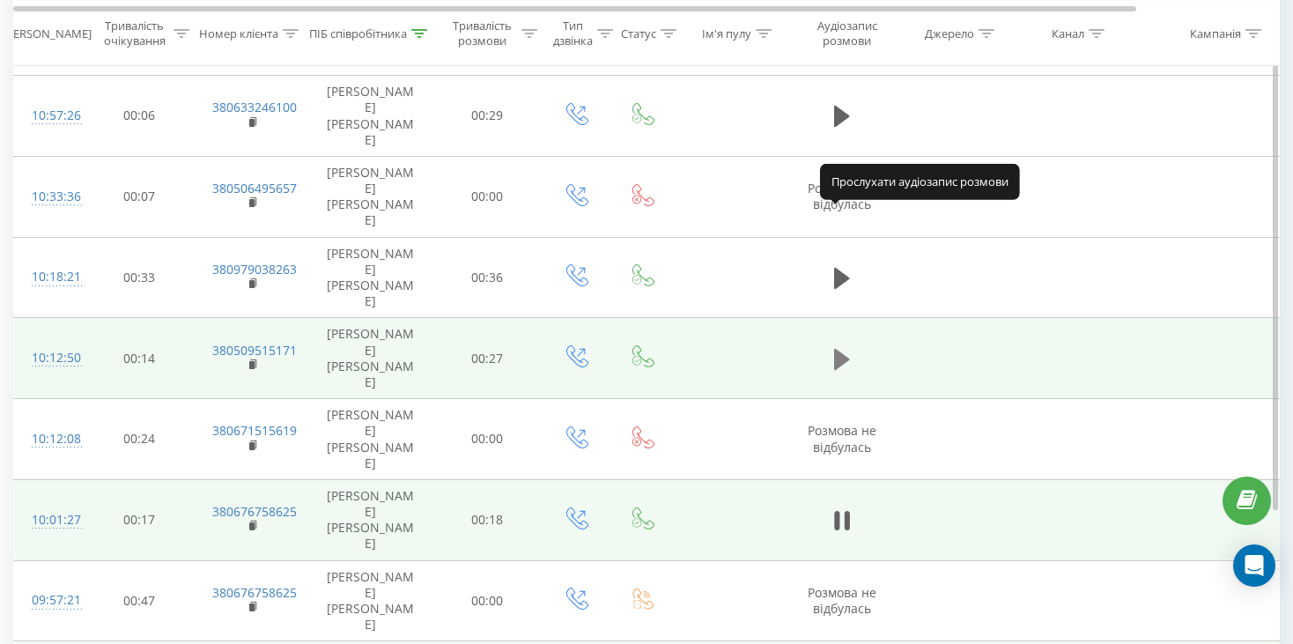
click at [837, 349] on icon at bounding box center [842, 359] width 16 height 21
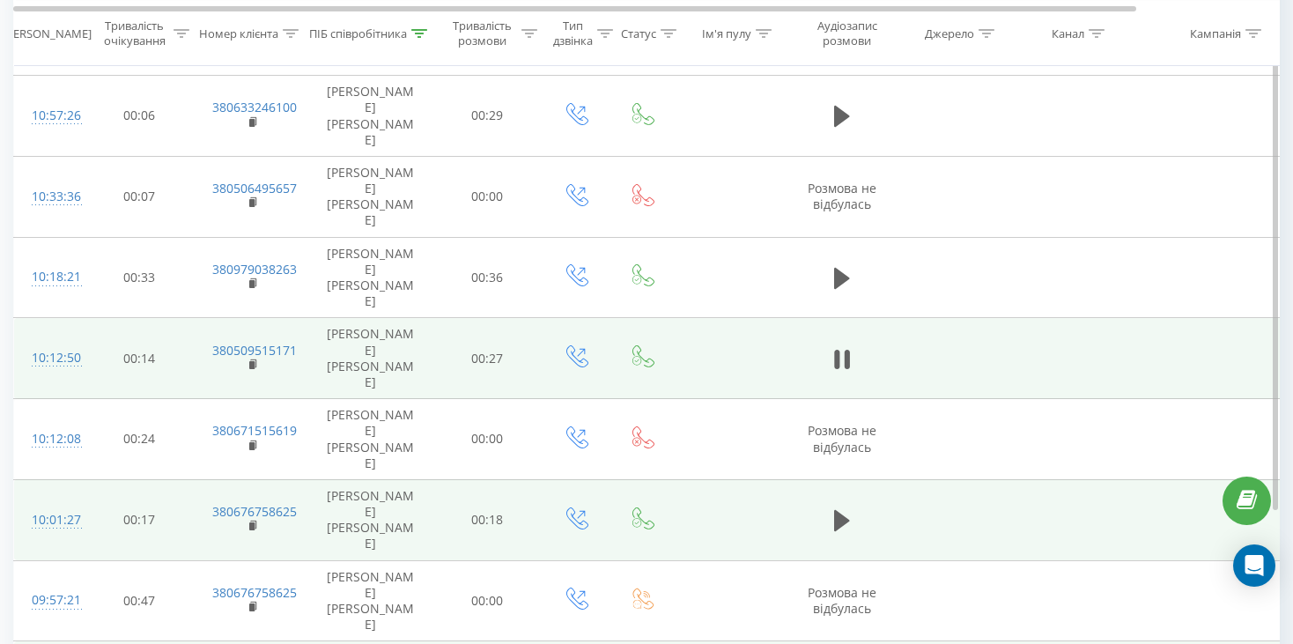
drag, startPoint x: 248, startPoint y: 213, endPoint x: 689, endPoint y: 201, distance: 441.3
click at [689, 318] on td at bounding box center [732, 358] width 114 height 81
click at [250, 361] on rect at bounding box center [251, 365] width 5 height 8
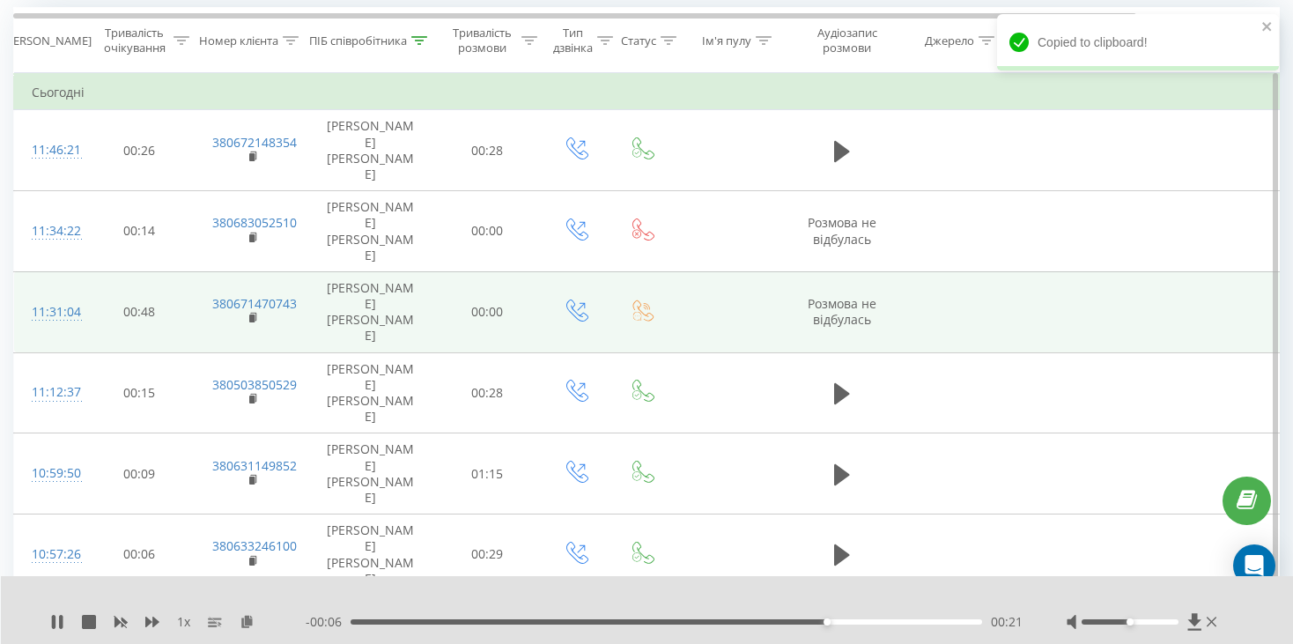
scroll to position [0, 0]
